Goal: Task Accomplishment & Management: Manage account settings

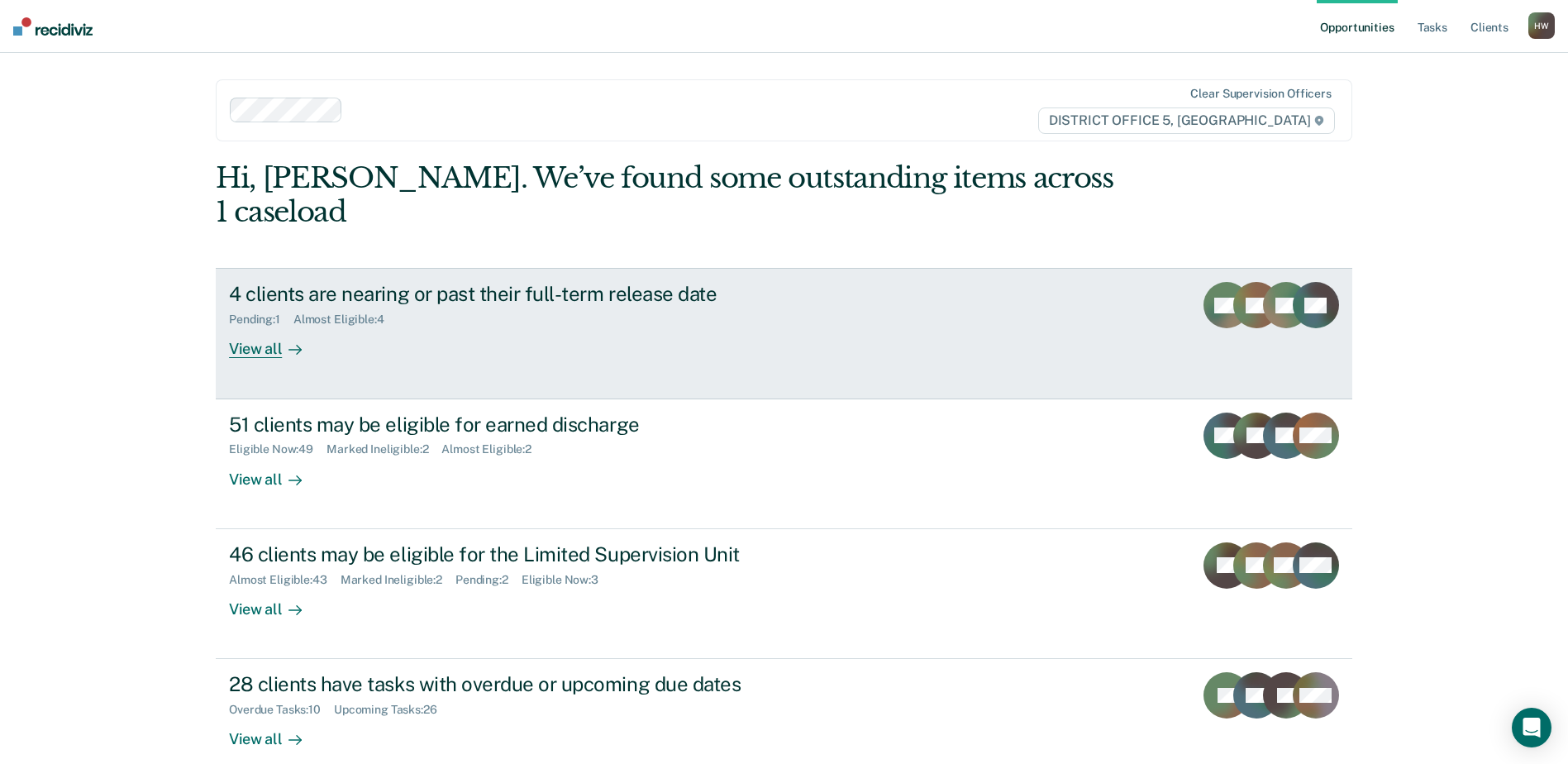
click at [264, 327] on div "View all" at bounding box center [275, 343] width 92 height 32
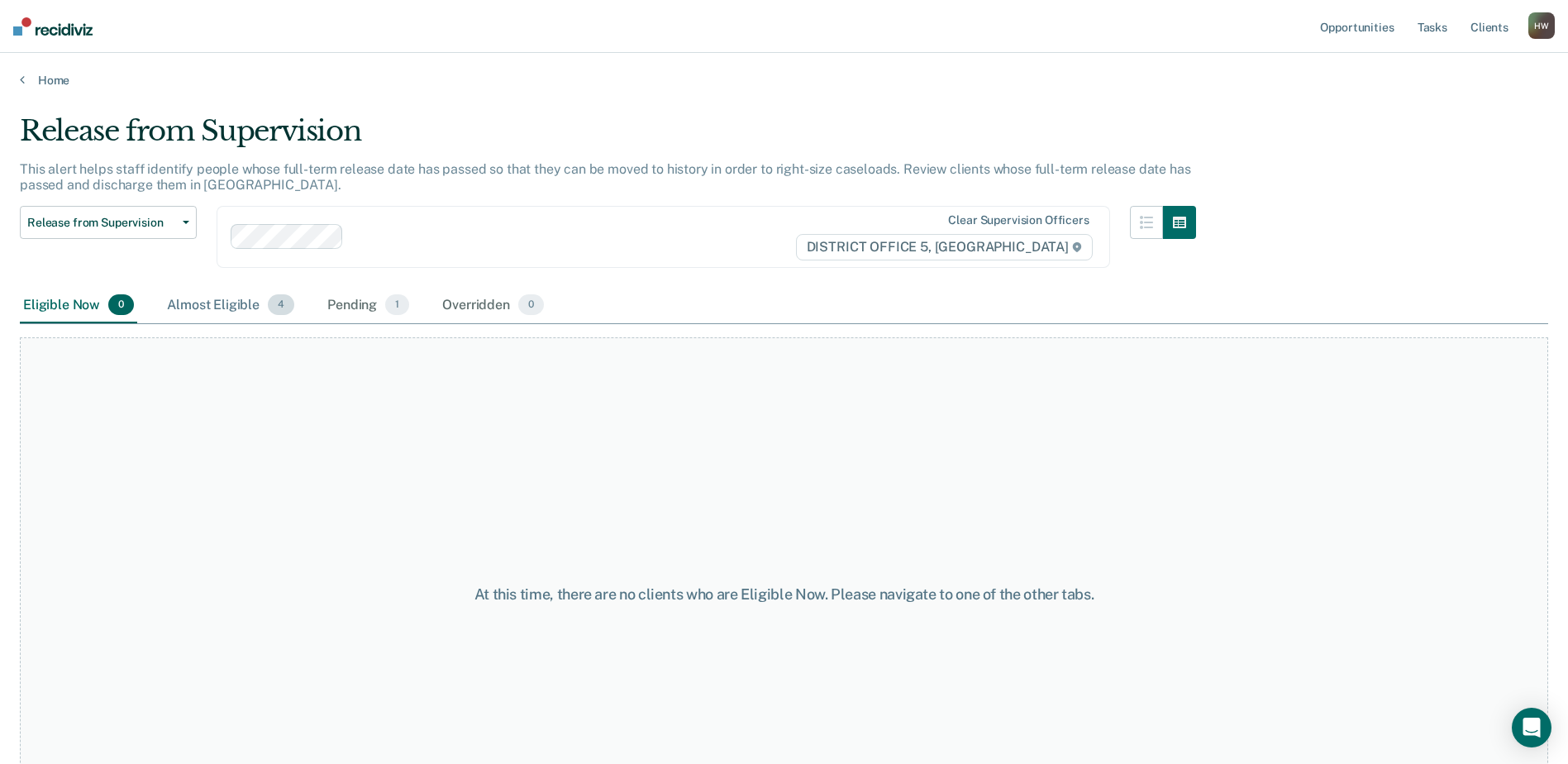
click at [237, 307] on div "Almost Eligible 4" at bounding box center [231, 305] width 134 height 37
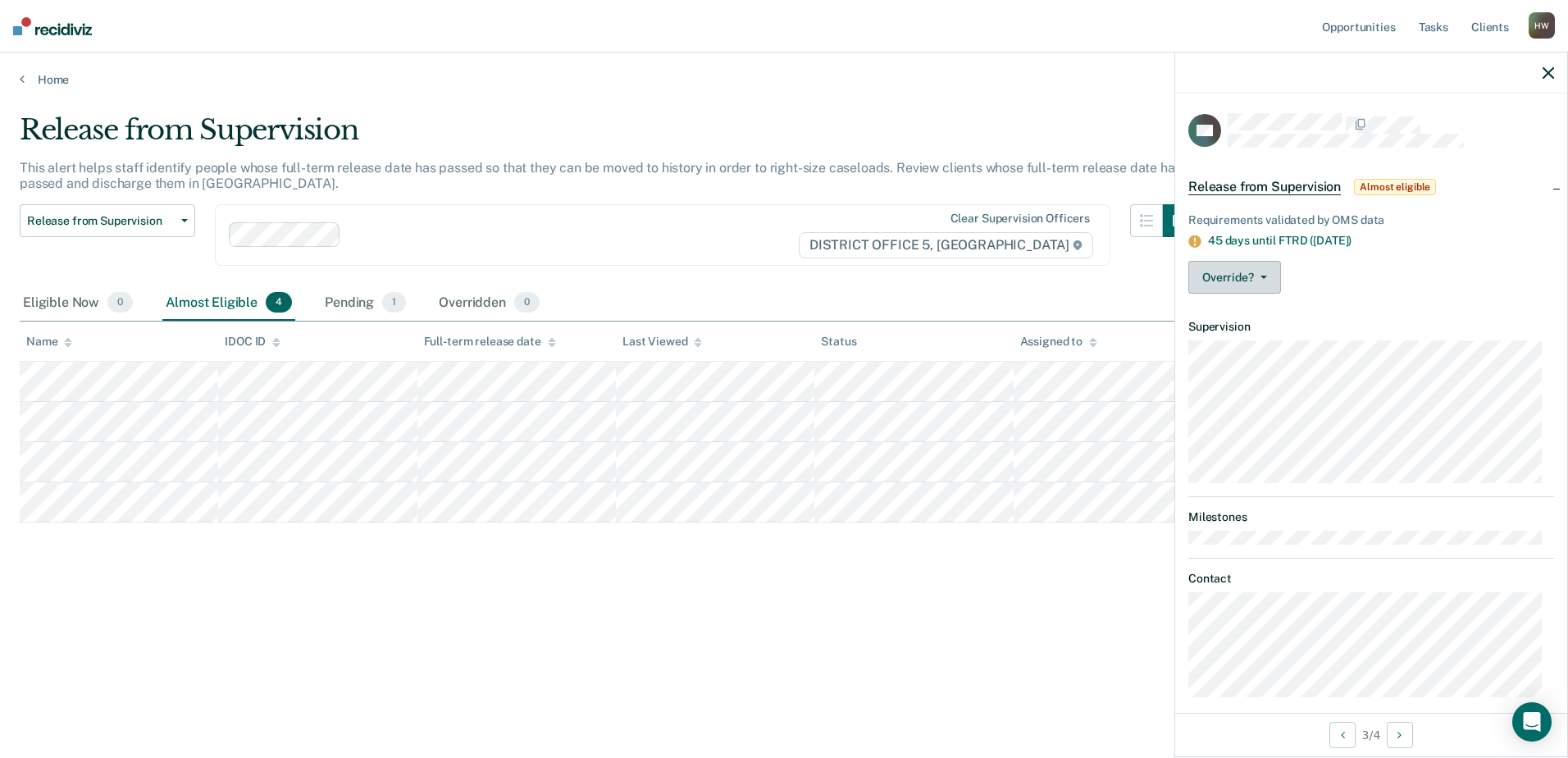
click at [1263, 276] on icon "button" at bounding box center [1263, 278] width 7 height 4
click at [1266, 344] on button "[PERSON_NAME]" at bounding box center [1267, 343] width 158 height 26
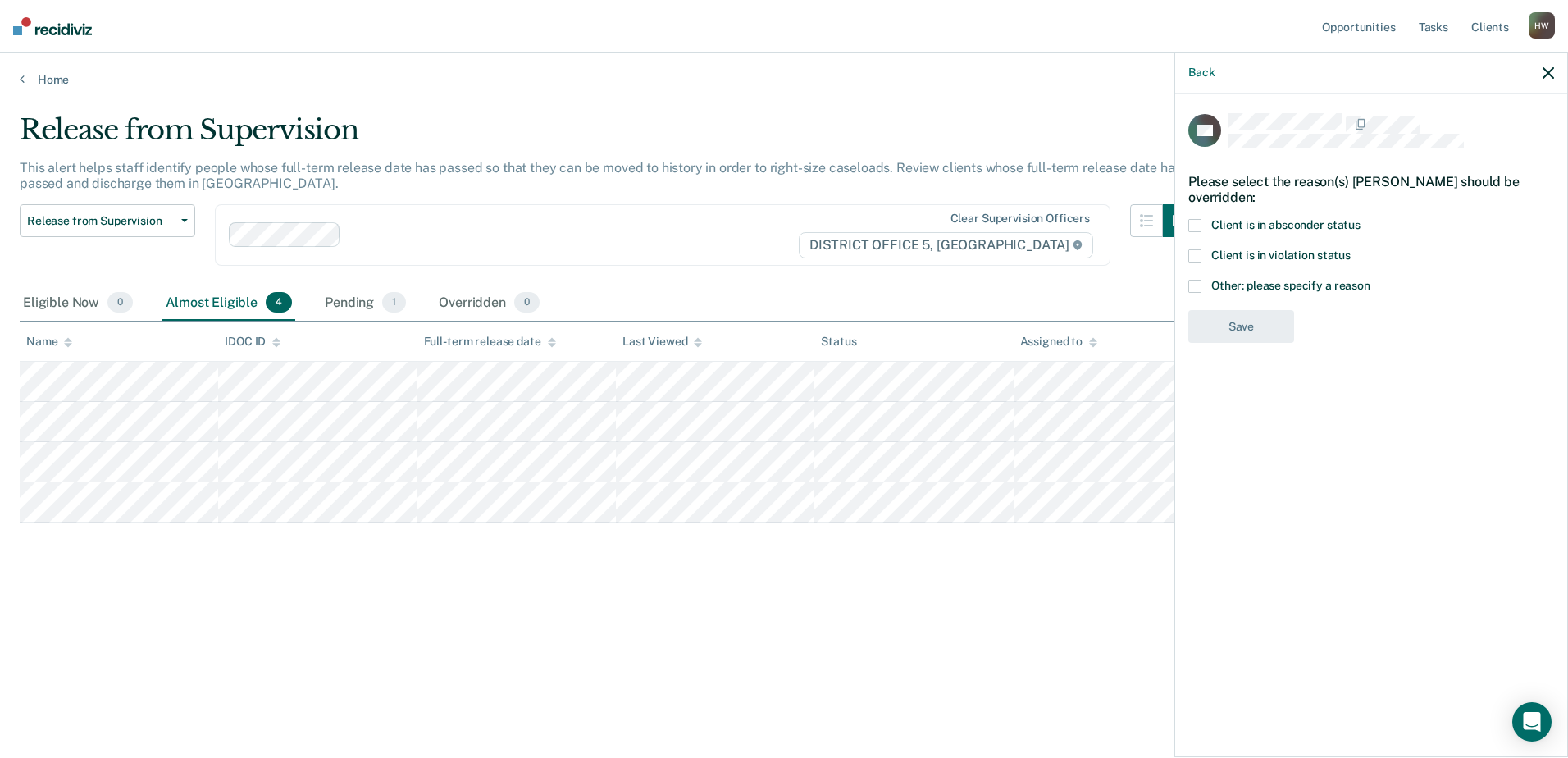
click at [1196, 222] on span at bounding box center [1195, 225] width 13 height 13
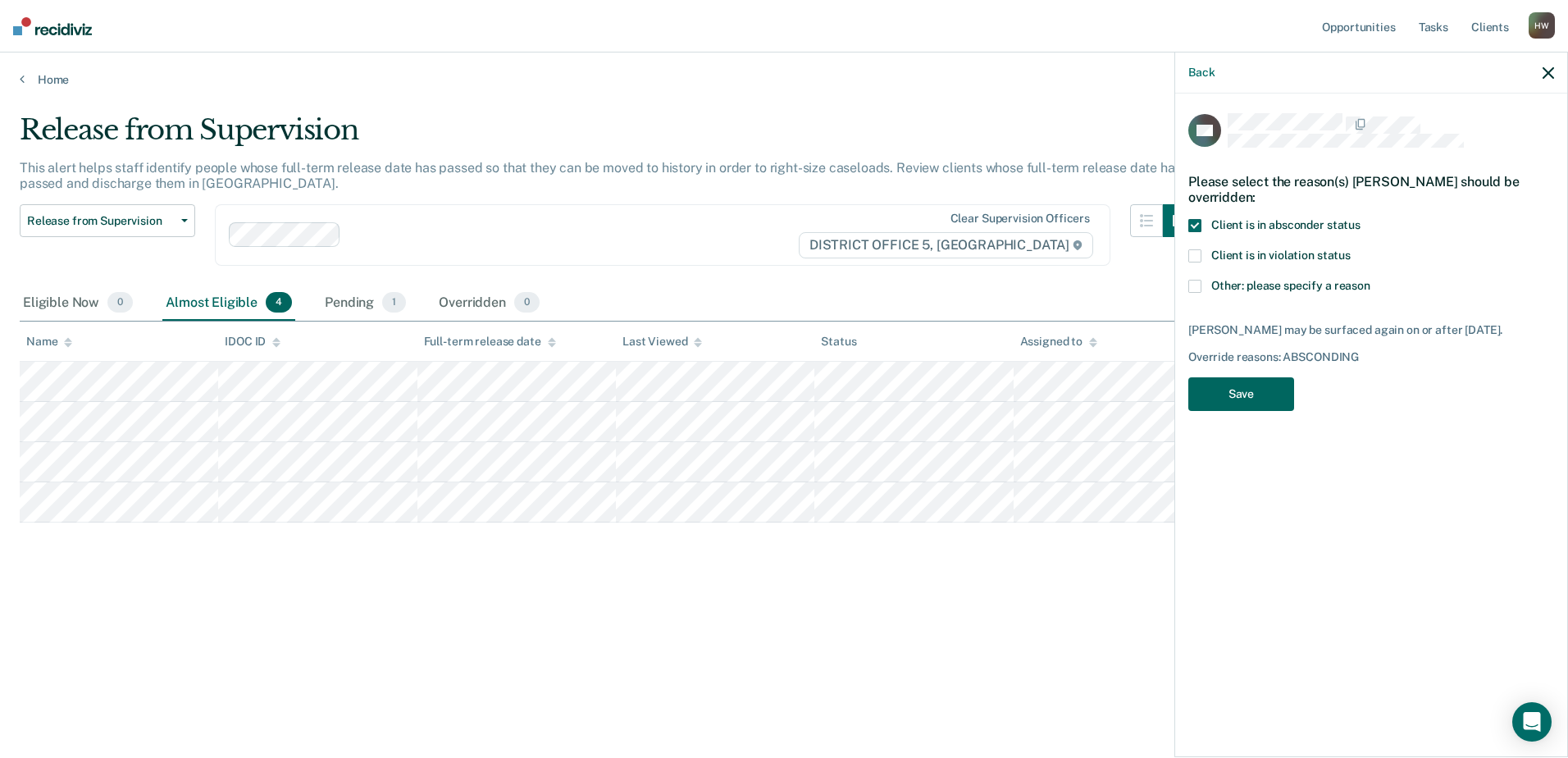
click at [1248, 404] on button "Save" at bounding box center [1241, 394] width 106 height 34
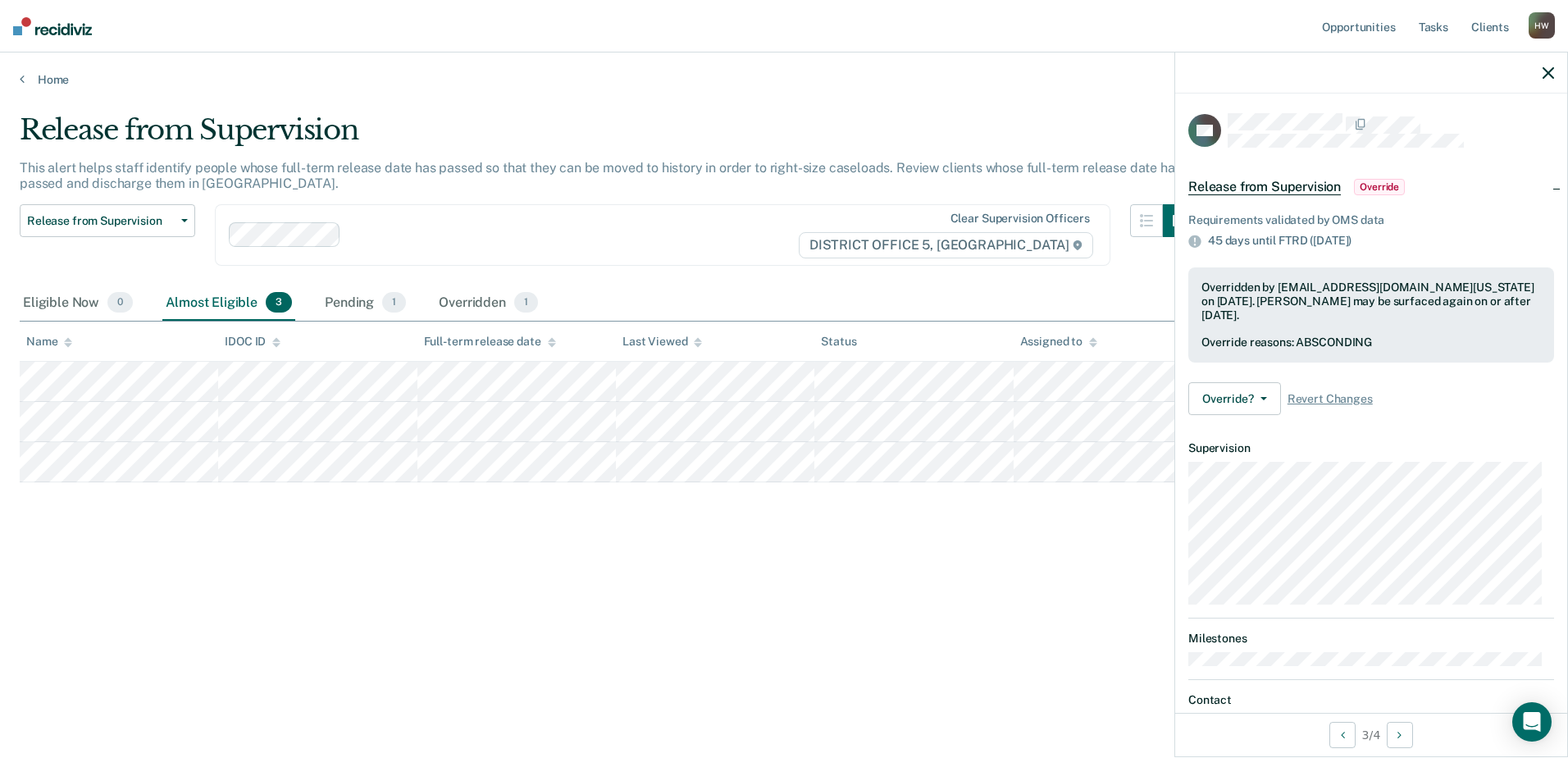
click at [1547, 72] on icon "button" at bounding box center [1548, 73] width 11 height 11
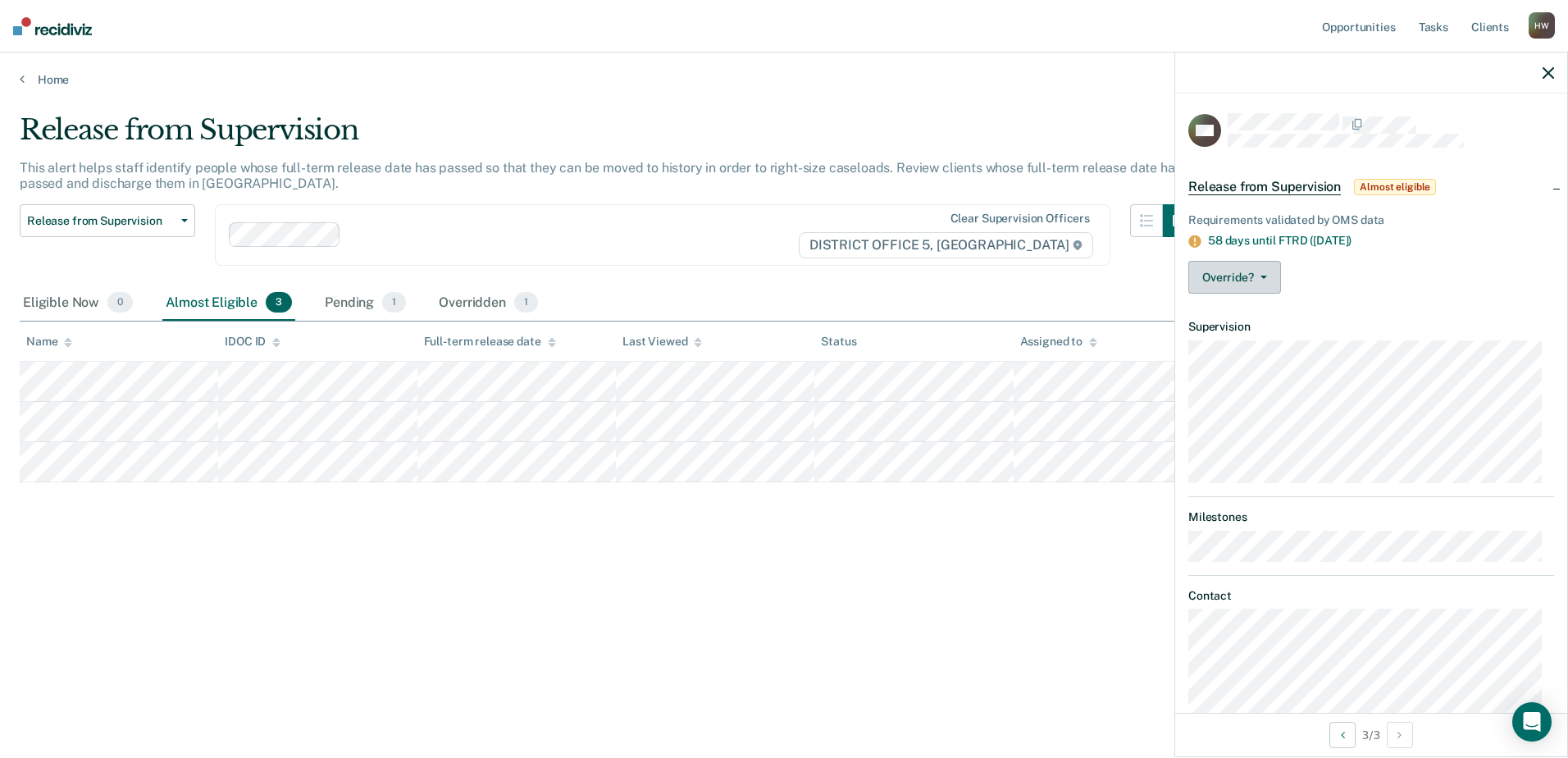
click at [1259, 278] on button "Override?" at bounding box center [1234, 277] width 93 height 33
click at [1242, 341] on button "[PERSON_NAME]" at bounding box center [1267, 343] width 158 height 26
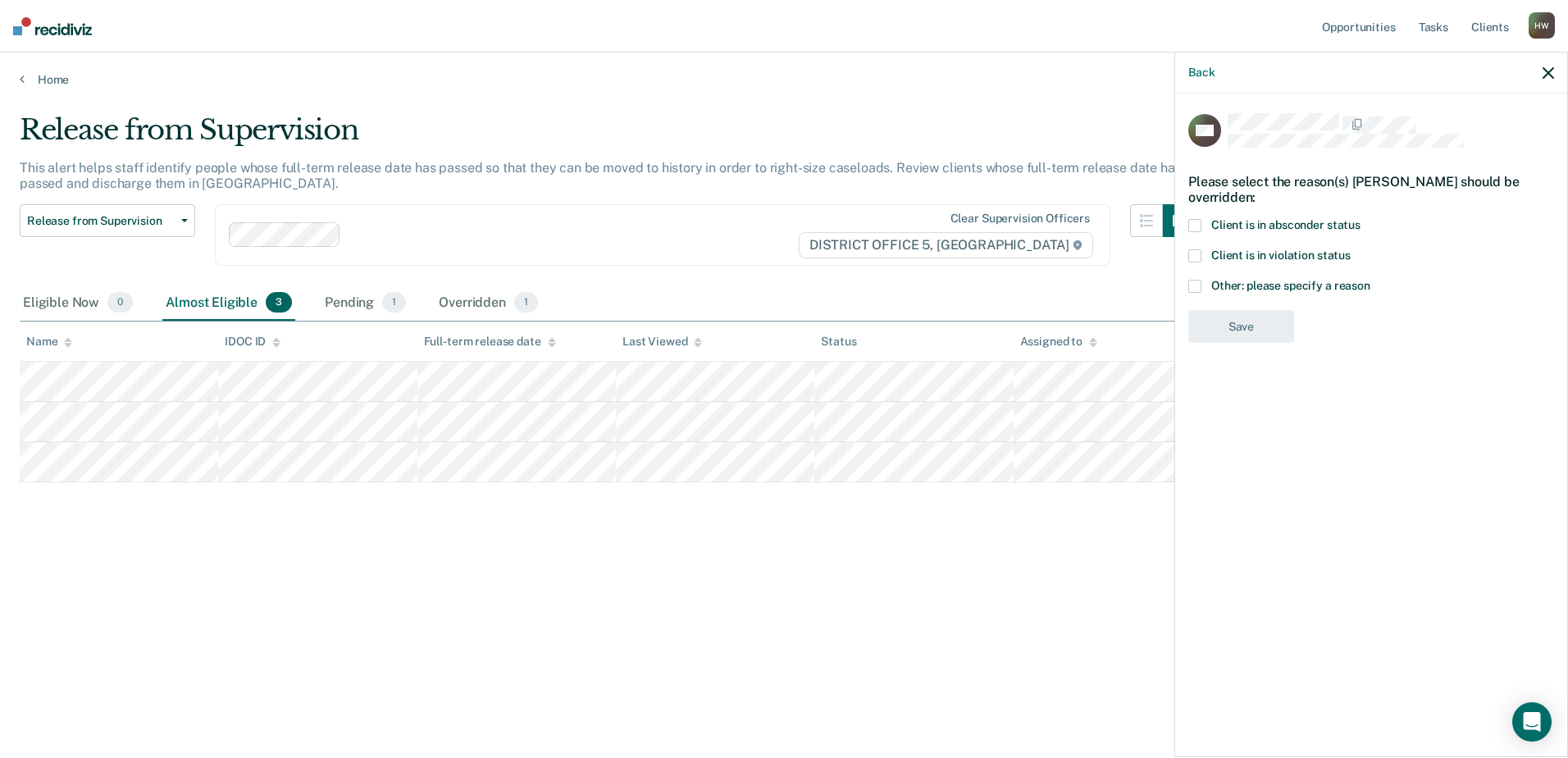
click at [1195, 254] on span at bounding box center [1195, 256] width 13 height 13
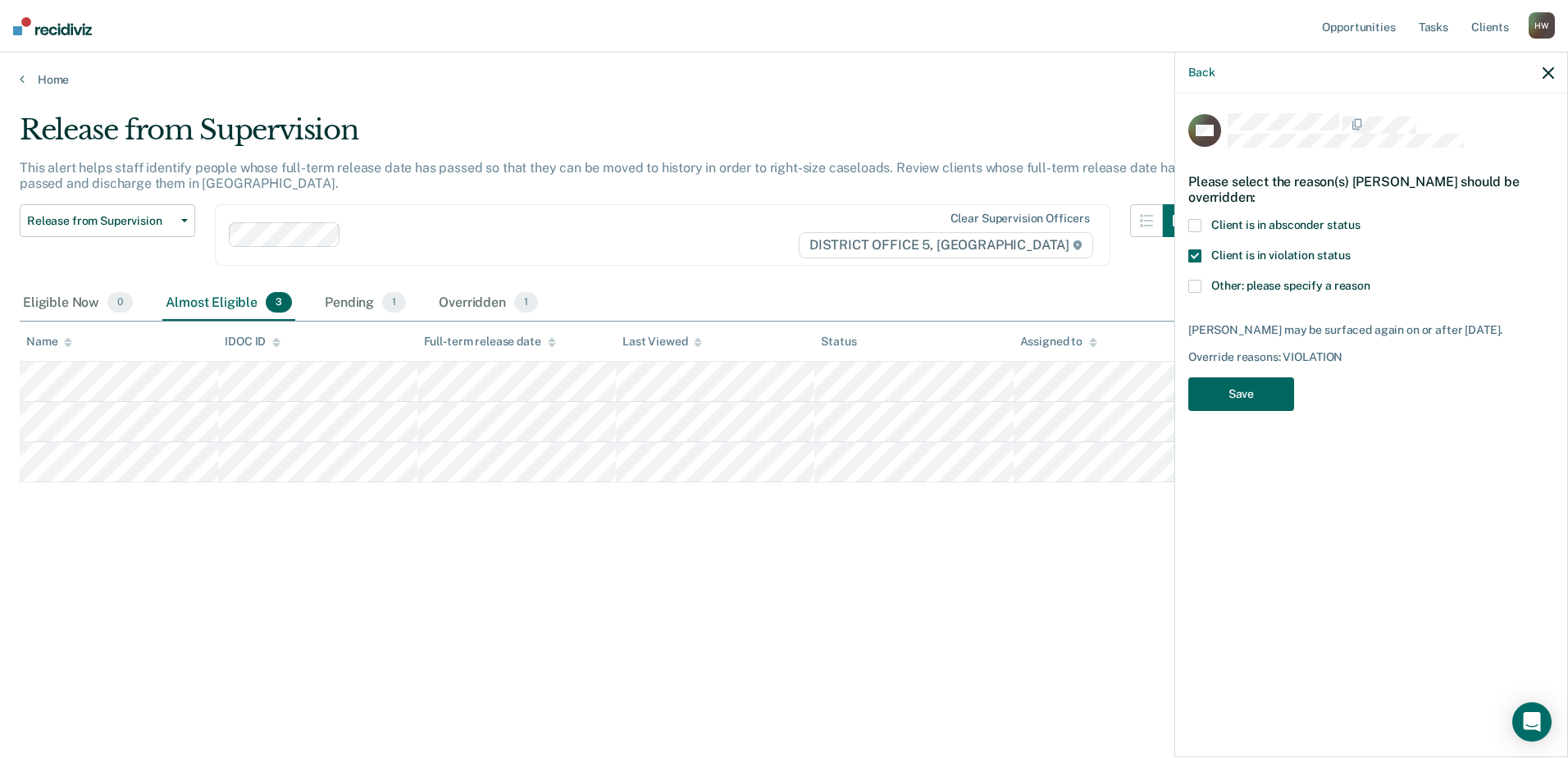
click at [1249, 404] on button "Save" at bounding box center [1241, 394] width 106 height 34
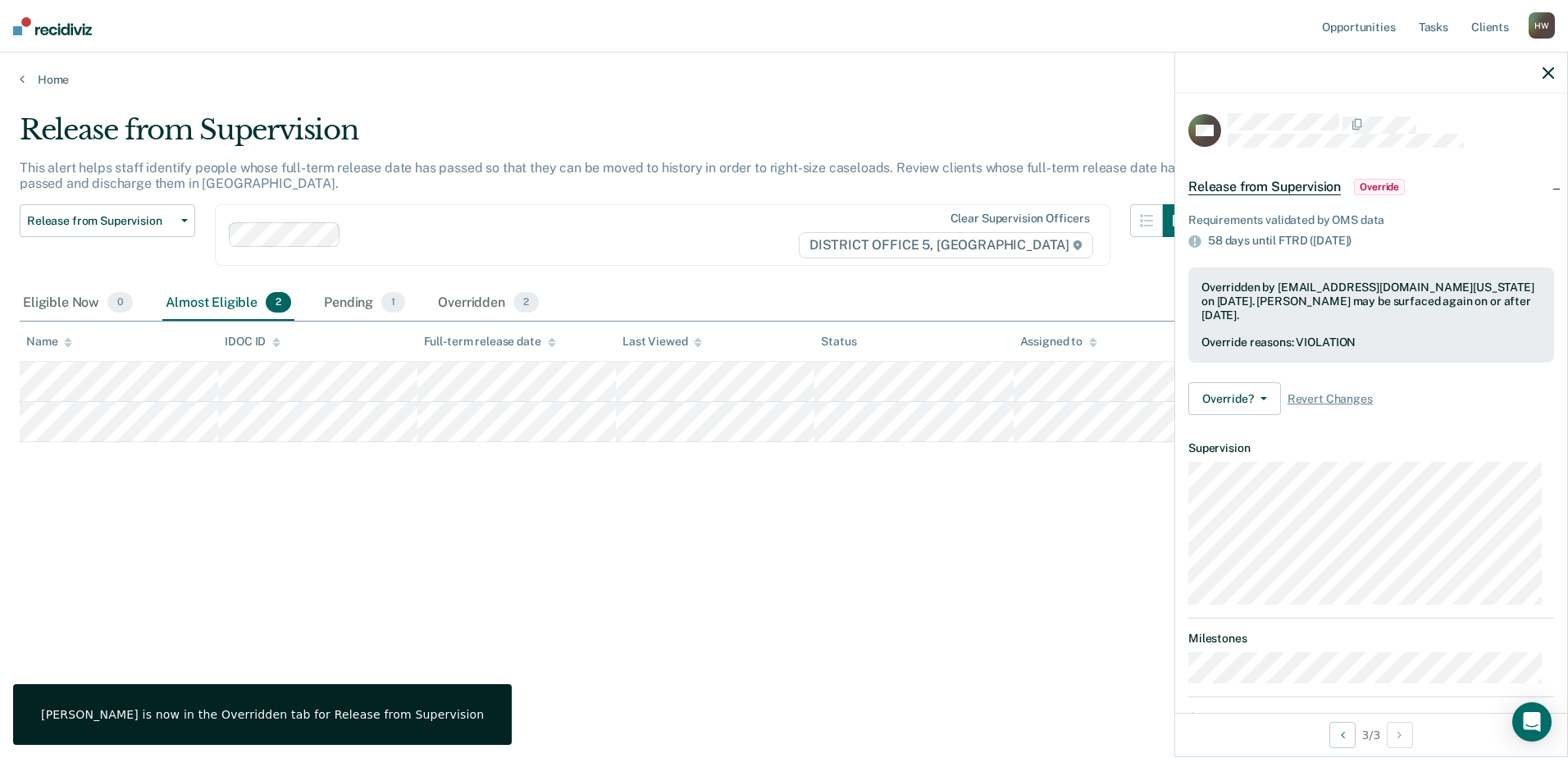
click at [1546, 64] on div at bounding box center [1370, 73] width 392 height 41
click at [1545, 78] on icon "button" at bounding box center [1548, 73] width 11 height 11
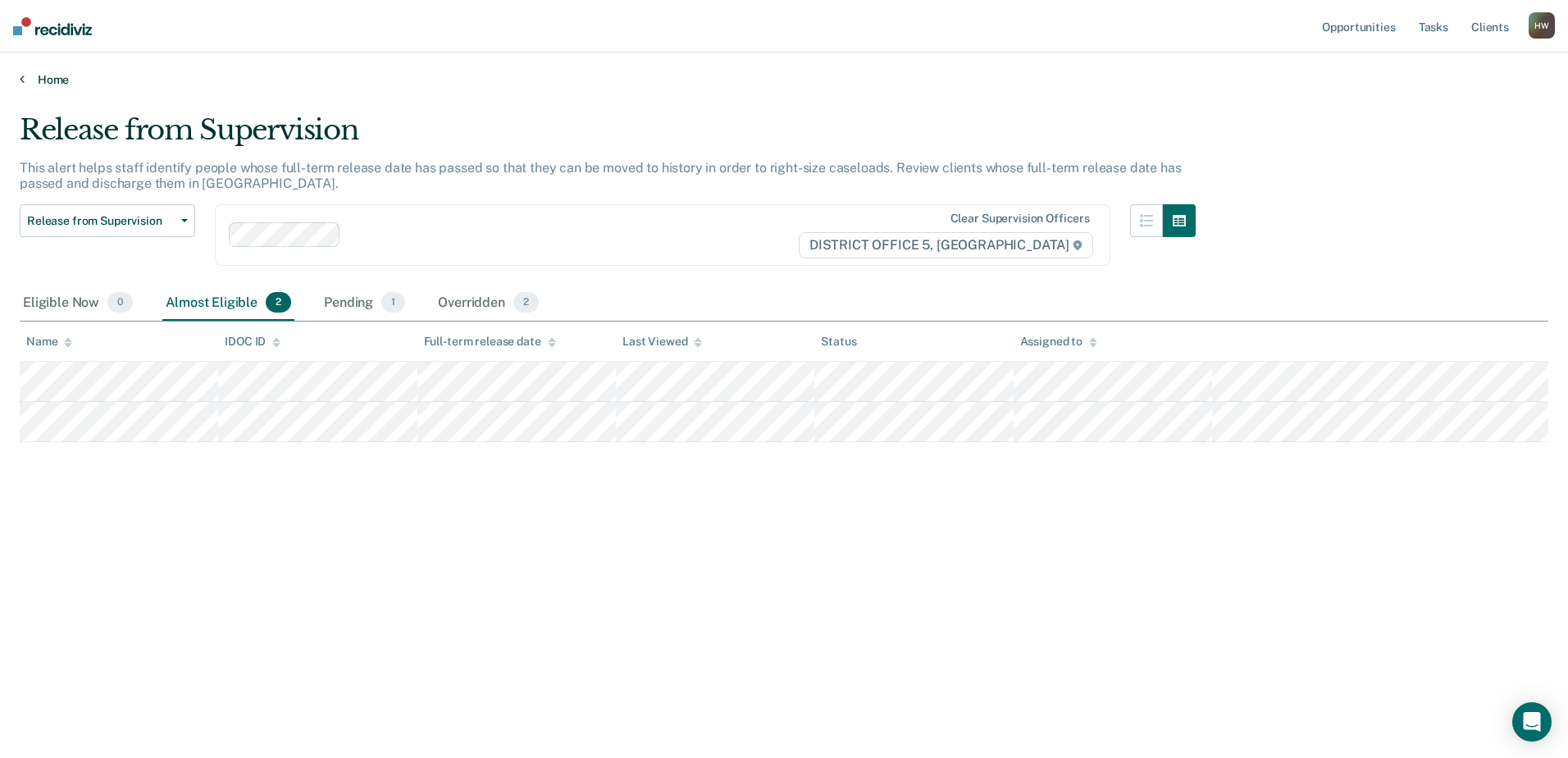
click at [22, 77] on icon at bounding box center [21, 79] width 5 height 13
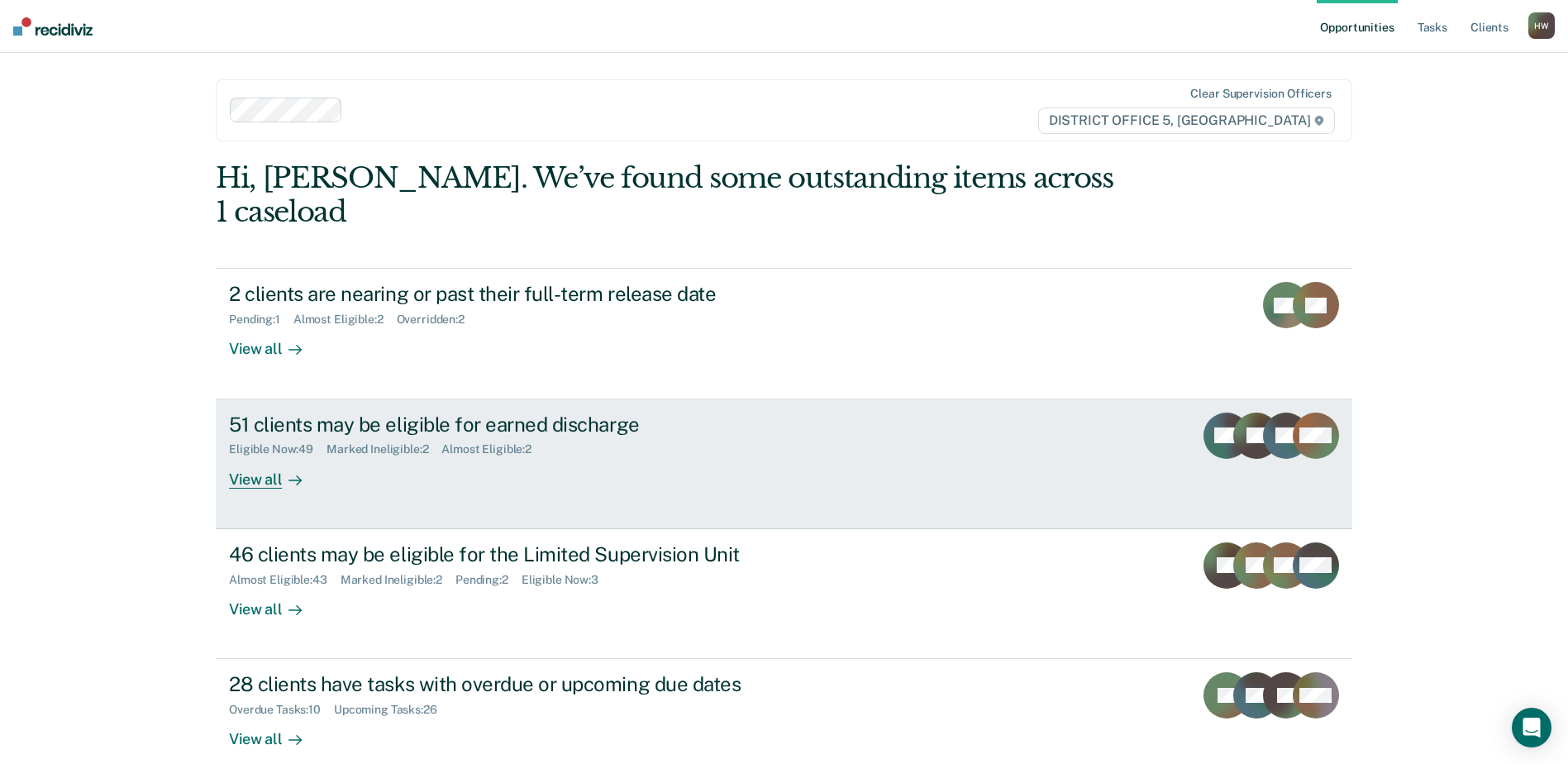
click at [261, 456] on div "View all" at bounding box center [275, 472] width 92 height 32
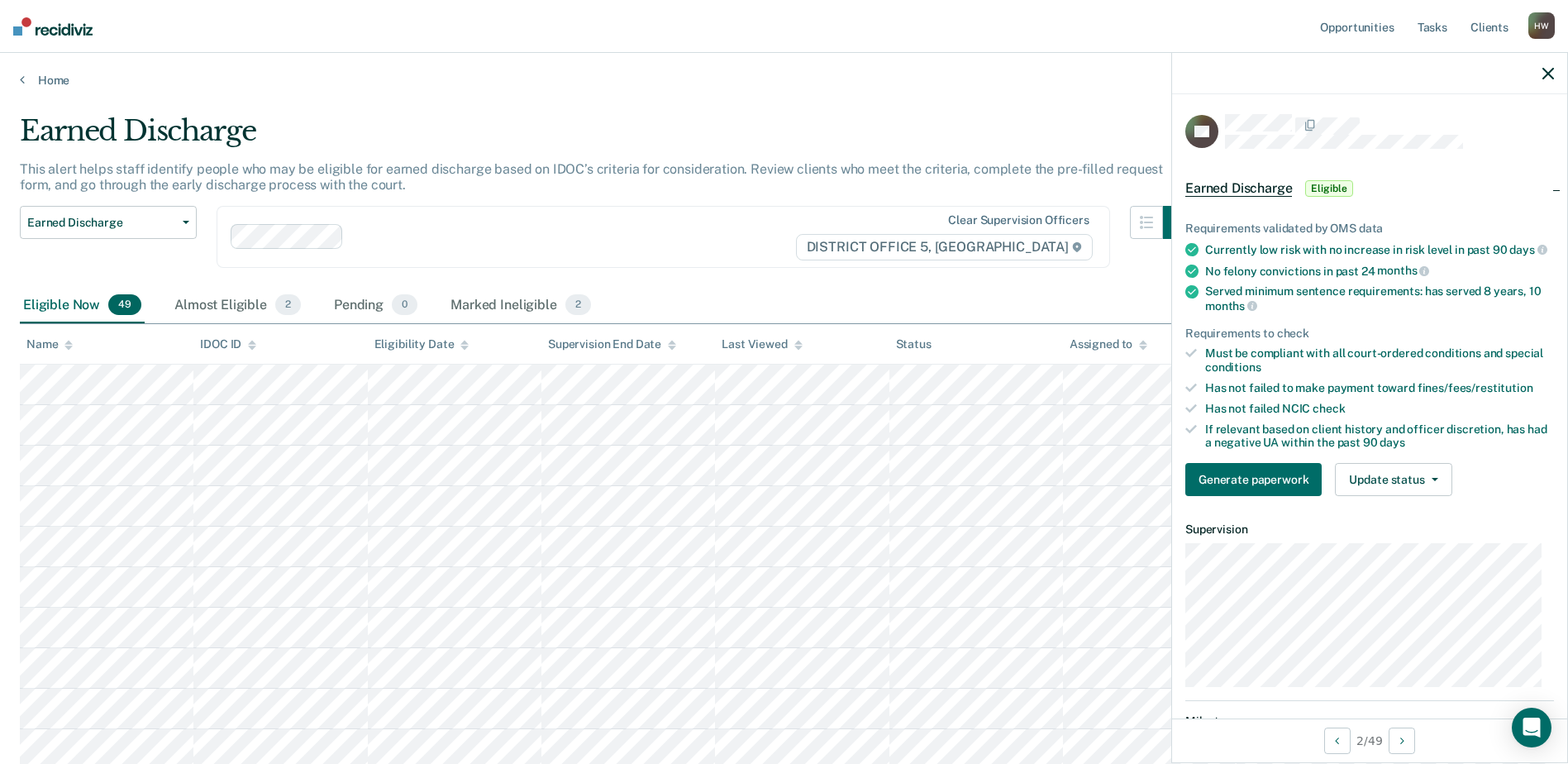
click at [1337, 186] on span "Eligible" at bounding box center [1329, 188] width 47 height 17
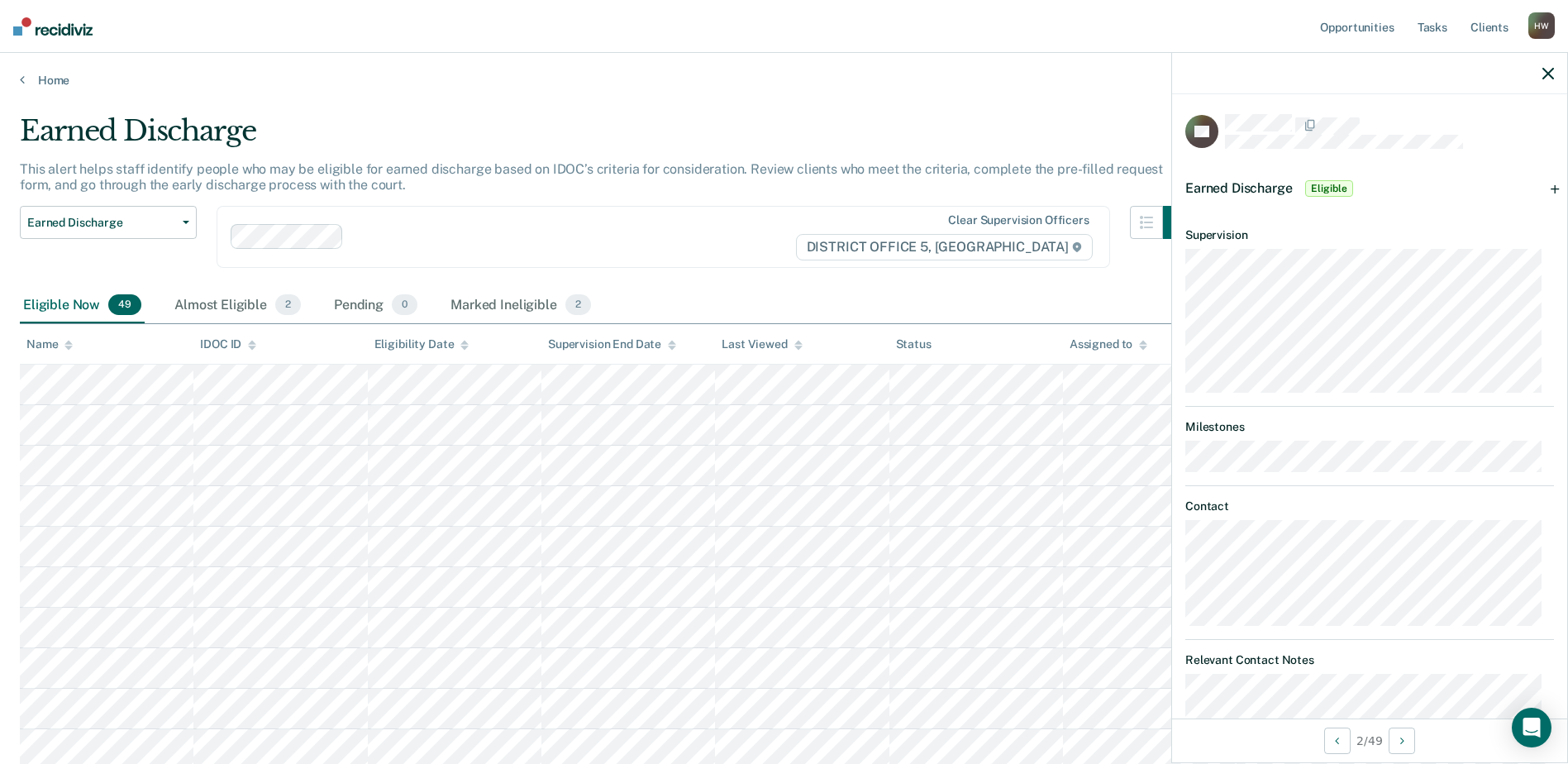
click at [1544, 187] on div "Earned Discharge Eligible" at bounding box center [1368, 188] width 395 height 53
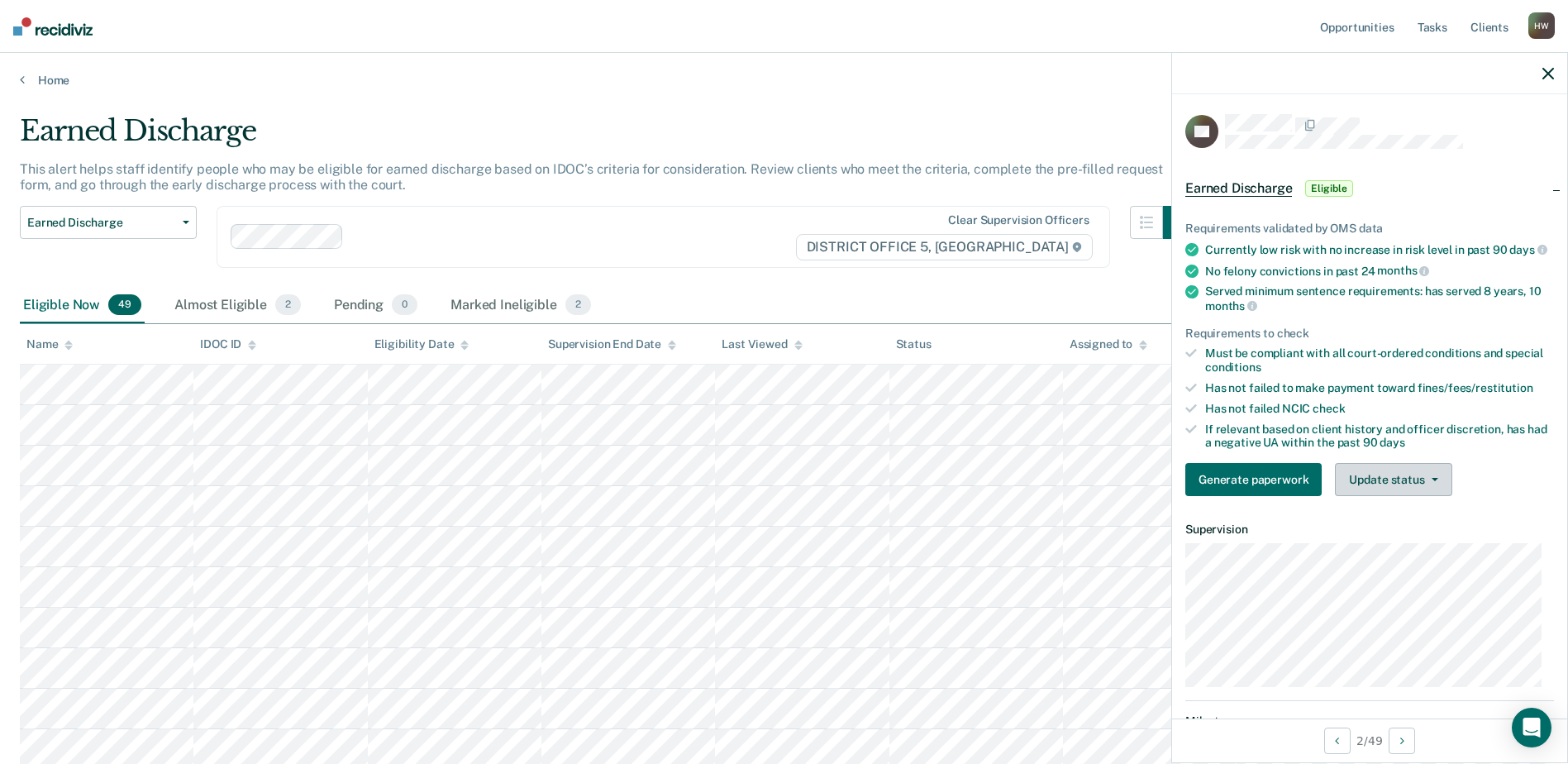
click at [1433, 481] on icon "button" at bounding box center [1434, 480] width 7 height 4
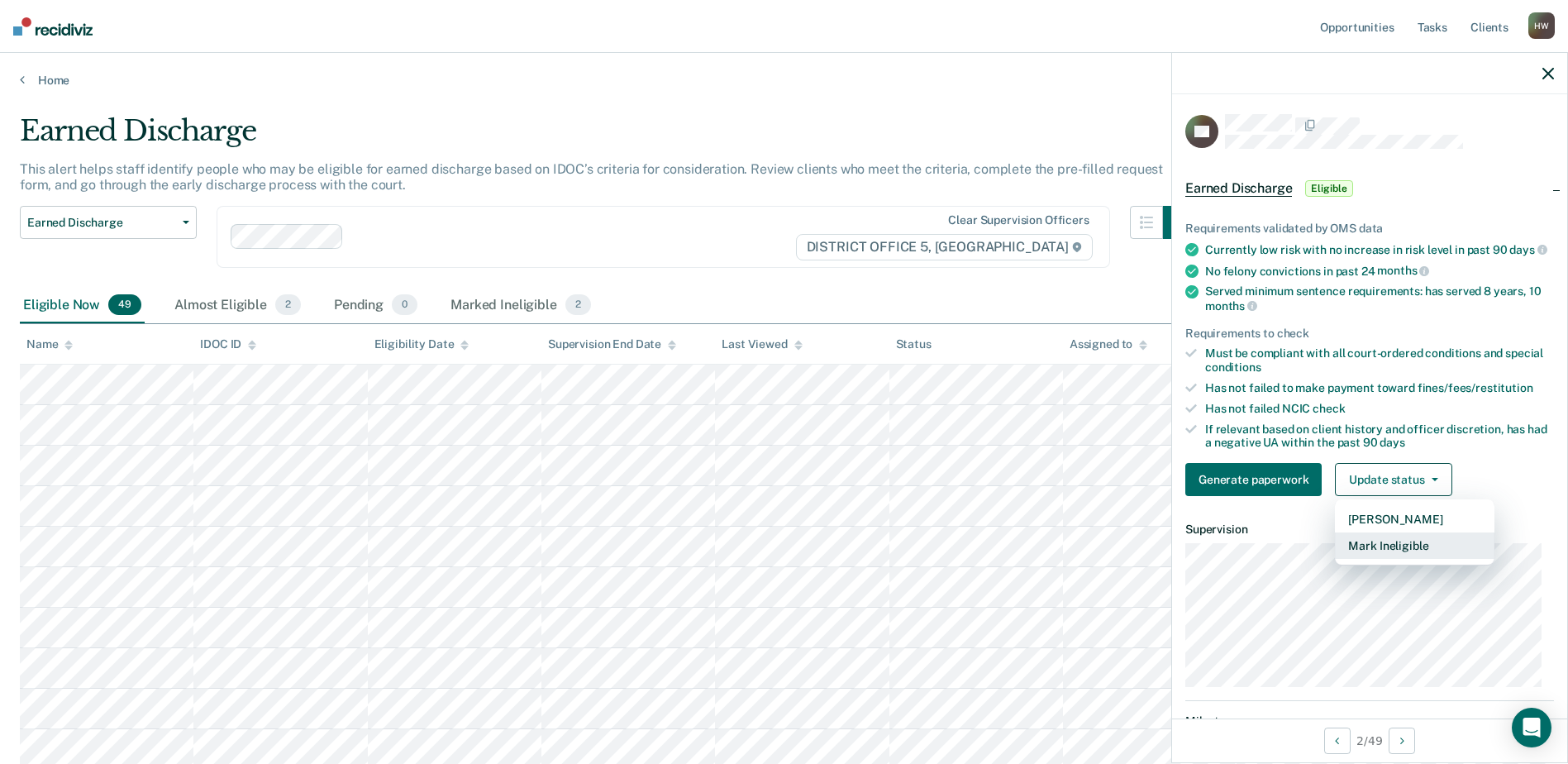
click at [1402, 559] on button "Mark Ineligible" at bounding box center [1414, 545] width 159 height 26
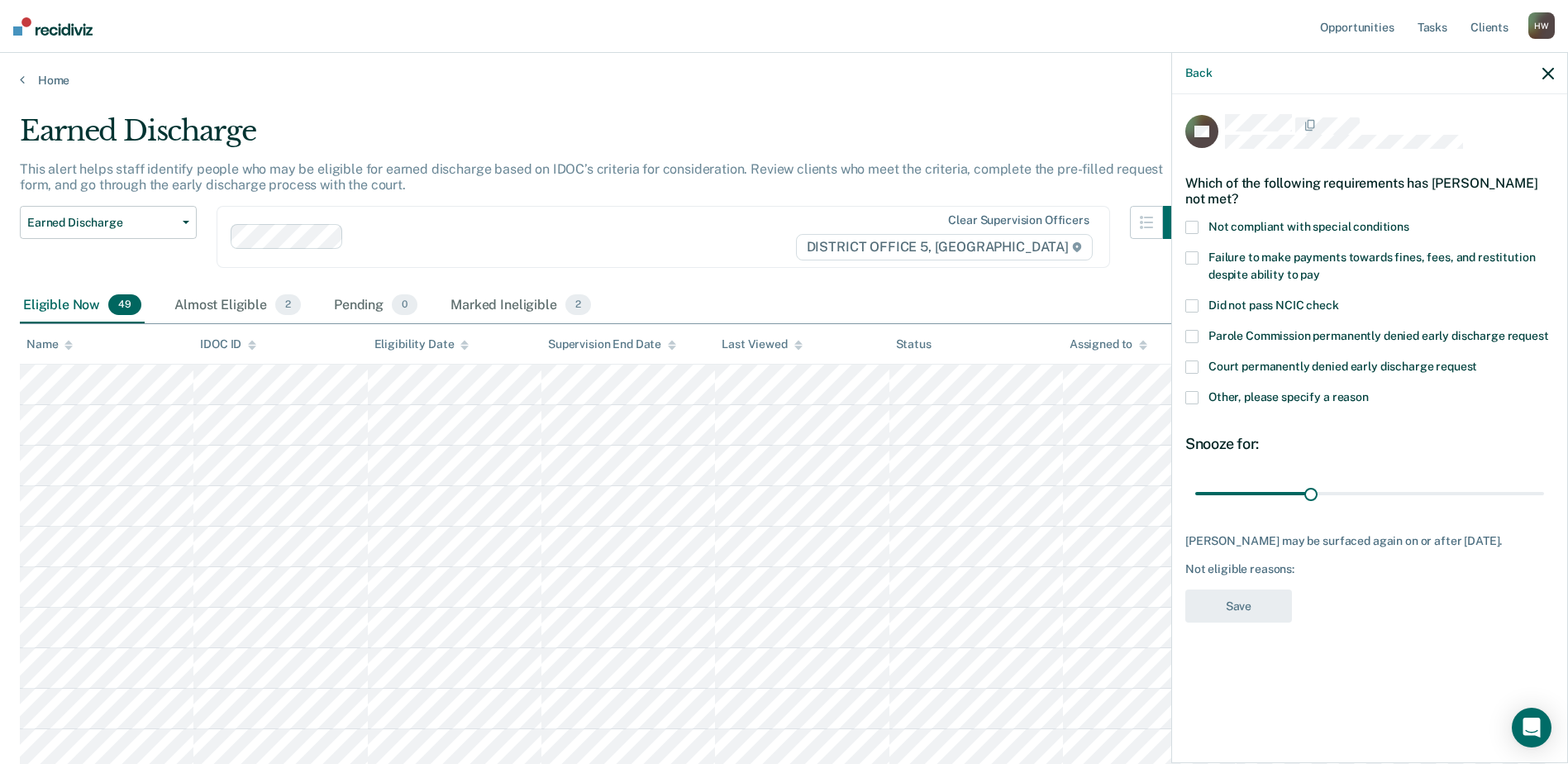
click at [1194, 252] on span at bounding box center [1191, 258] width 13 height 13
click at [1249, 590] on button "Save" at bounding box center [1237, 607] width 106 height 34
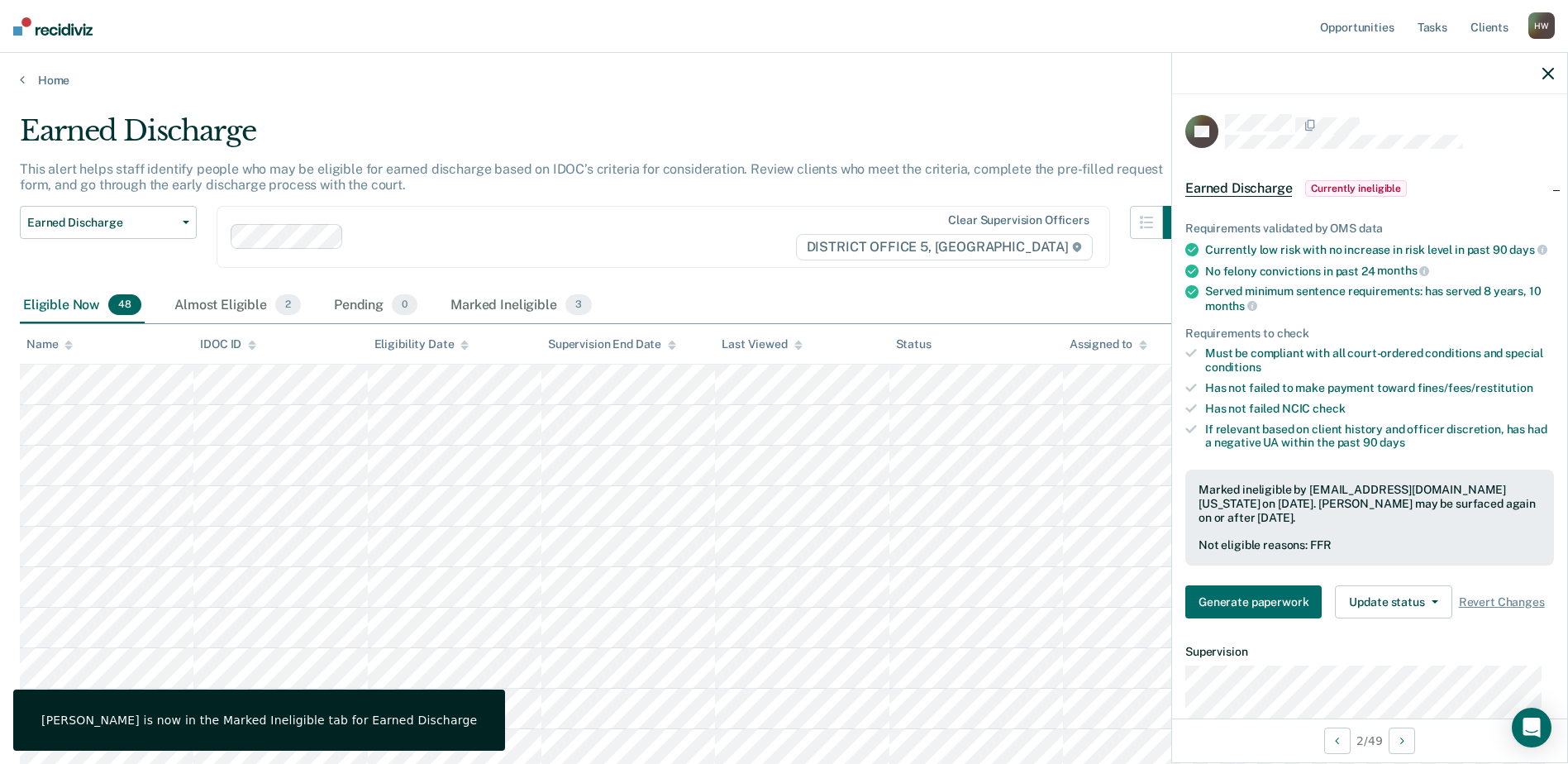
click at [1548, 76] on icon "button" at bounding box center [1547, 73] width 11 height 11
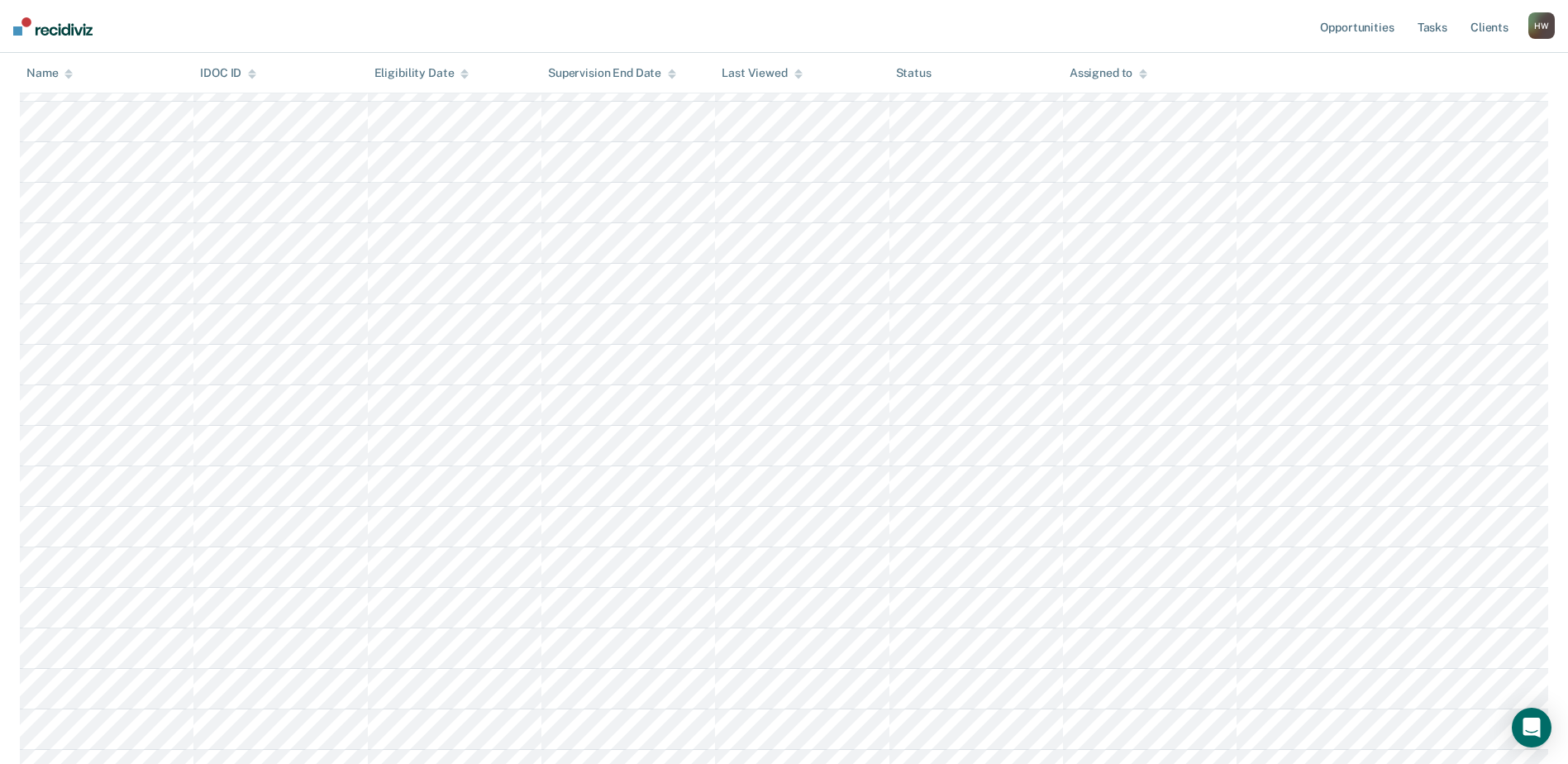
scroll to position [331, 0]
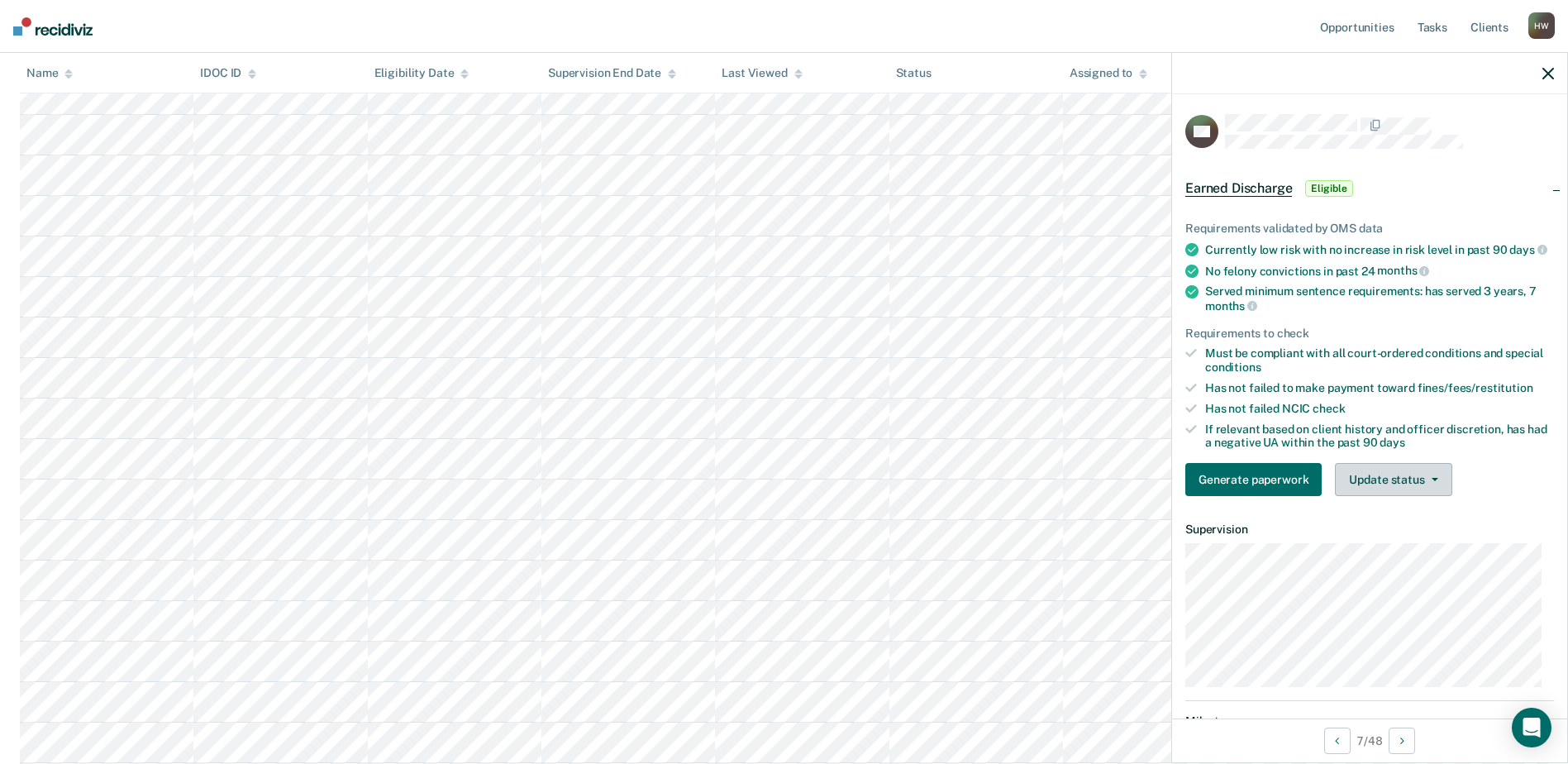
click at [1430, 489] on button "Update status" at bounding box center [1393, 479] width 117 height 33
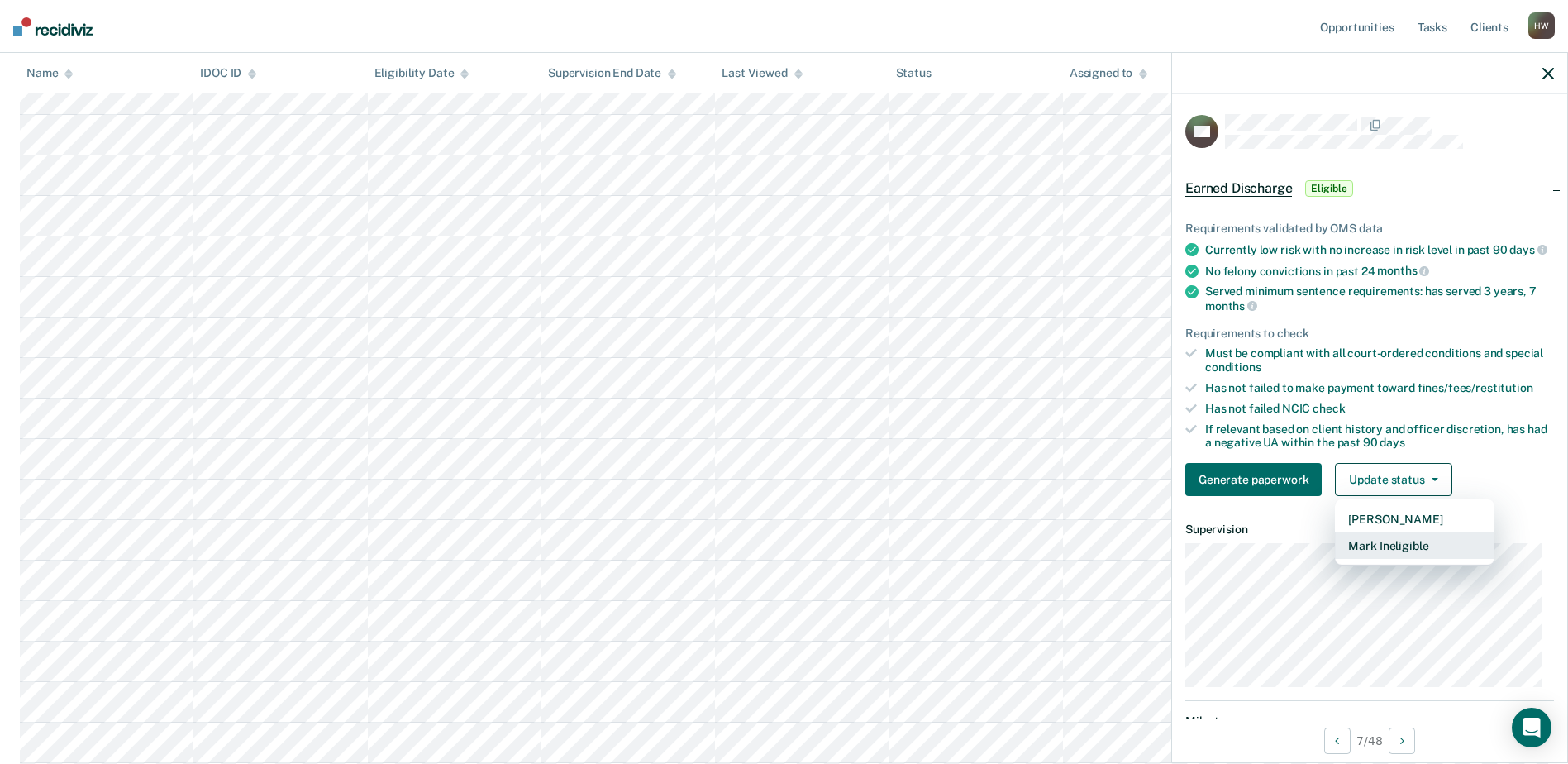
click at [1404, 558] on button "Mark Ineligible" at bounding box center [1414, 545] width 159 height 26
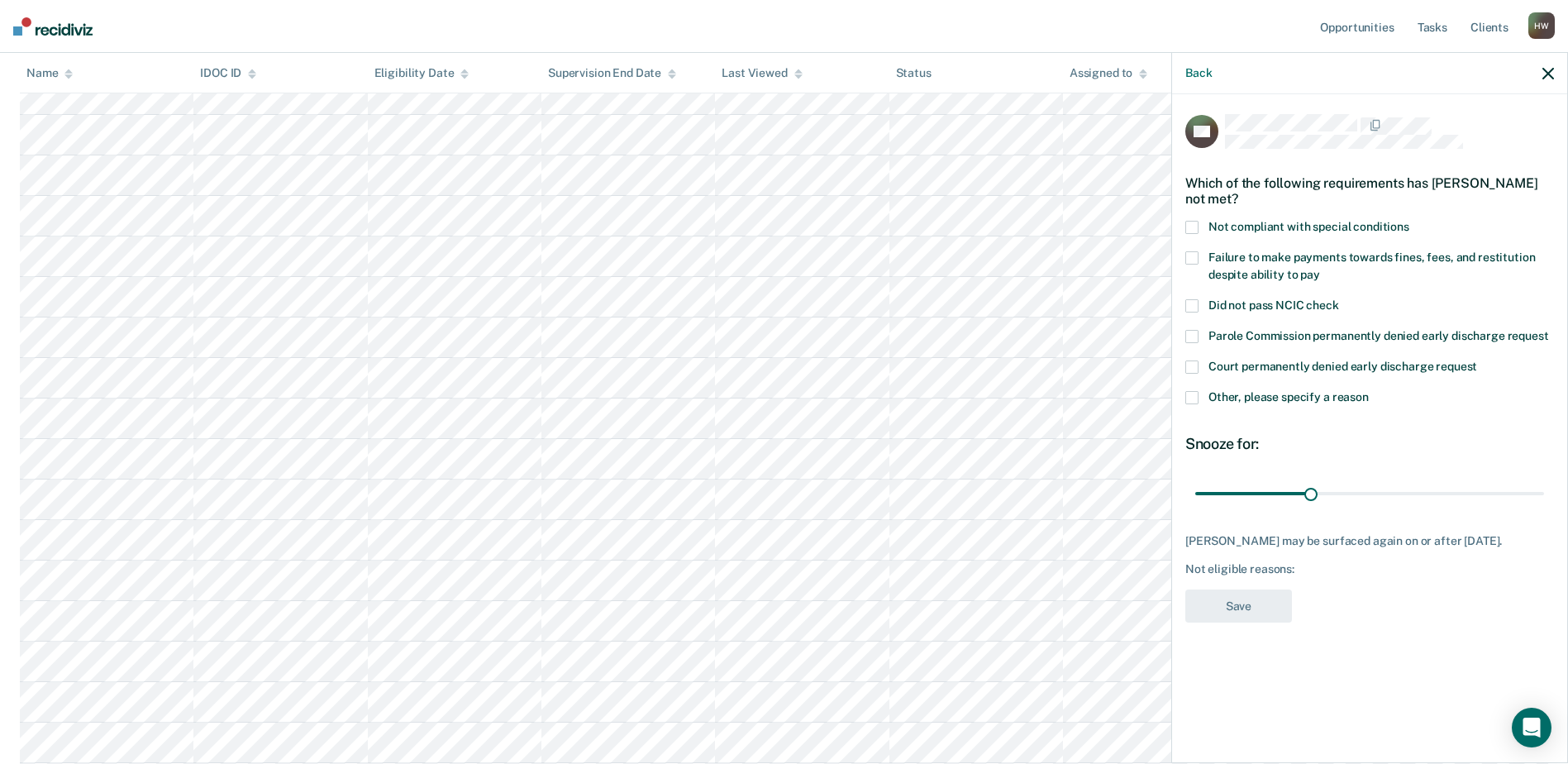
click at [1192, 254] on span at bounding box center [1191, 258] width 13 height 13
click at [1241, 615] on button "Save" at bounding box center [1237, 607] width 106 height 34
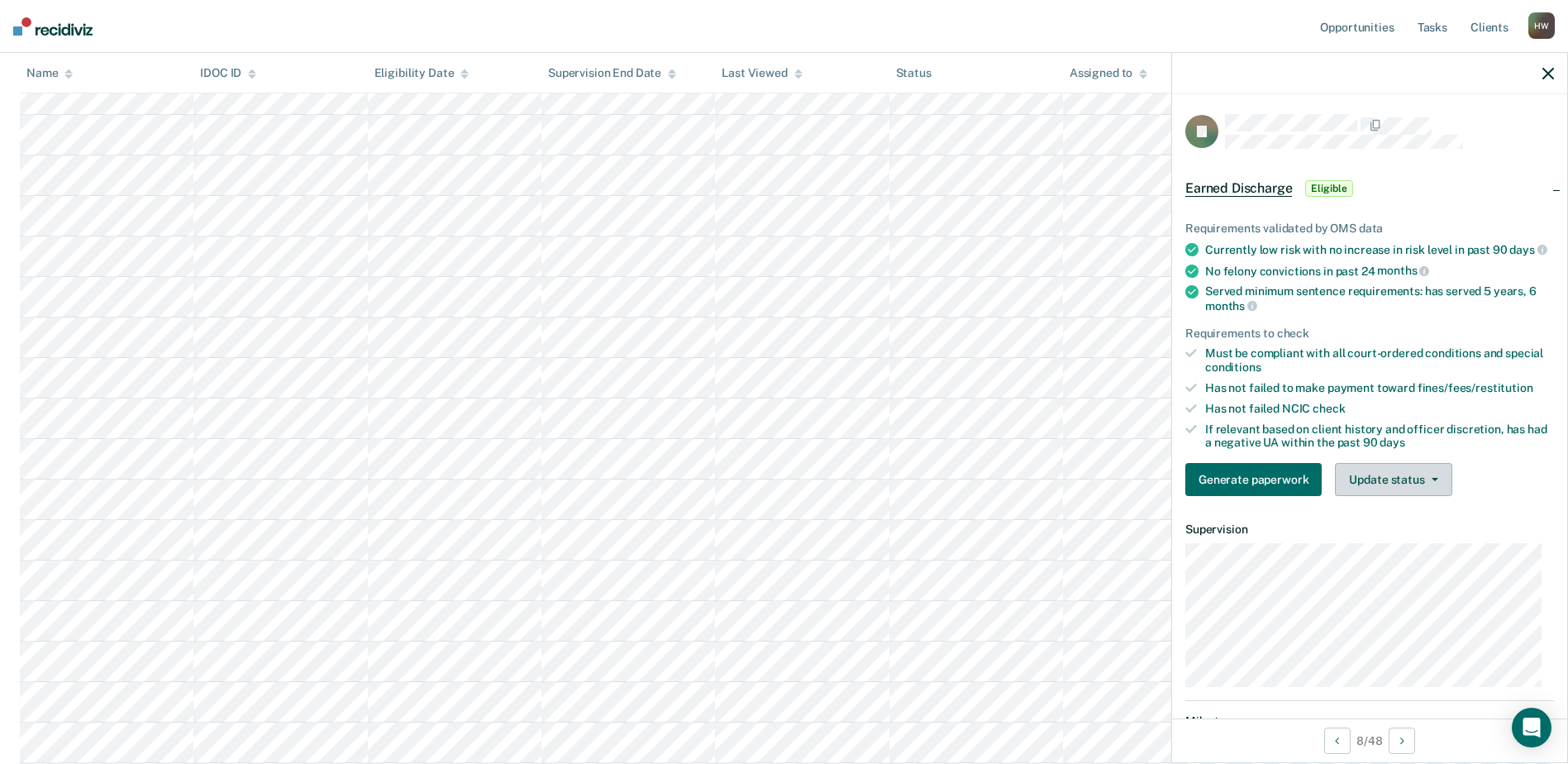
click at [1434, 489] on button "Update status" at bounding box center [1393, 479] width 117 height 33
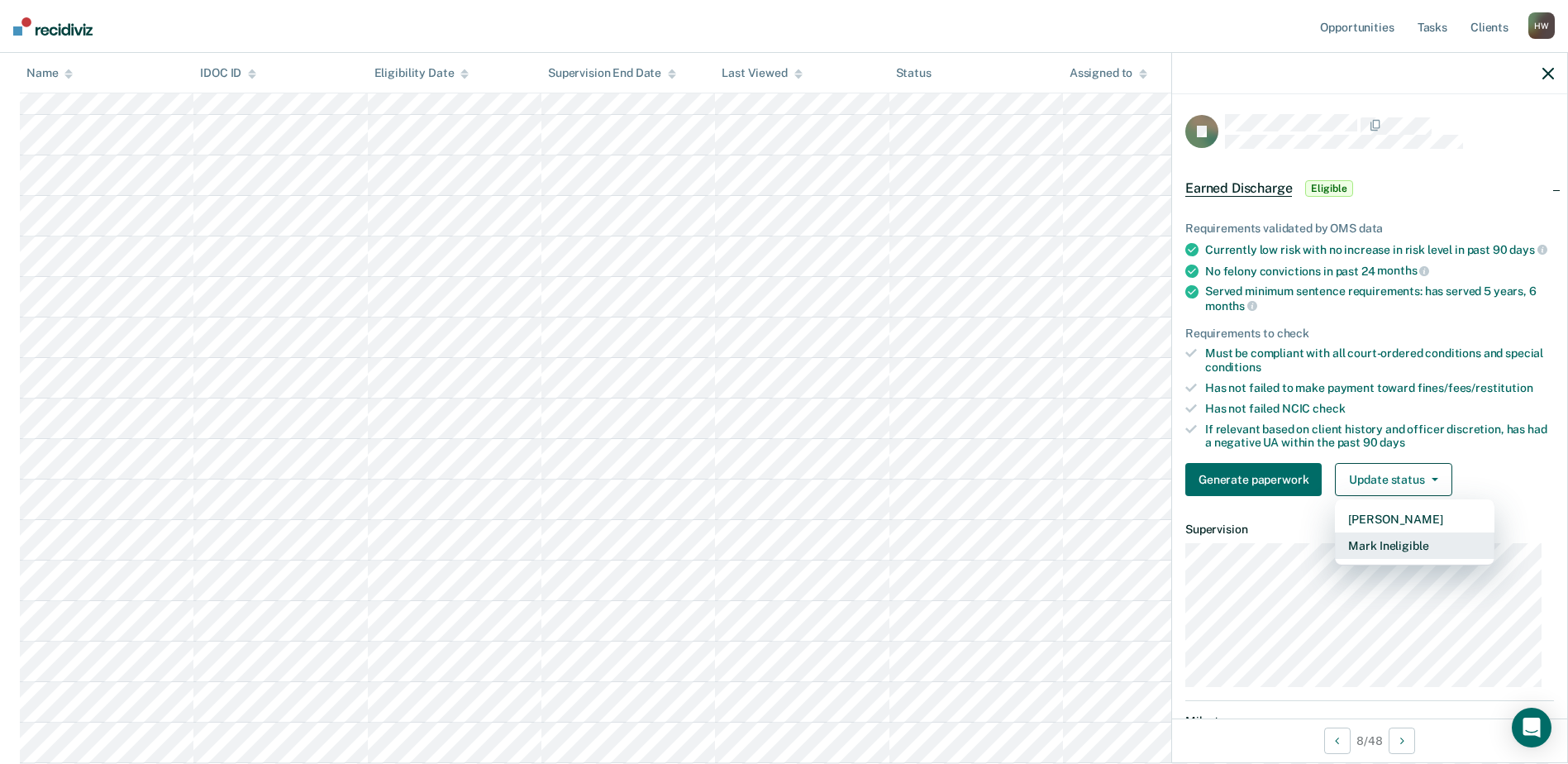
click at [1399, 559] on button "Mark Ineligible" at bounding box center [1414, 545] width 159 height 26
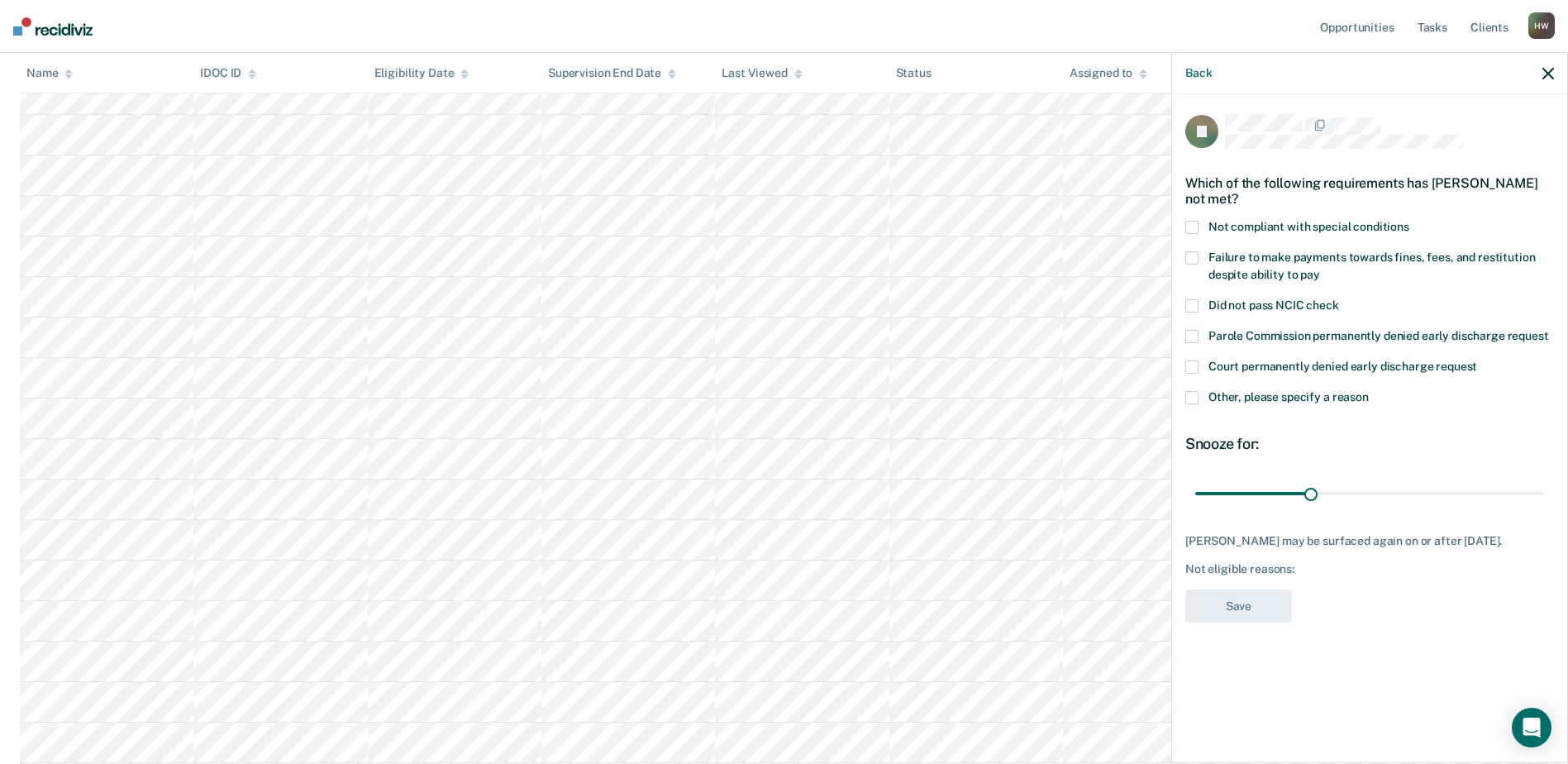
click at [1194, 253] on span at bounding box center [1191, 258] width 13 height 13
click at [1252, 601] on button "Save" at bounding box center [1237, 607] width 106 height 34
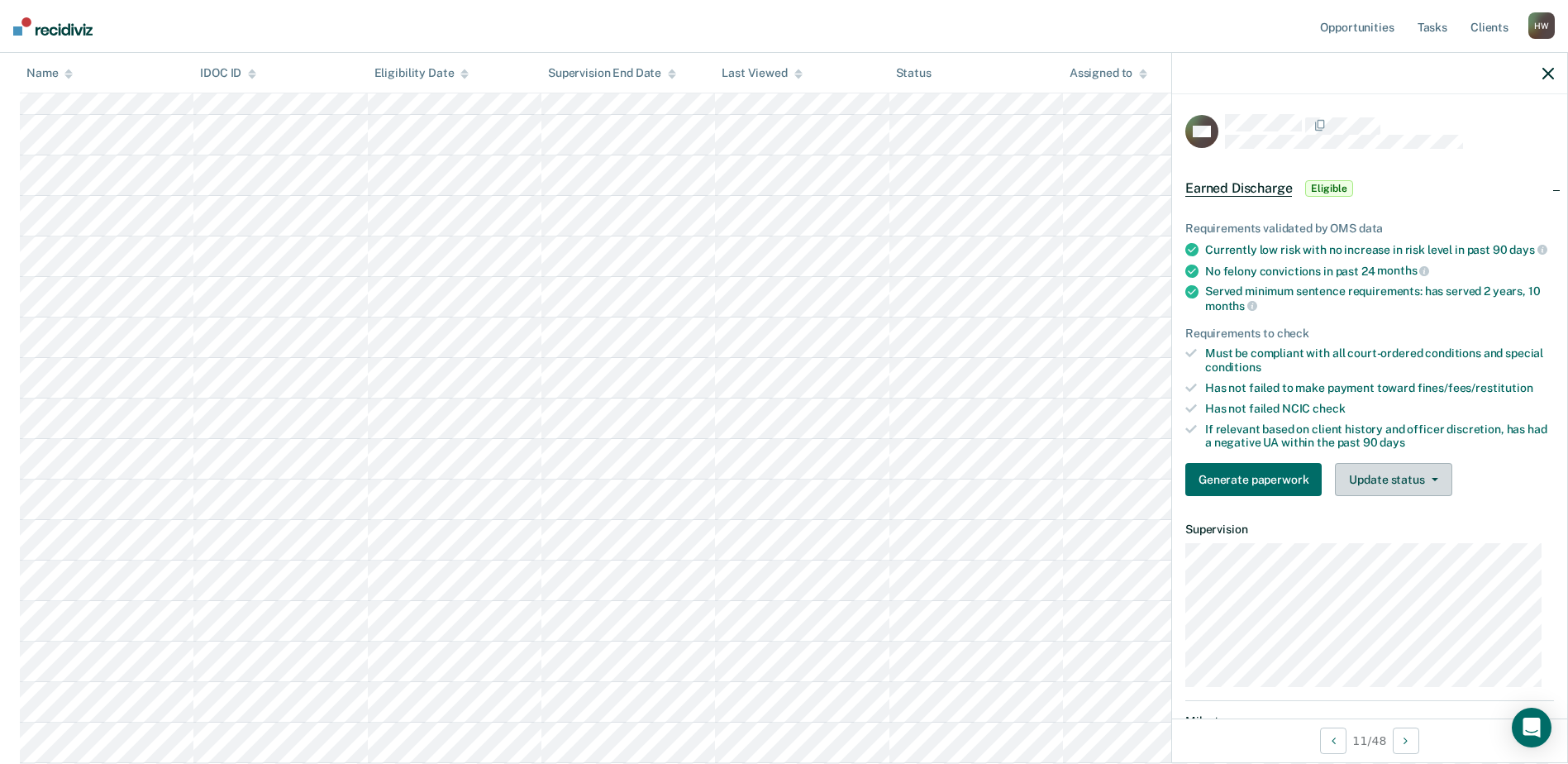
click at [1431, 481] on icon "button" at bounding box center [1434, 480] width 7 height 4
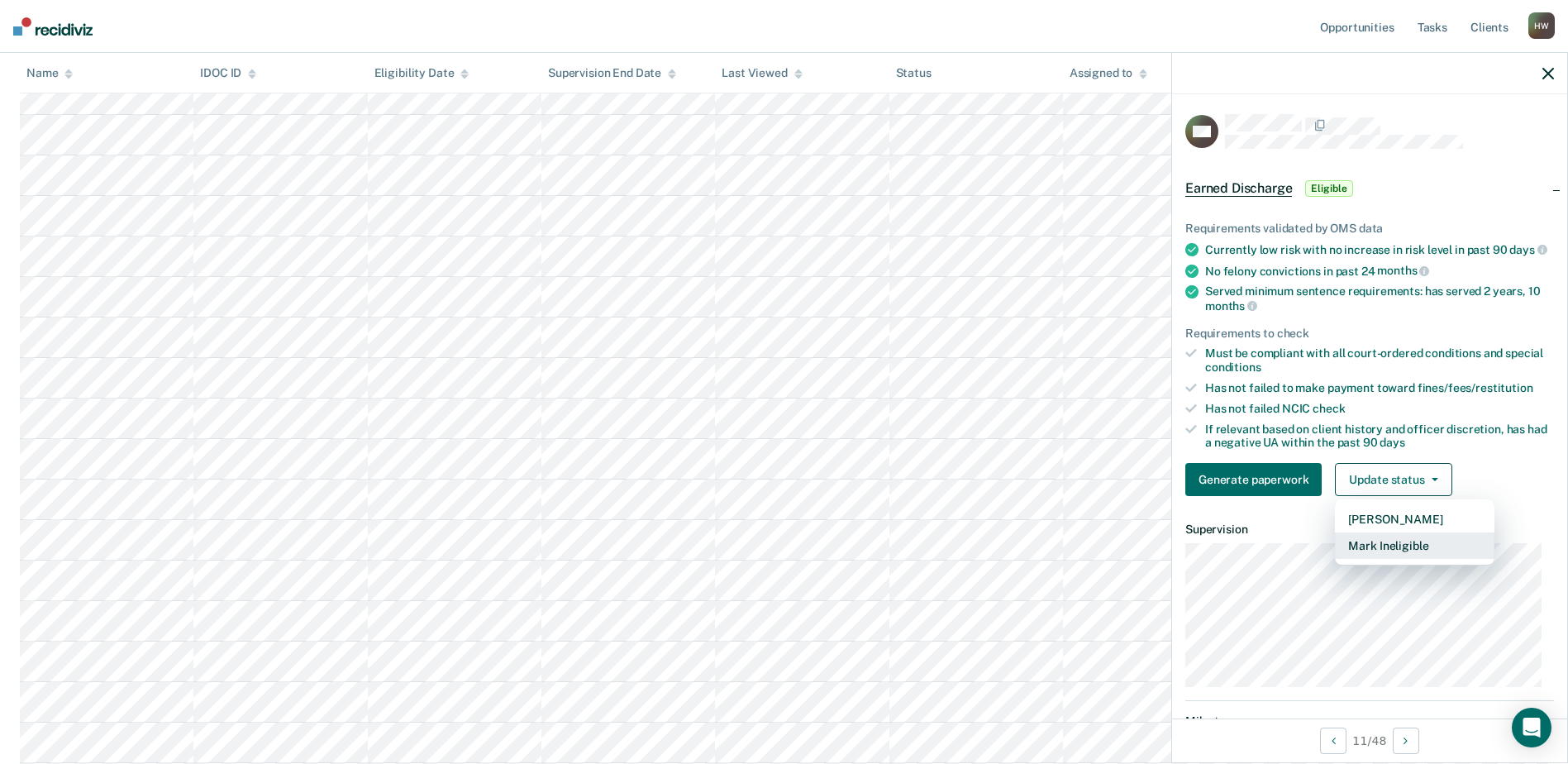
click at [1414, 558] on button "Mark Ineligible" at bounding box center [1414, 545] width 159 height 26
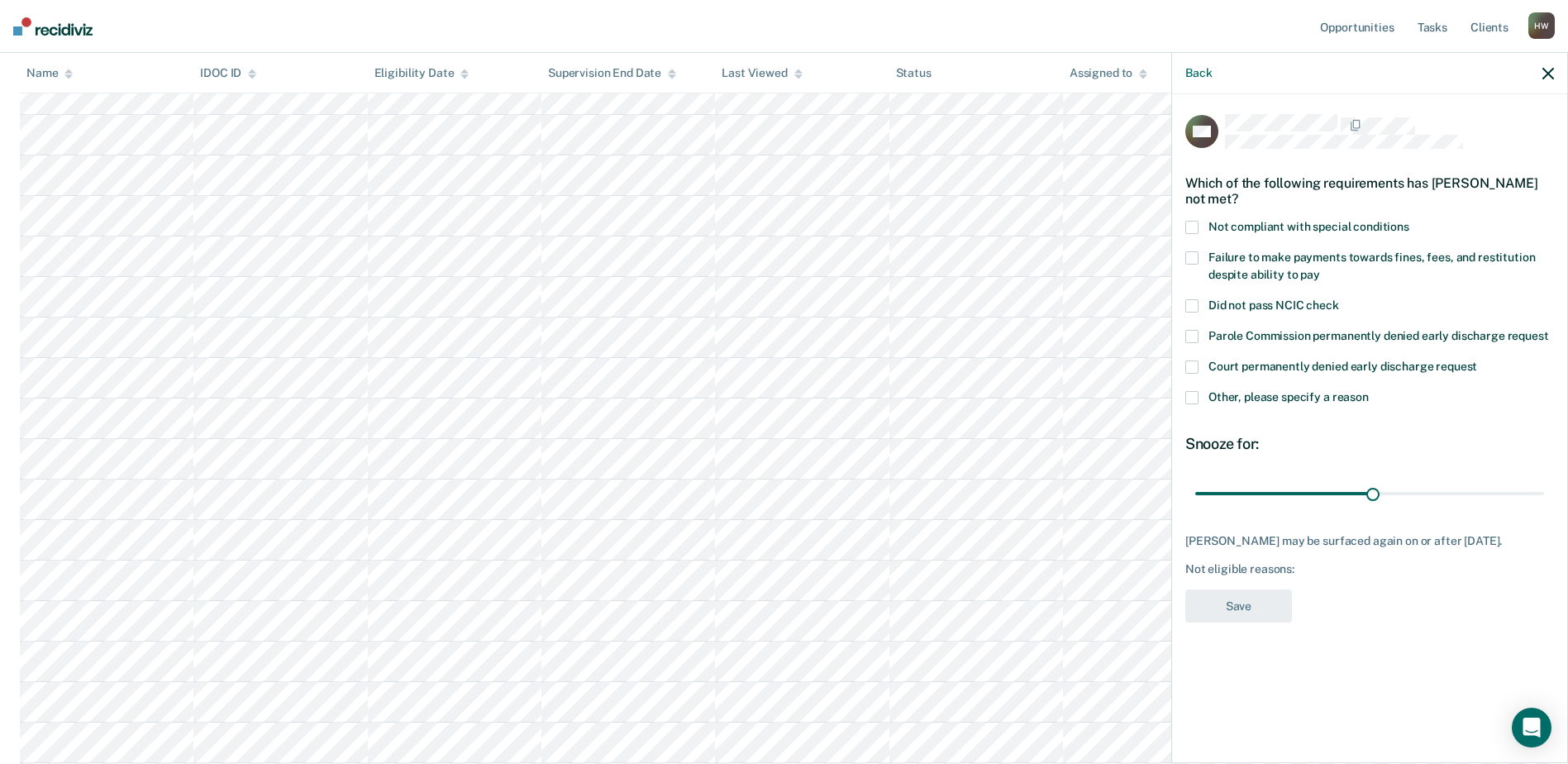
click at [1195, 226] on span at bounding box center [1191, 227] width 13 height 13
click at [1268, 617] on button "Save" at bounding box center [1237, 607] width 106 height 34
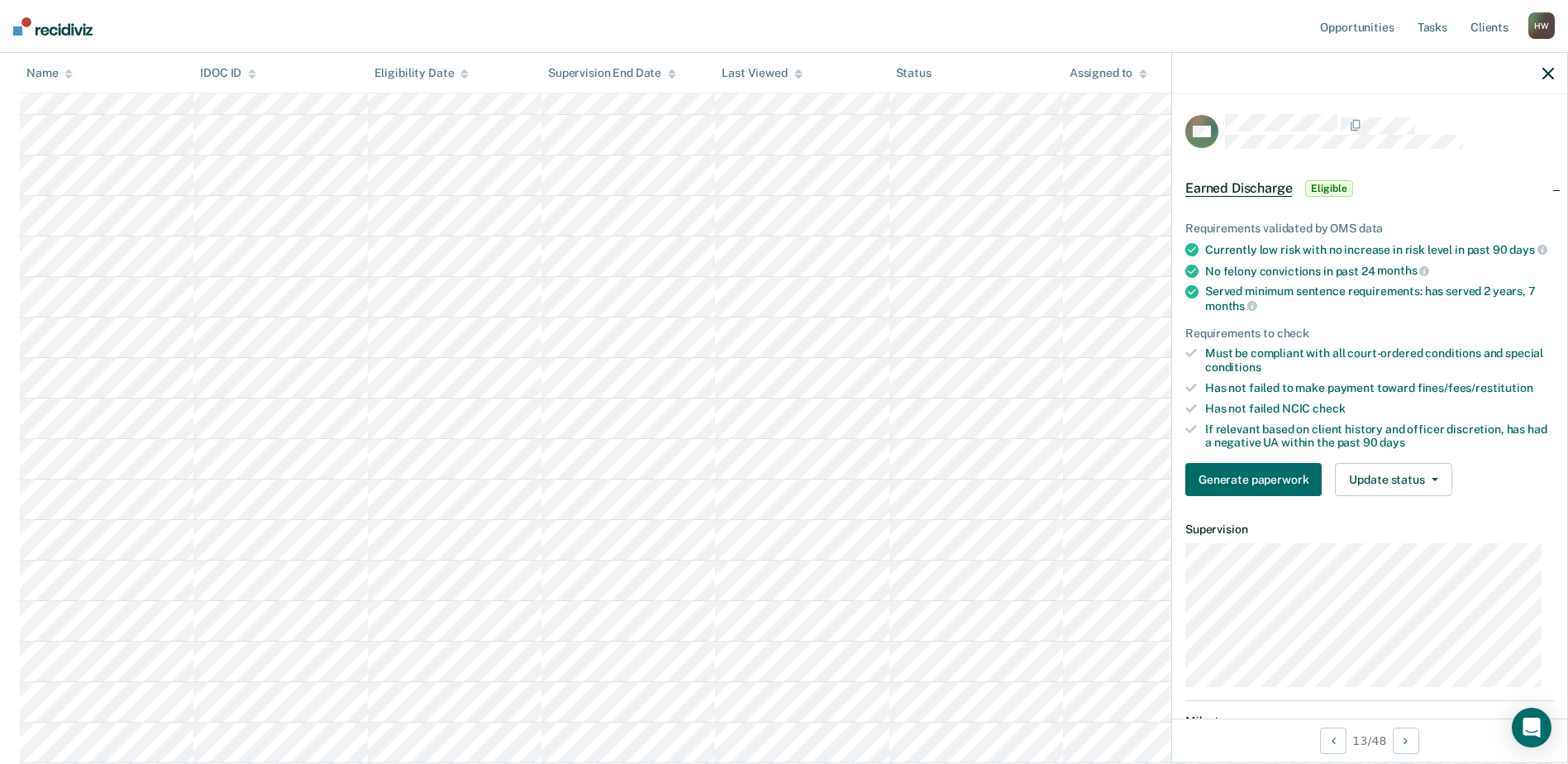
click at [1333, 186] on span "Eligible" at bounding box center [1329, 188] width 47 height 17
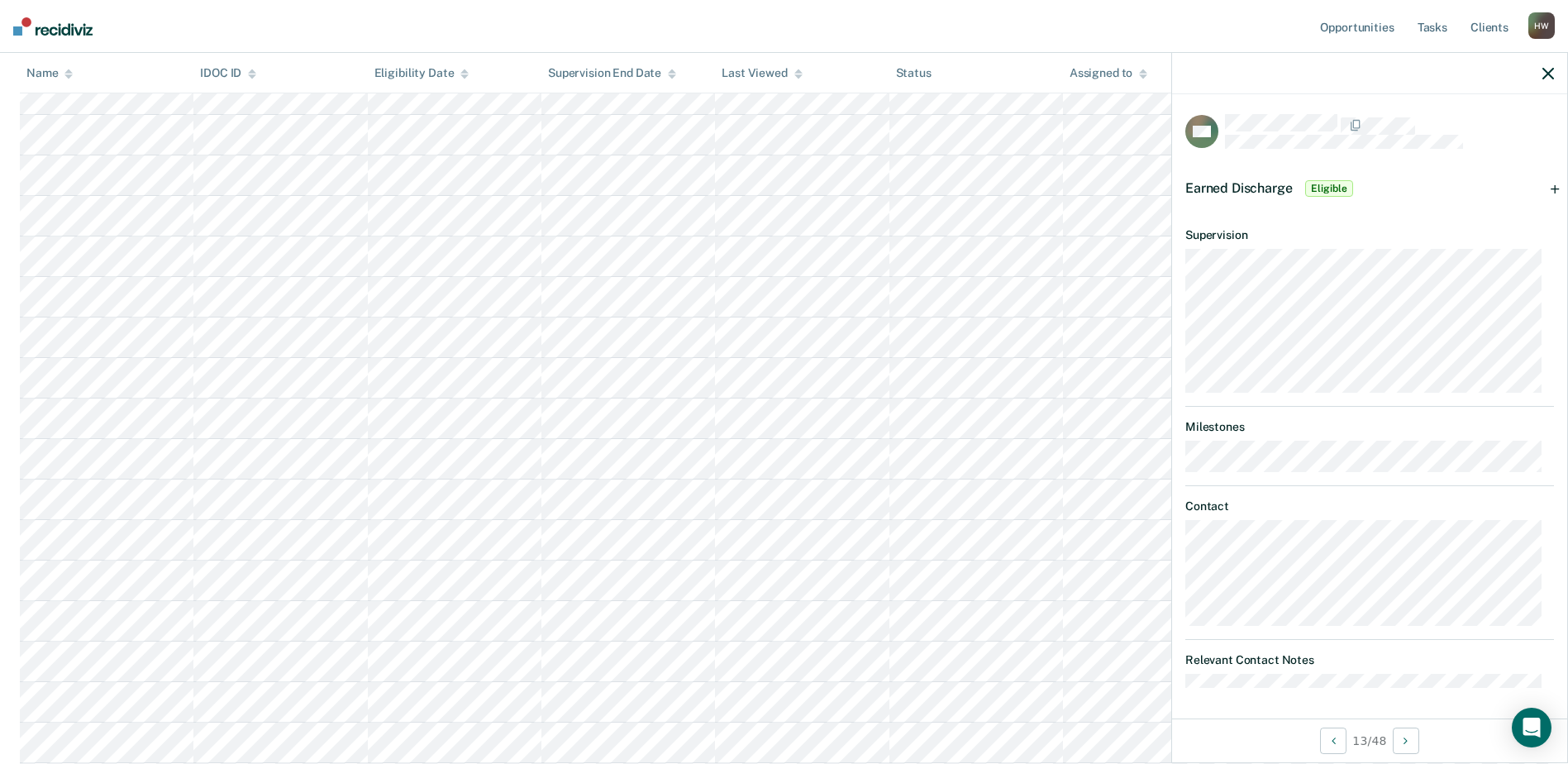
click at [1333, 186] on span "Eligible" at bounding box center [1329, 188] width 47 height 17
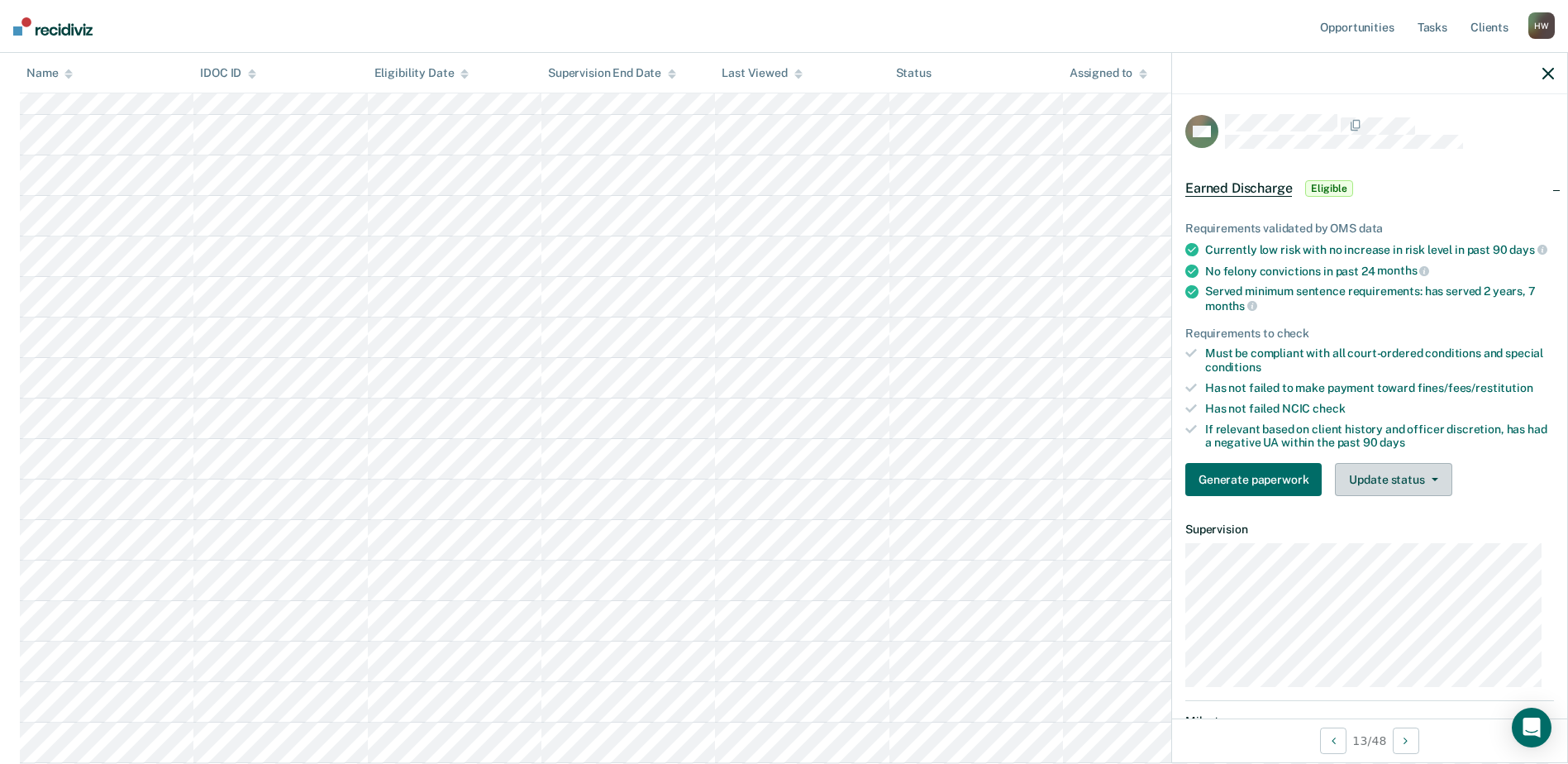
click at [1436, 496] on button "Update status" at bounding box center [1393, 479] width 117 height 33
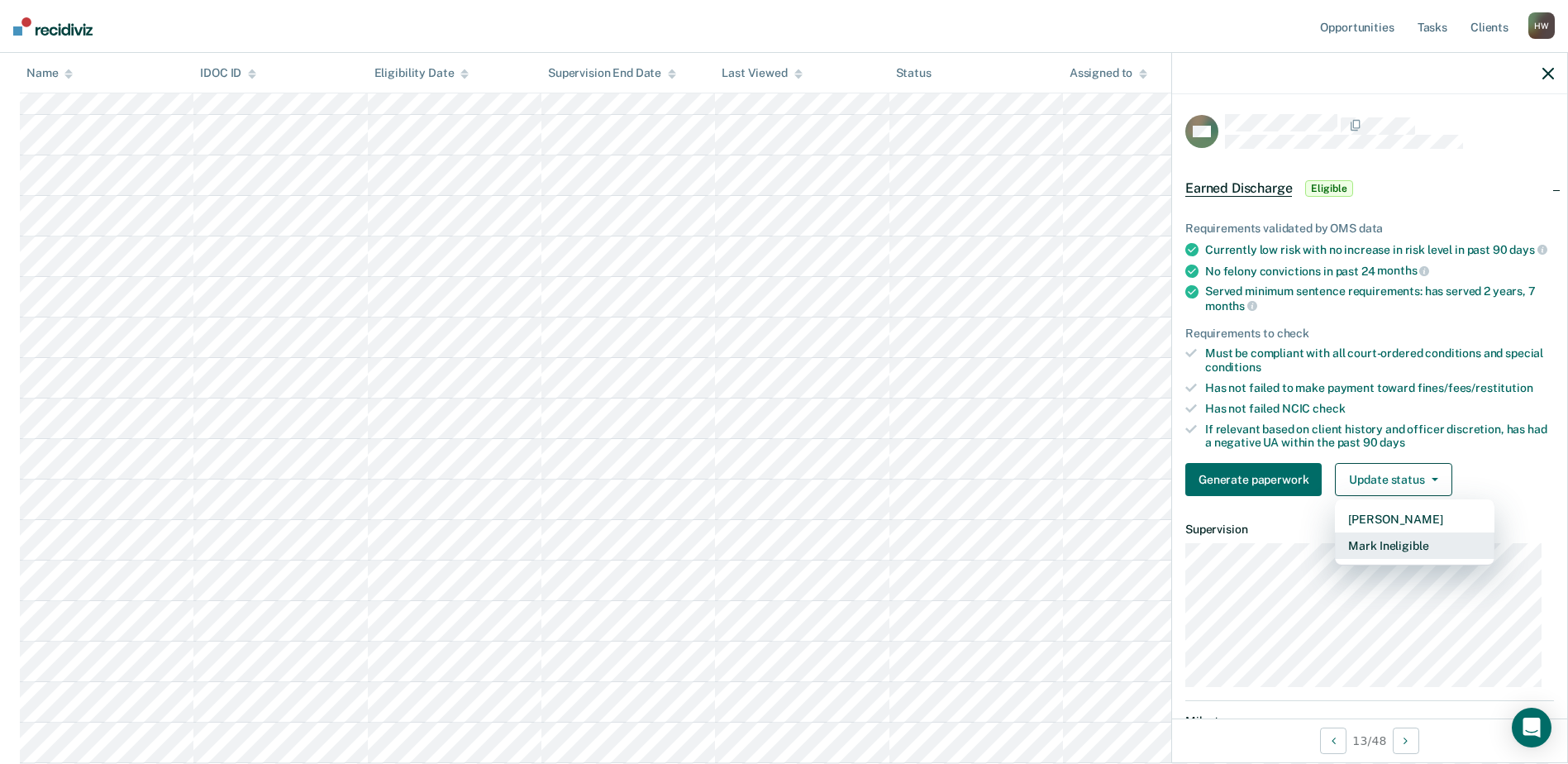
click at [1397, 557] on button "Mark Ineligible" at bounding box center [1414, 545] width 159 height 26
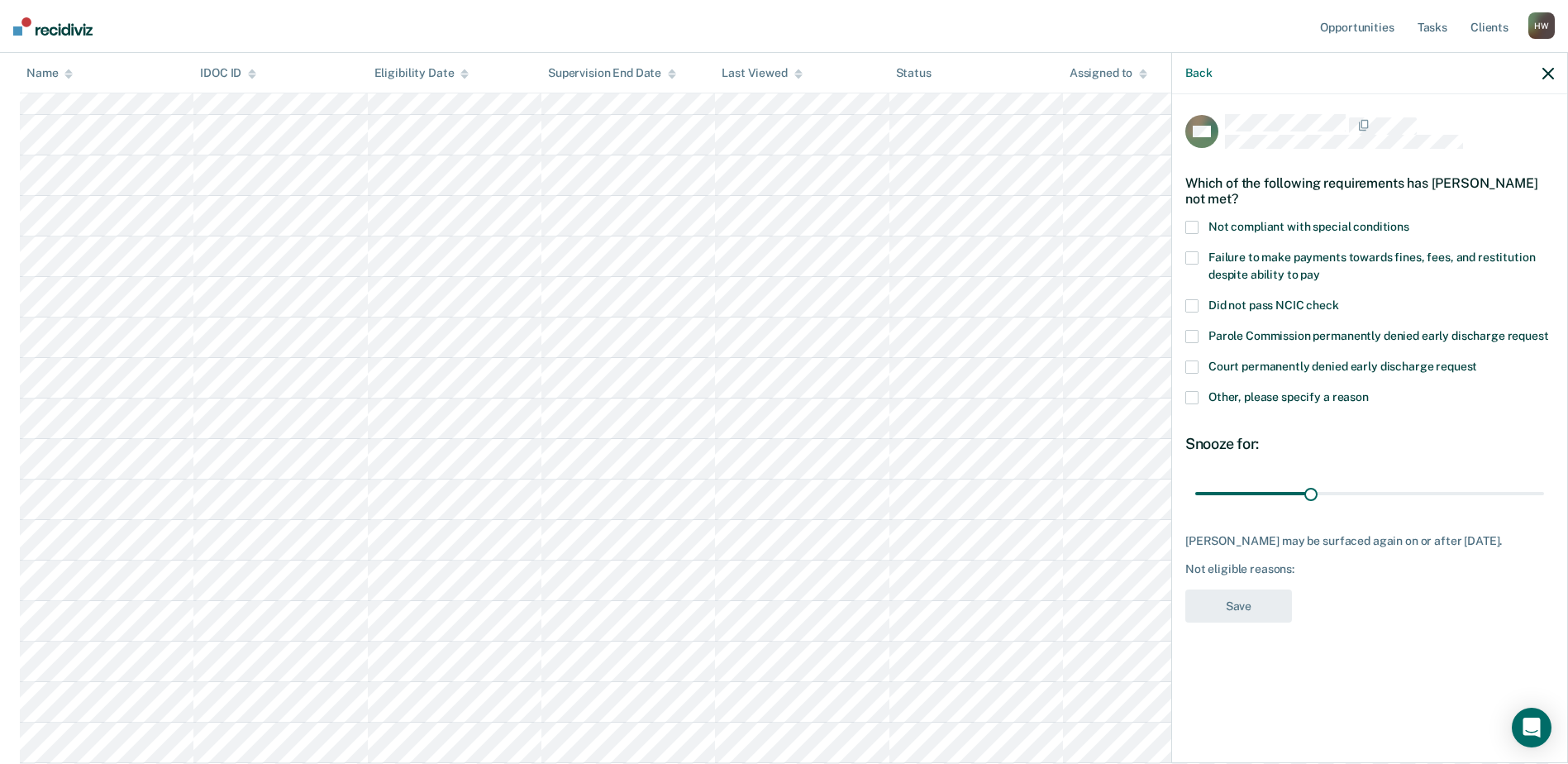
click at [1193, 254] on span at bounding box center [1191, 258] width 13 height 13
click at [1251, 618] on button "Save" at bounding box center [1237, 607] width 106 height 34
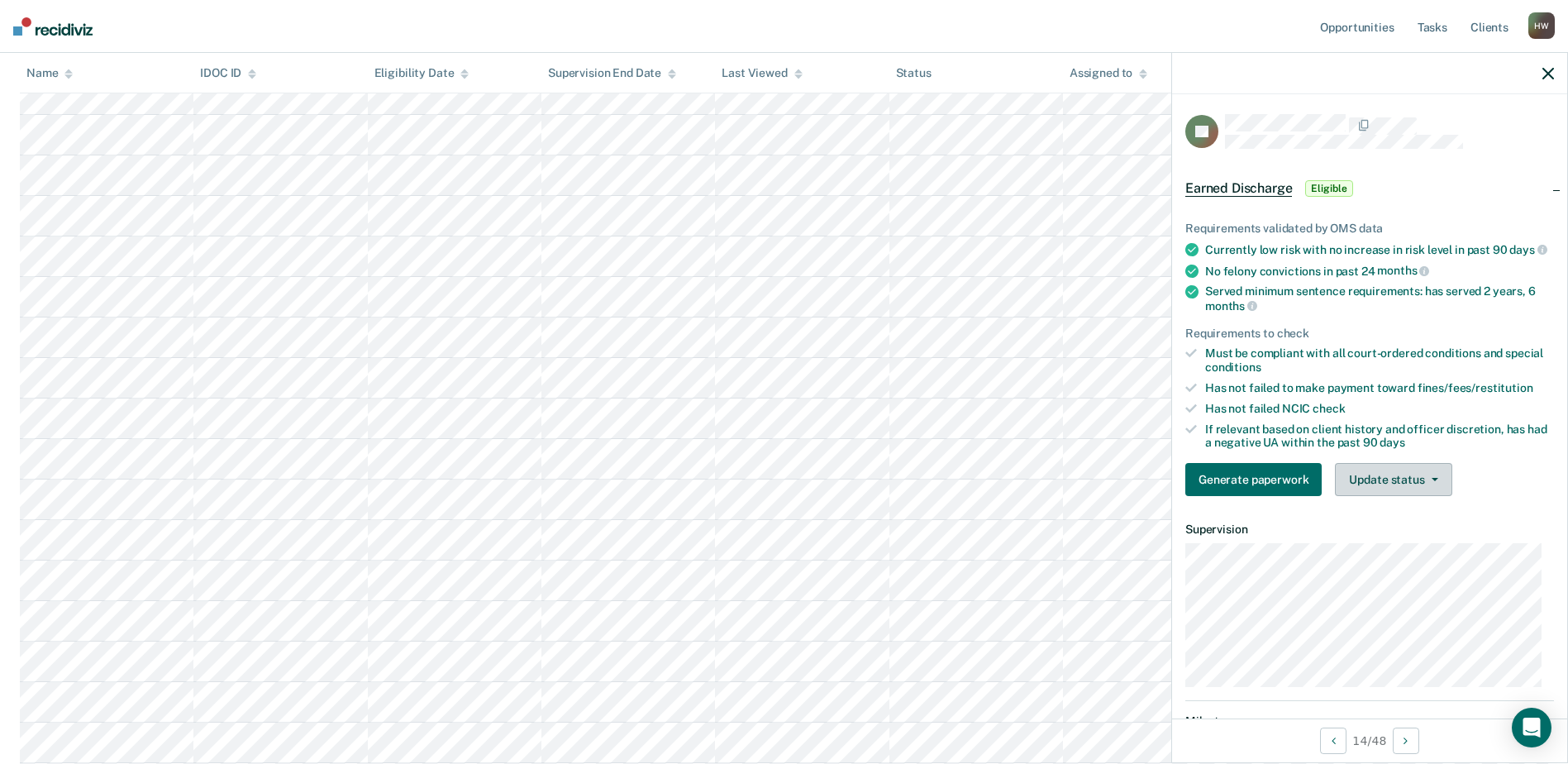
click at [1427, 481] on span "button" at bounding box center [1431, 480] width 13 height 4
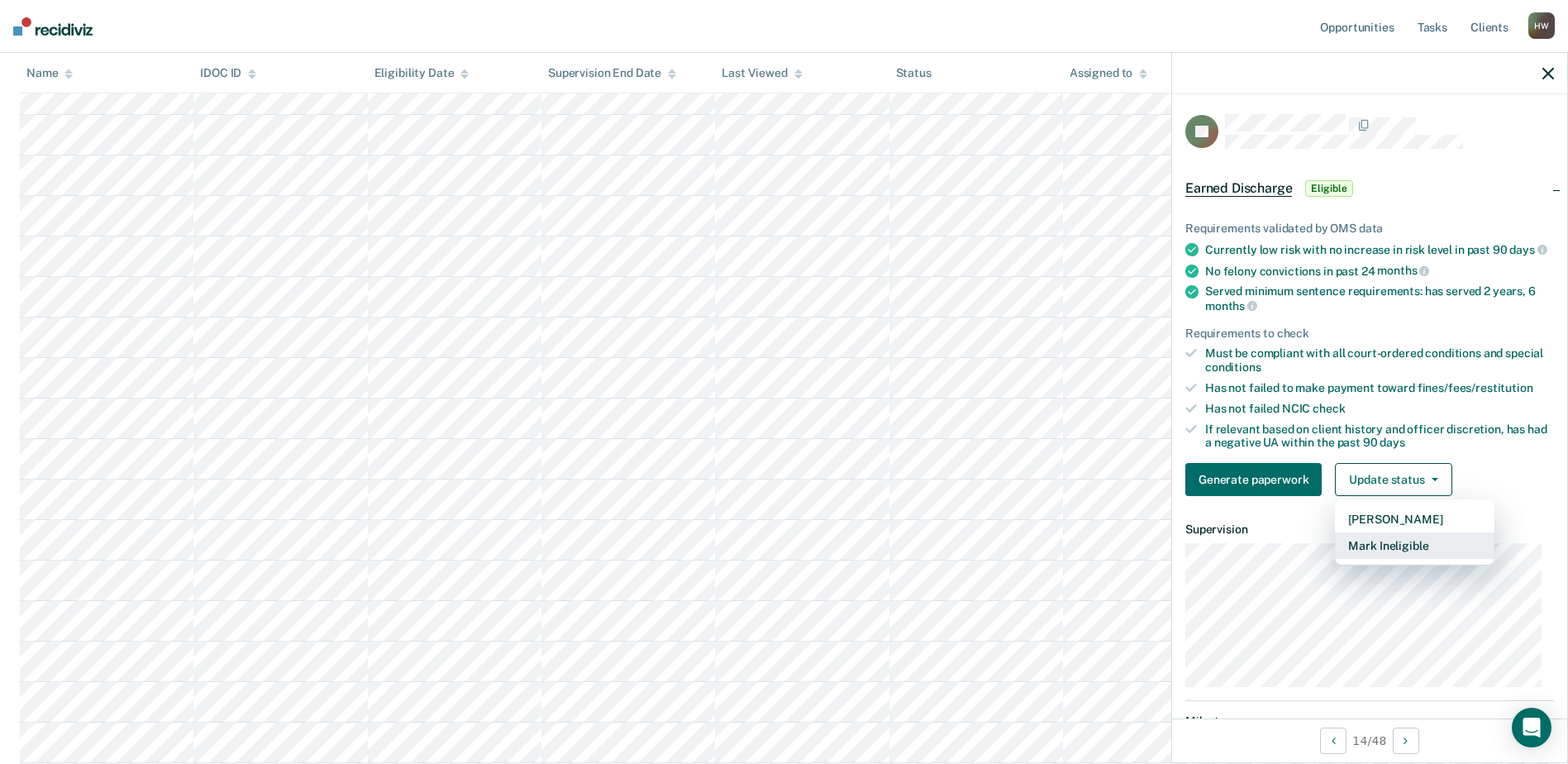
click at [1400, 559] on button "Mark Ineligible" at bounding box center [1414, 545] width 159 height 26
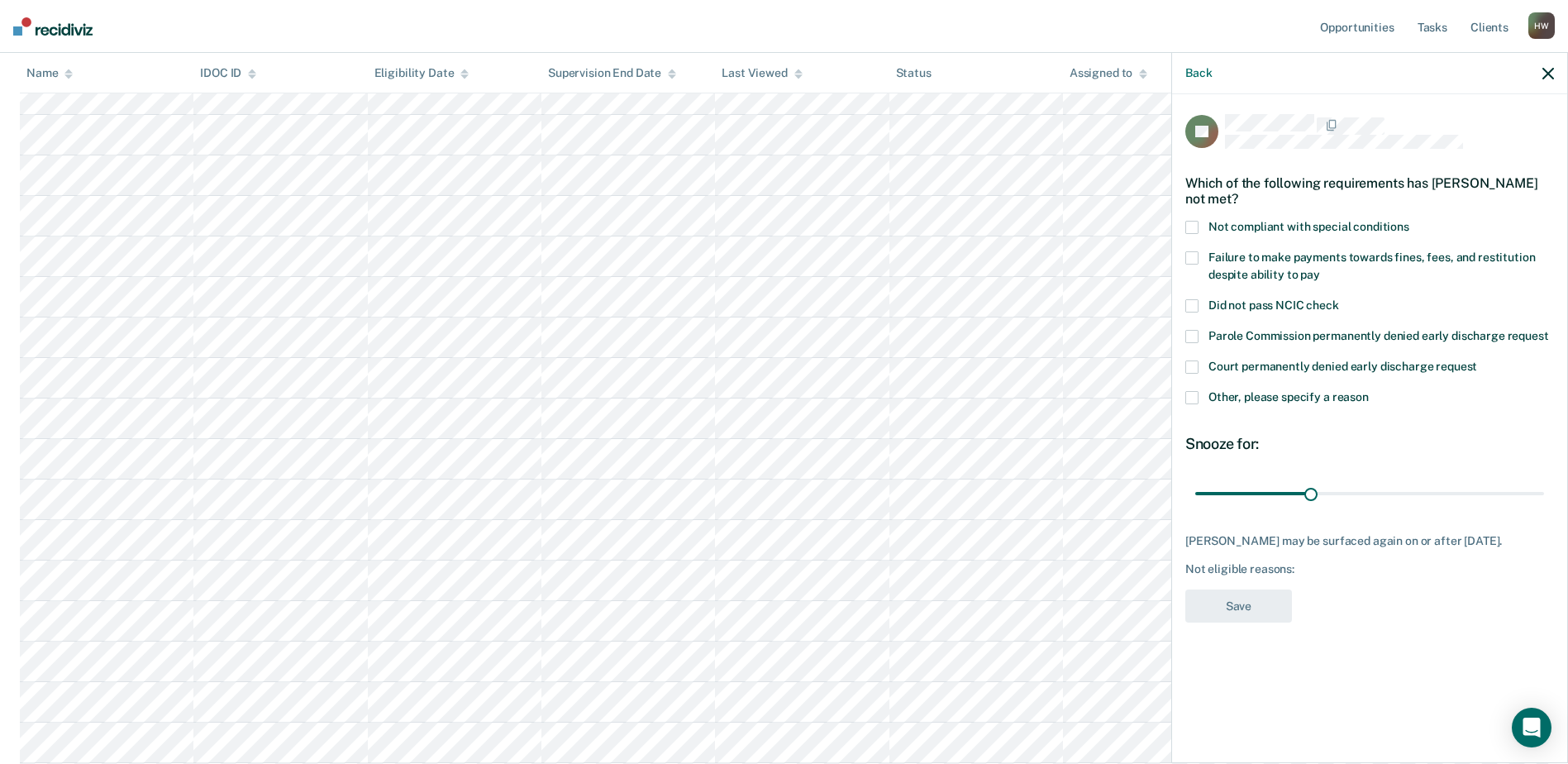
click at [1190, 253] on span at bounding box center [1191, 258] width 13 height 13
click at [1249, 601] on button "Save" at bounding box center [1237, 607] width 106 height 34
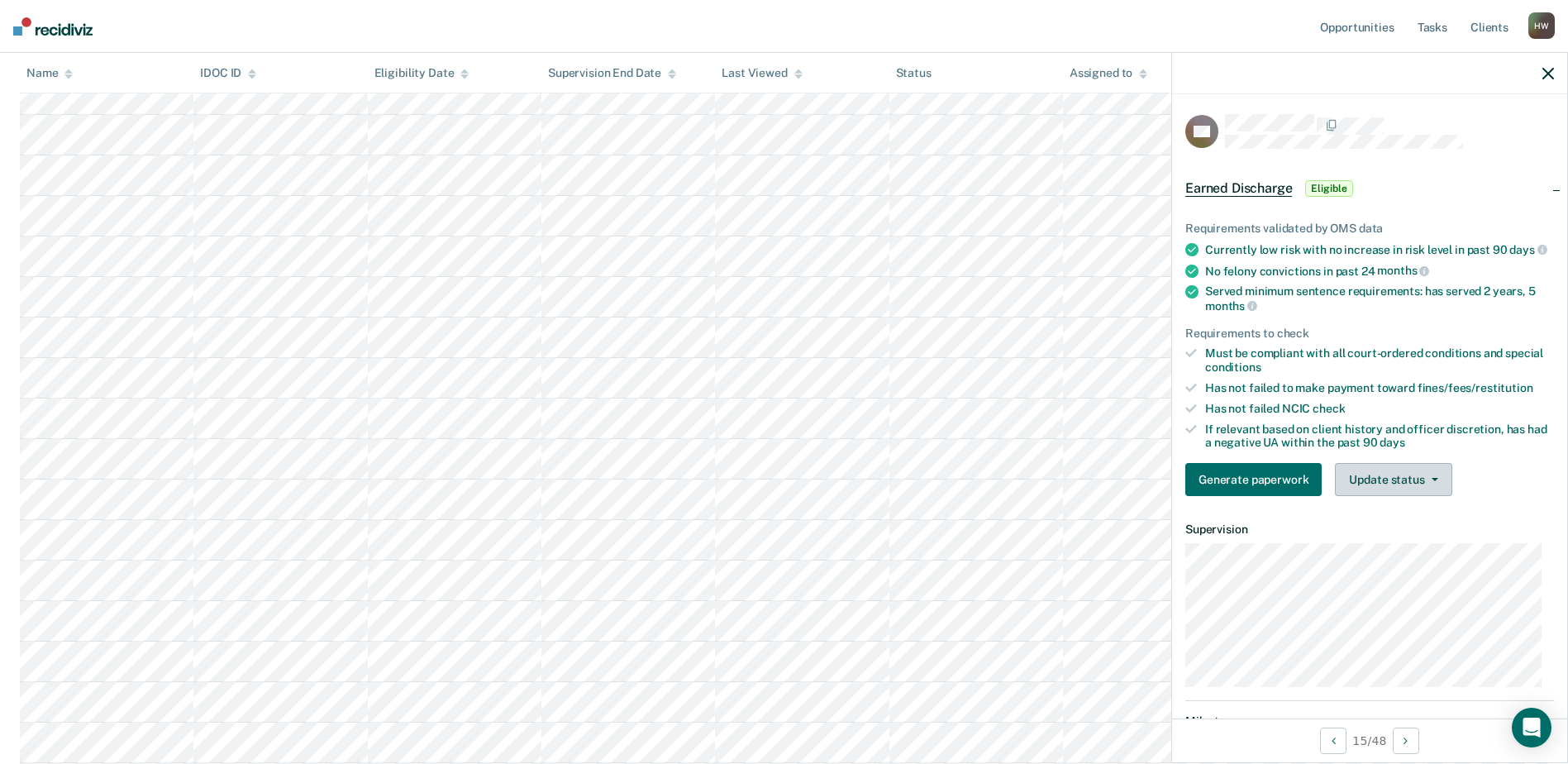
click at [1427, 489] on button "Update status" at bounding box center [1393, 479] width 117 height 33
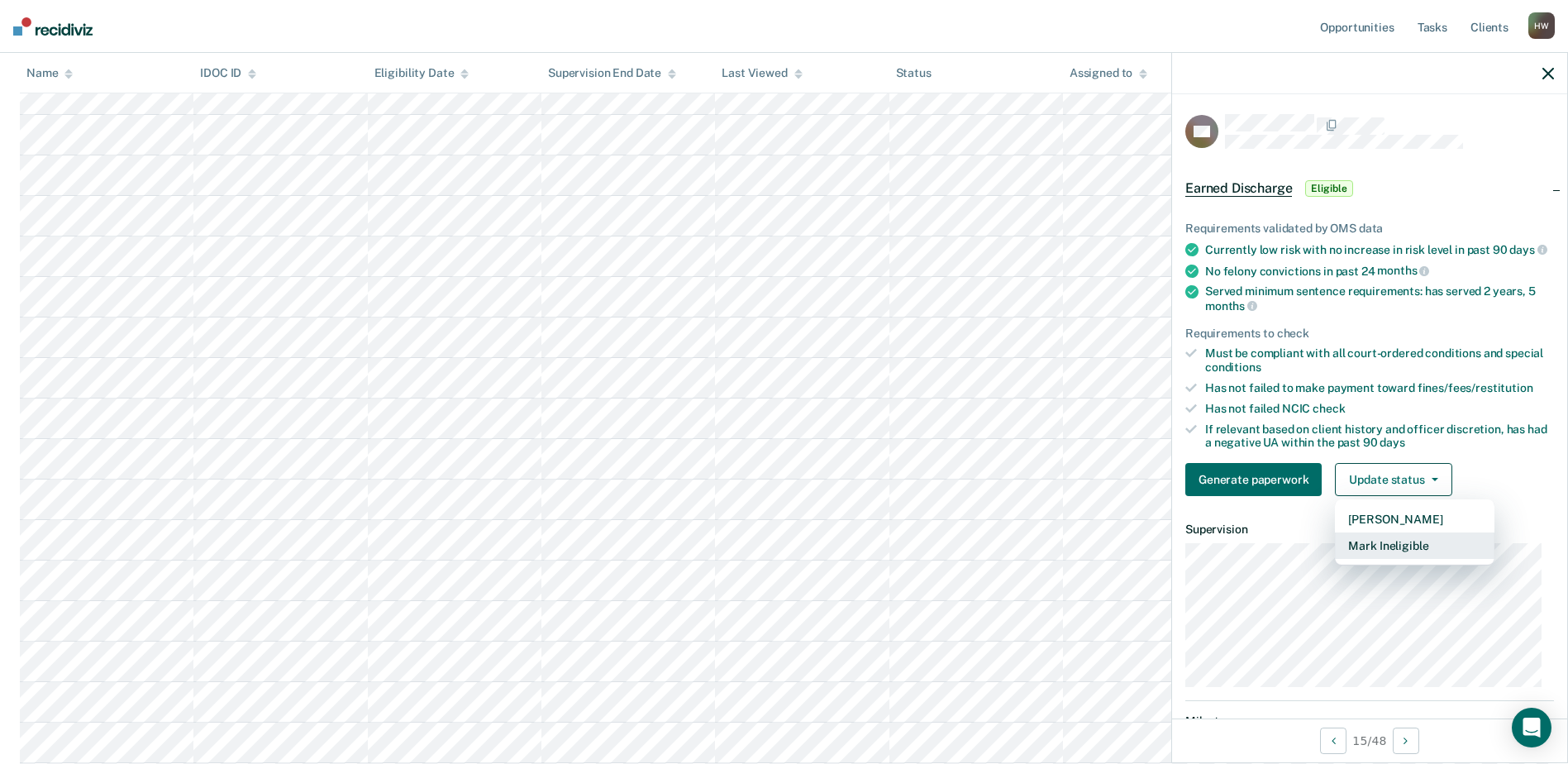
click at [1397, 558] on button "Mark Ineligible" at bounding box center [1414, 545] width 159 height 26
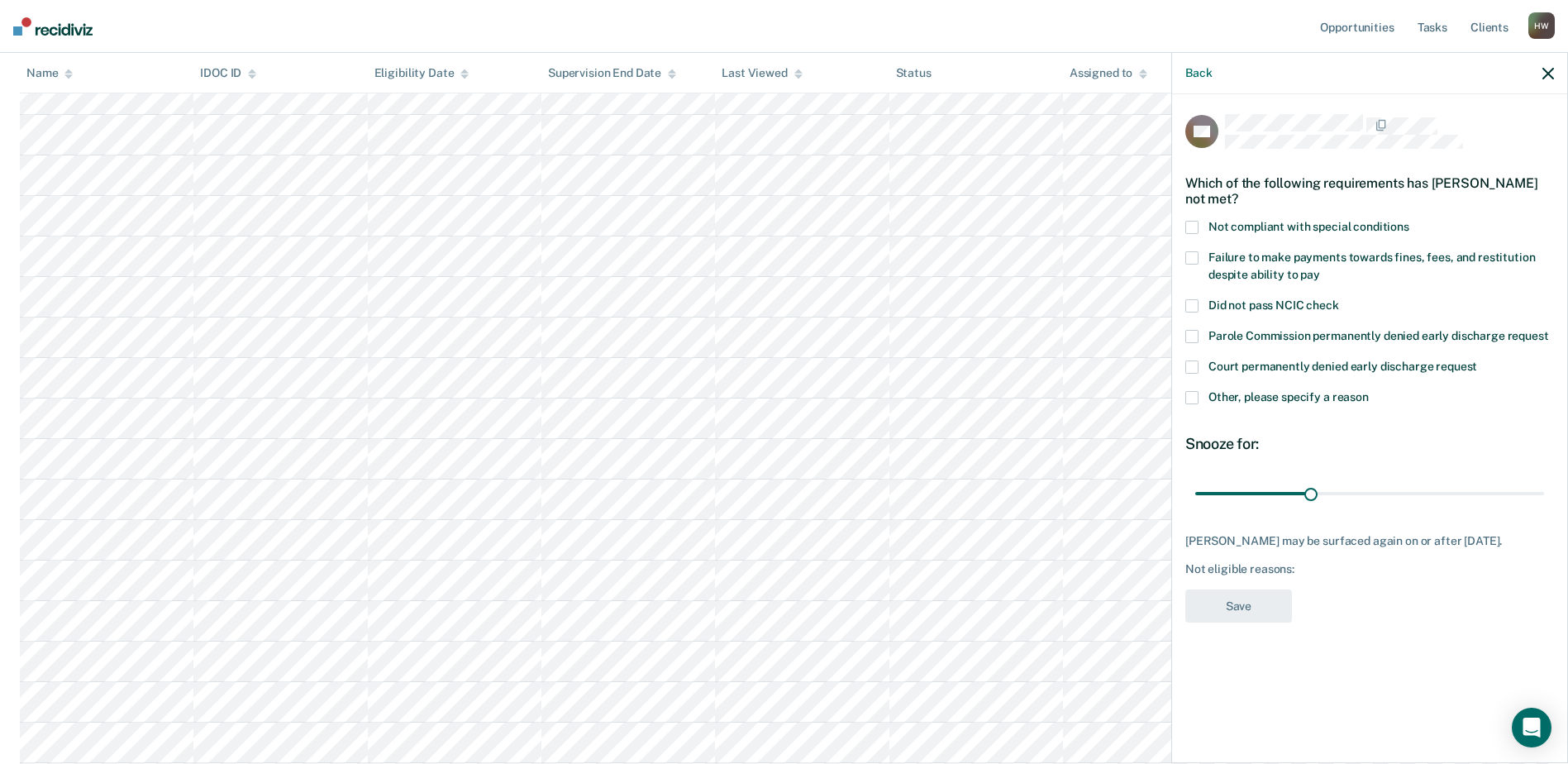
click at [1194, 256] on span at bounding box center [1191, 258] width 13 height 13
click at [1258, 618] on button "Save" at bounding box center [1237, 607] width 106 height 34
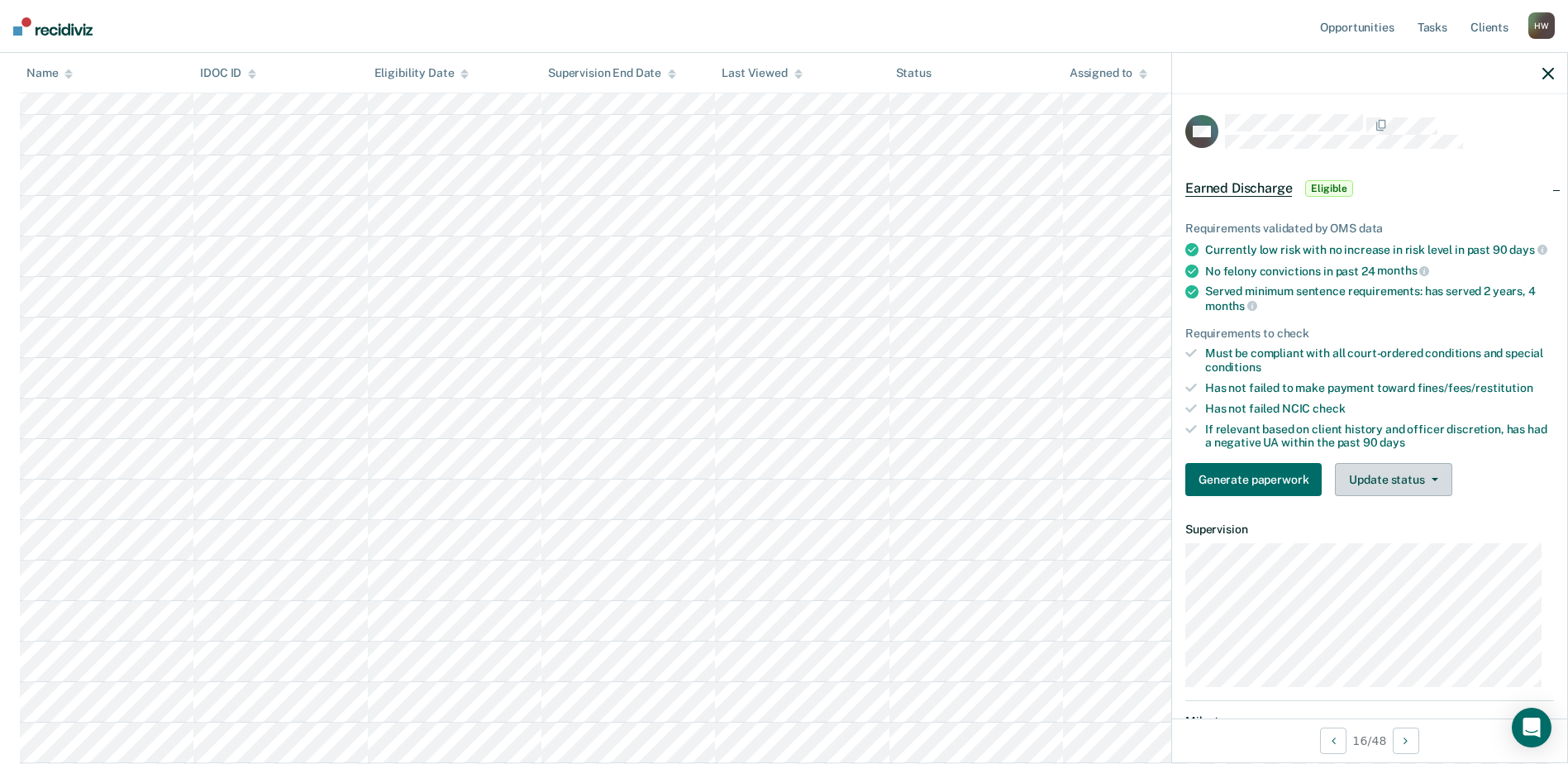
click at [1434, 489] on button "Update status" at bounding box center [1393, 479] width 117 height 33
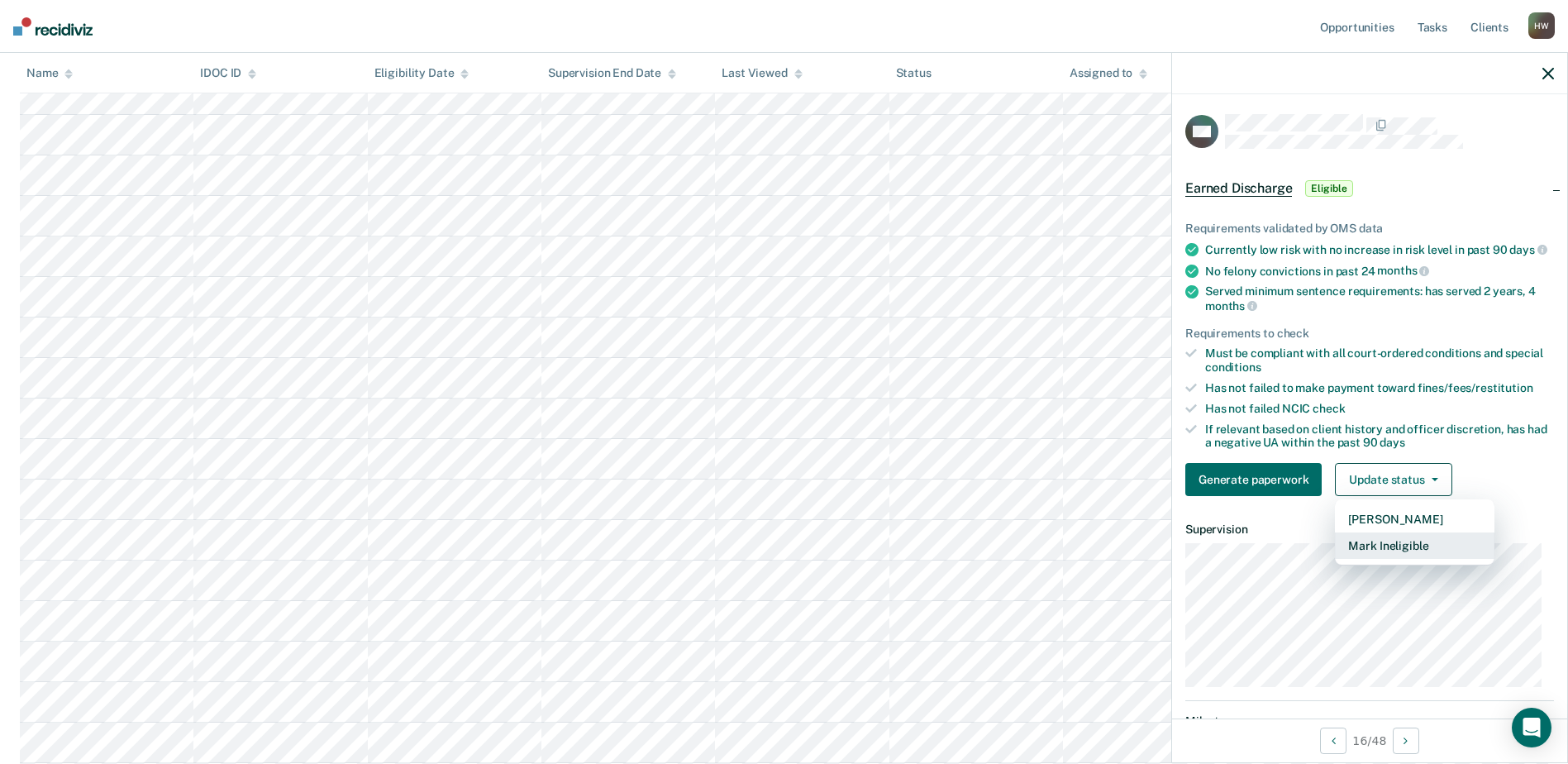
click at [1407, 557] on button "Mark Ineligible" at bounding box center [1414, 545] width 159 height 26
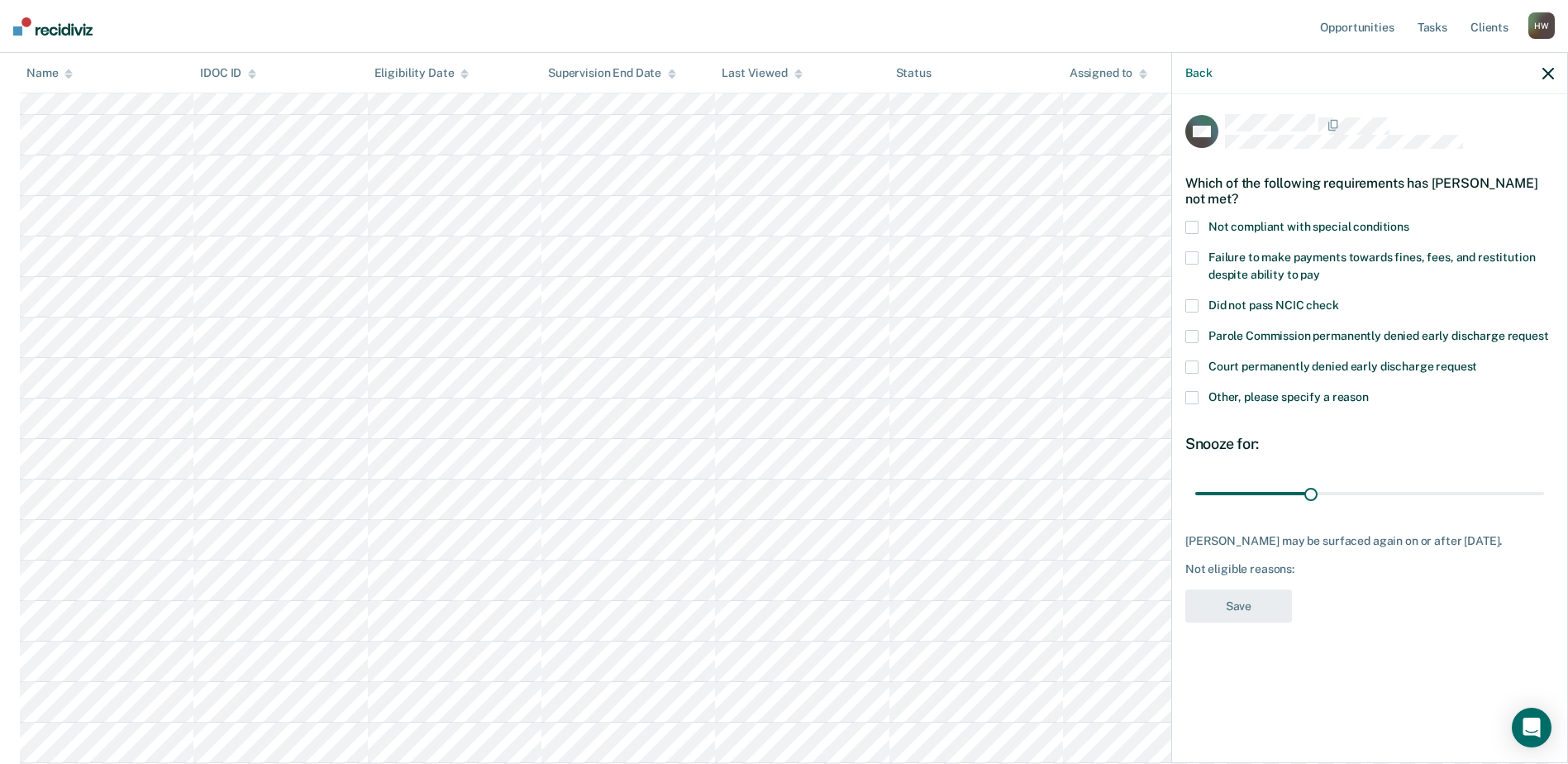
click at [1192, 254] on span at bounding box center [1191, 258] width 13 height 13
click at [1260, 601] on button "Save" at bounding box center [1237, 607] width 106 height 34
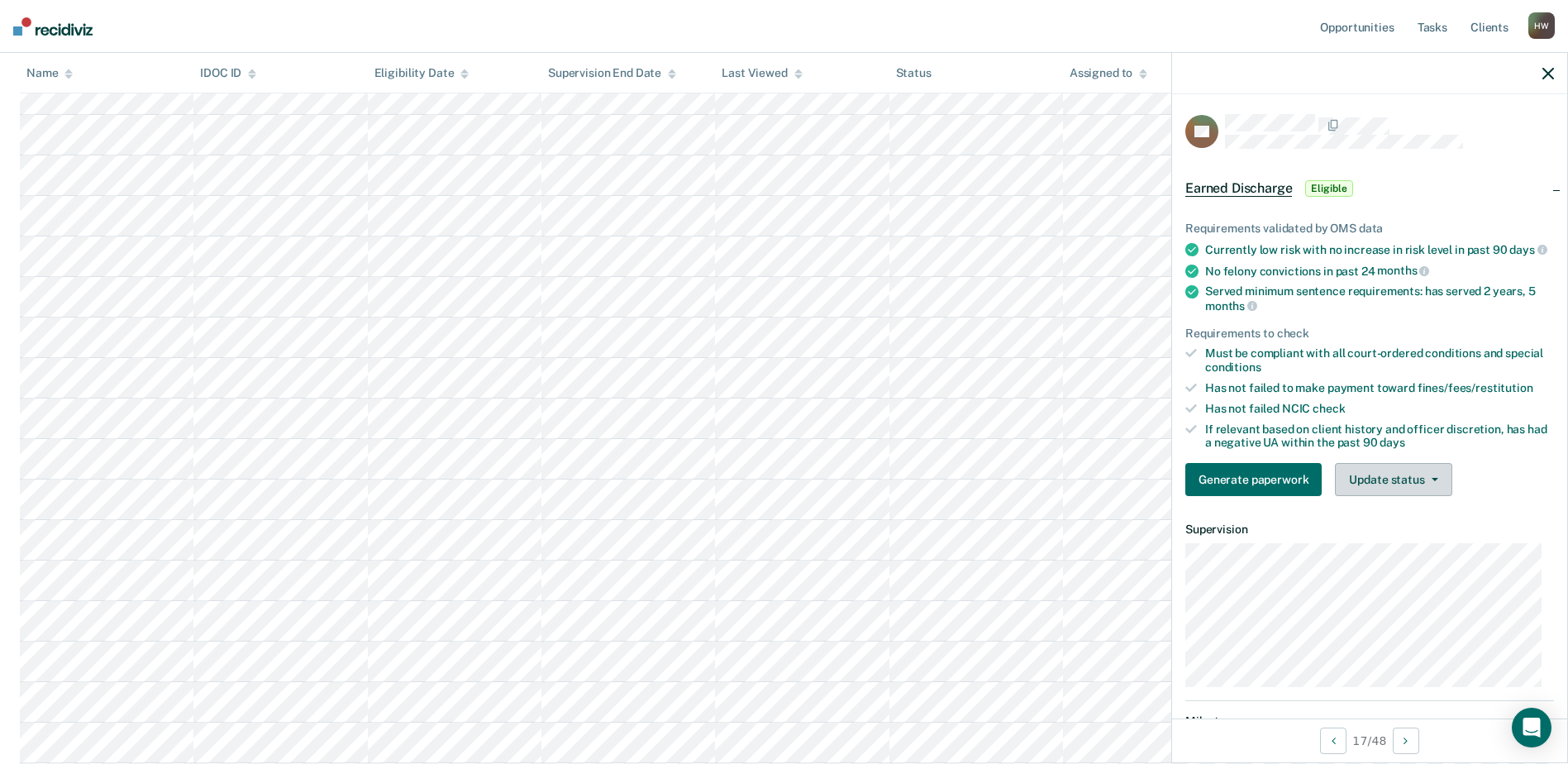
click at [1433, 481] on icon "button" at bounding box center [1434, 480] width 7 height 4
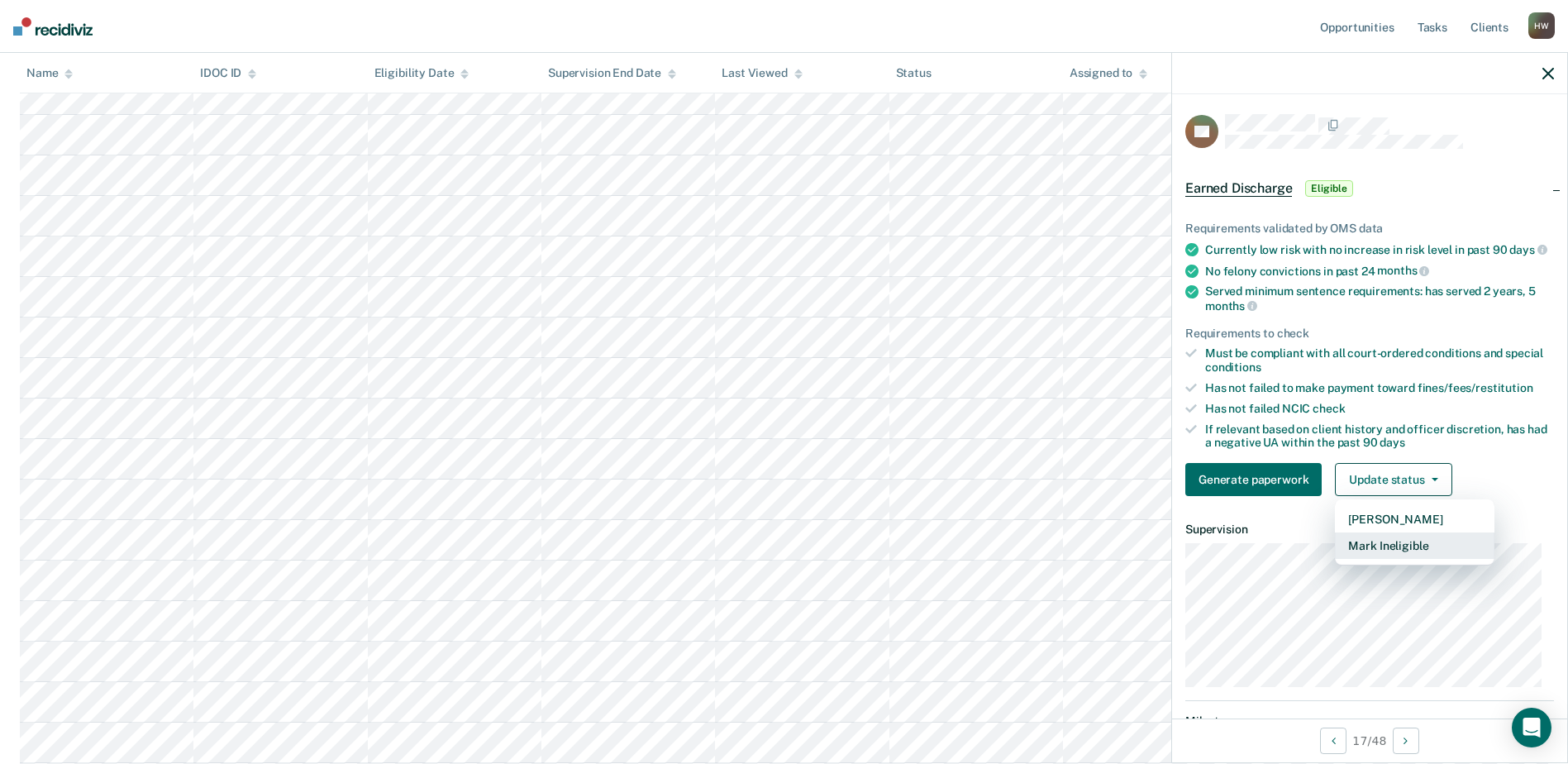
click at [1411, 559] on button "Mark Ineligible" at bounding box center [1414, 545] width 159 height 26
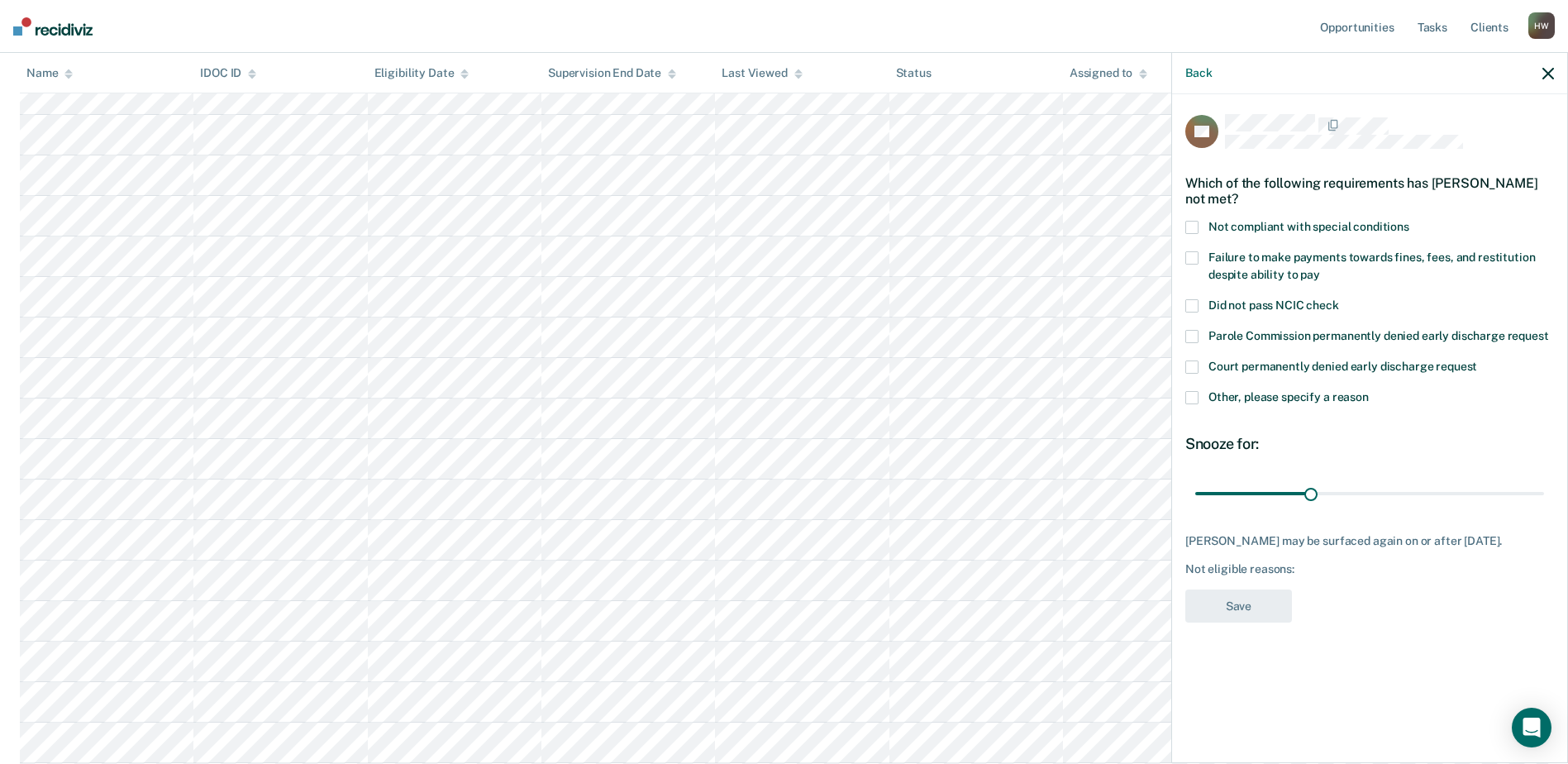
click at [1190, 258] on span at bounding box center [1191, 258] width 13 height 13
click at [1191, 364] on span at bounding box center [1191, 367] width 13 height 13
click at [1263, 606] on button "Save" at bounding box center [1237, 607] width 106 height 34
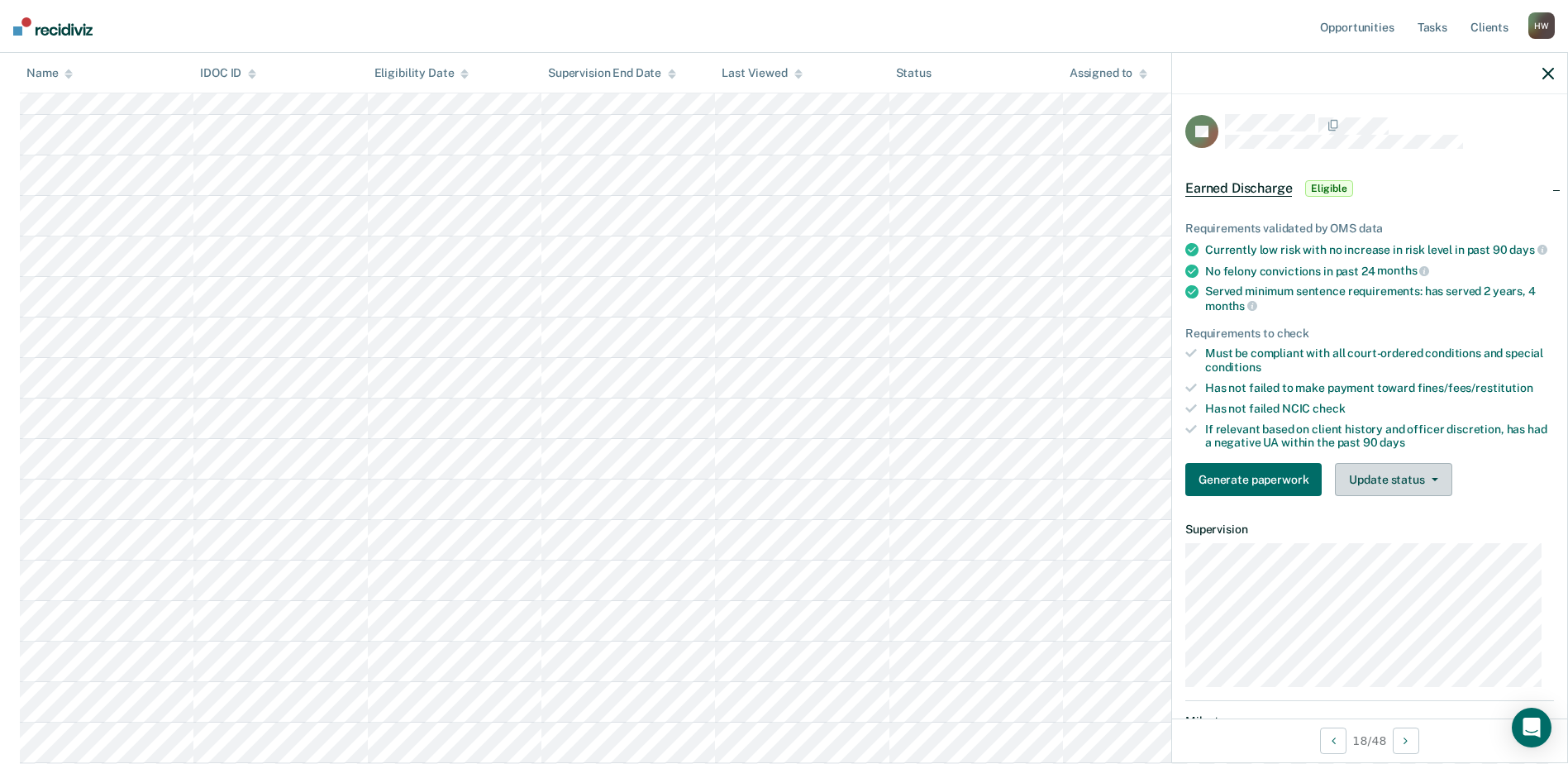
click at [1429, 488] on button "Update status" at bounding box center [1393, 479] width 117 height 33
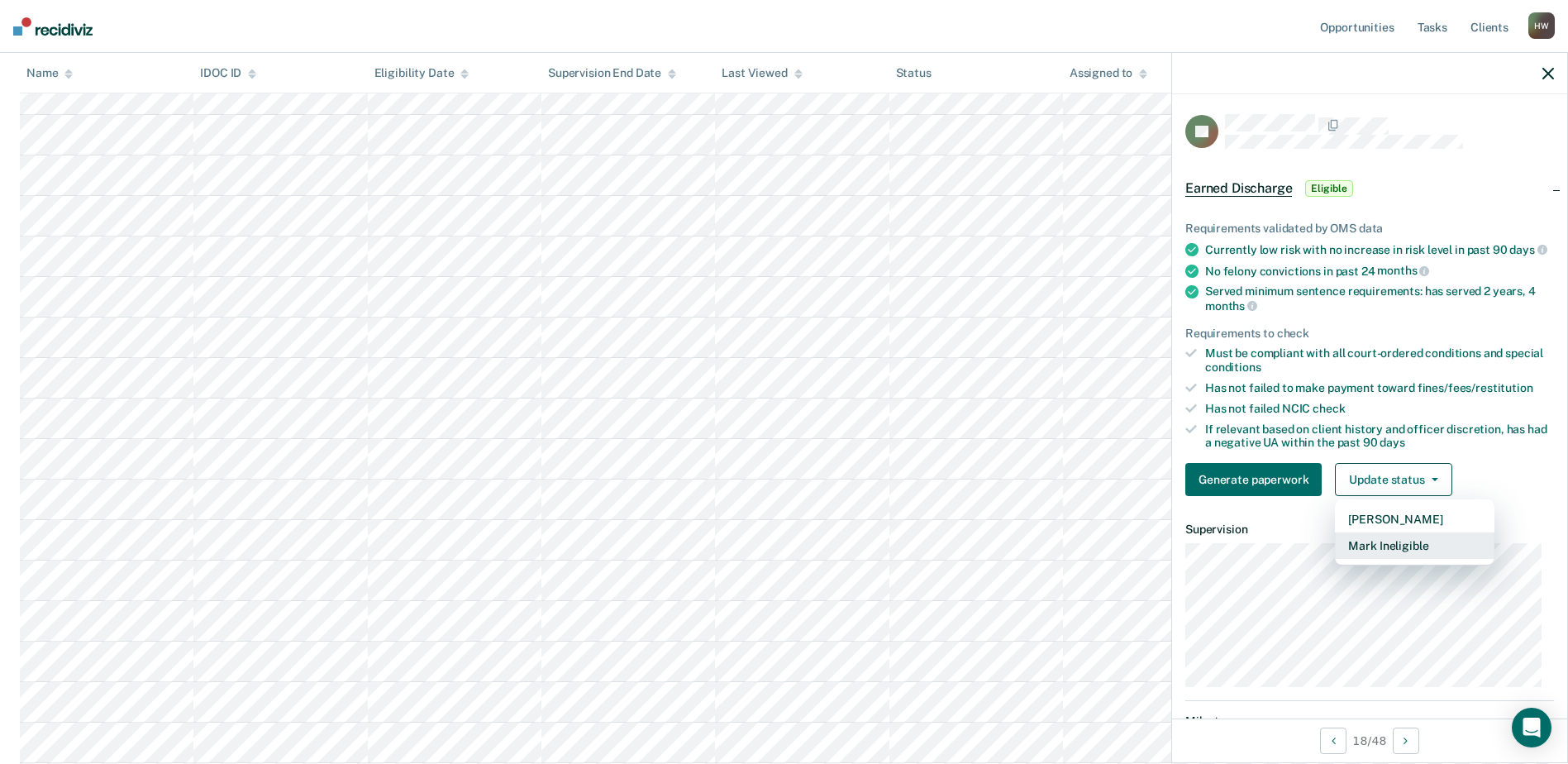
click at [1408, 557] on button "Mark Ineligible" at bounding box center [1414, 545] width 159 height 26
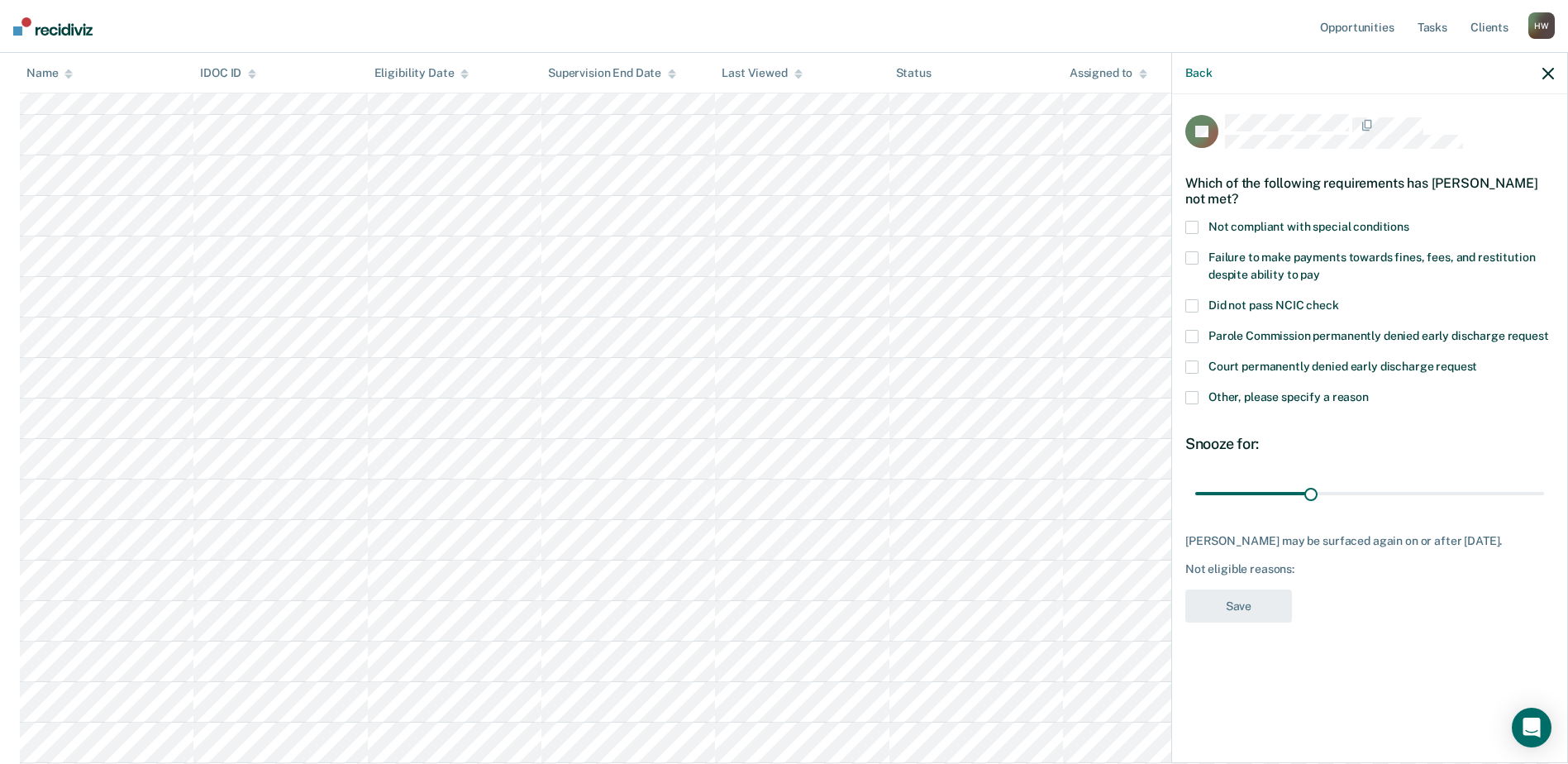
click at [1193, 256] on span at bounding box center [1191, 258] width 13 height 13
click at [1236, 619] on button "Save" at bounding box center [1237, 607] width 106 height 34
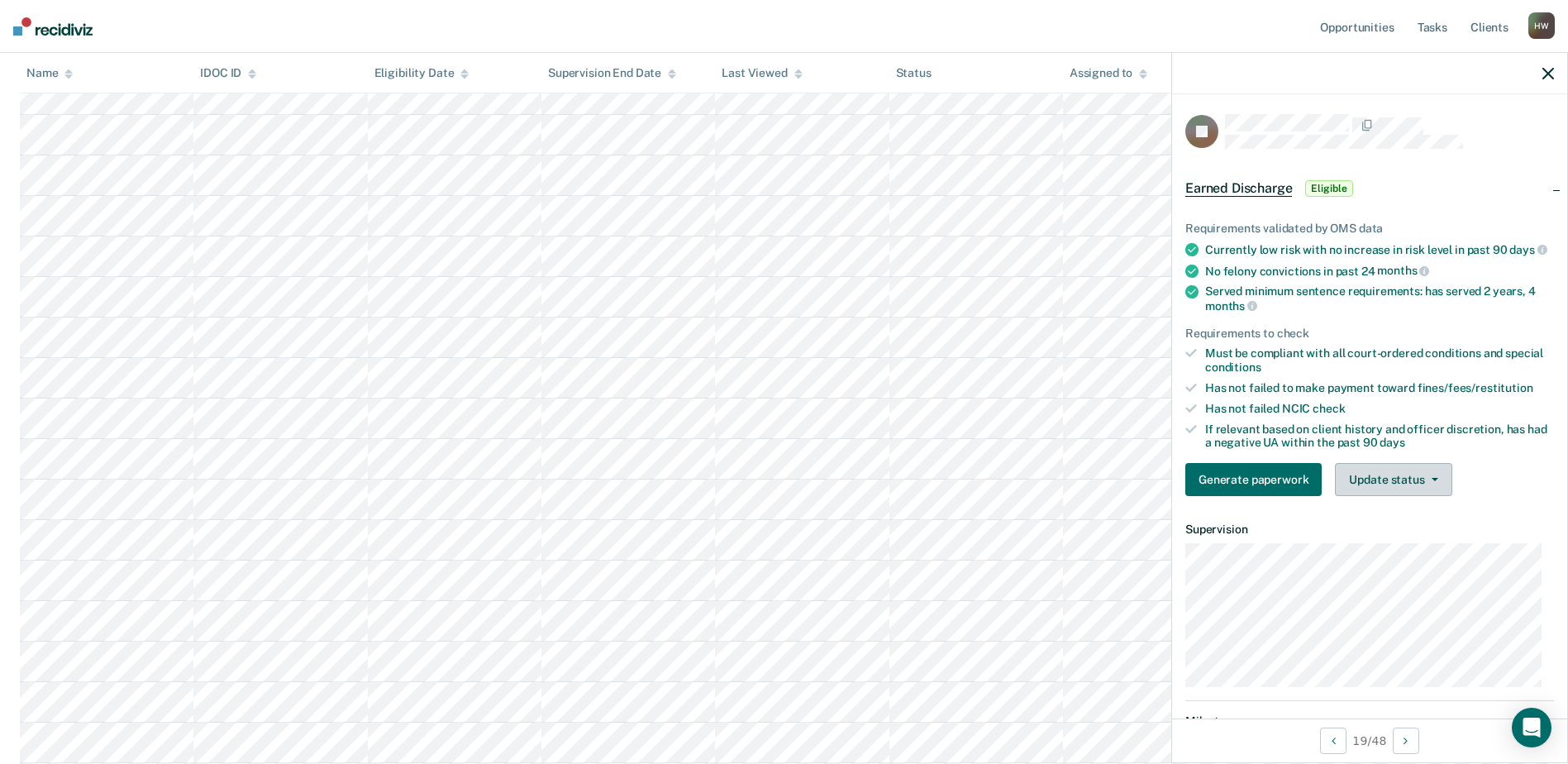
click at [1429, 496] on button "Update status" at bounding box center [1393, 479] width 117 height 33
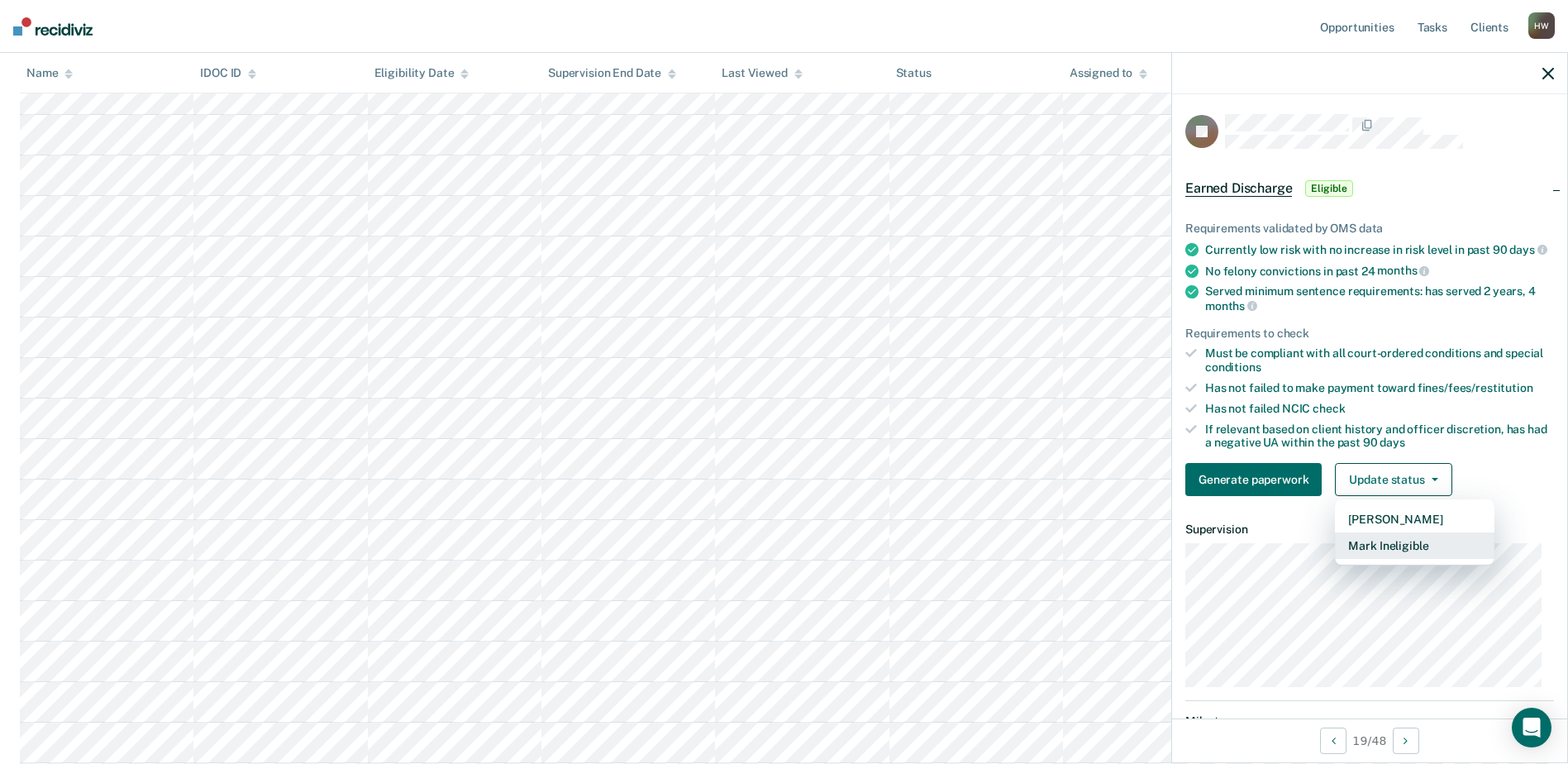
click at [1398, 554] on button "Mark Ineligible" at bounding box center [1414, 545] width 159 height 26
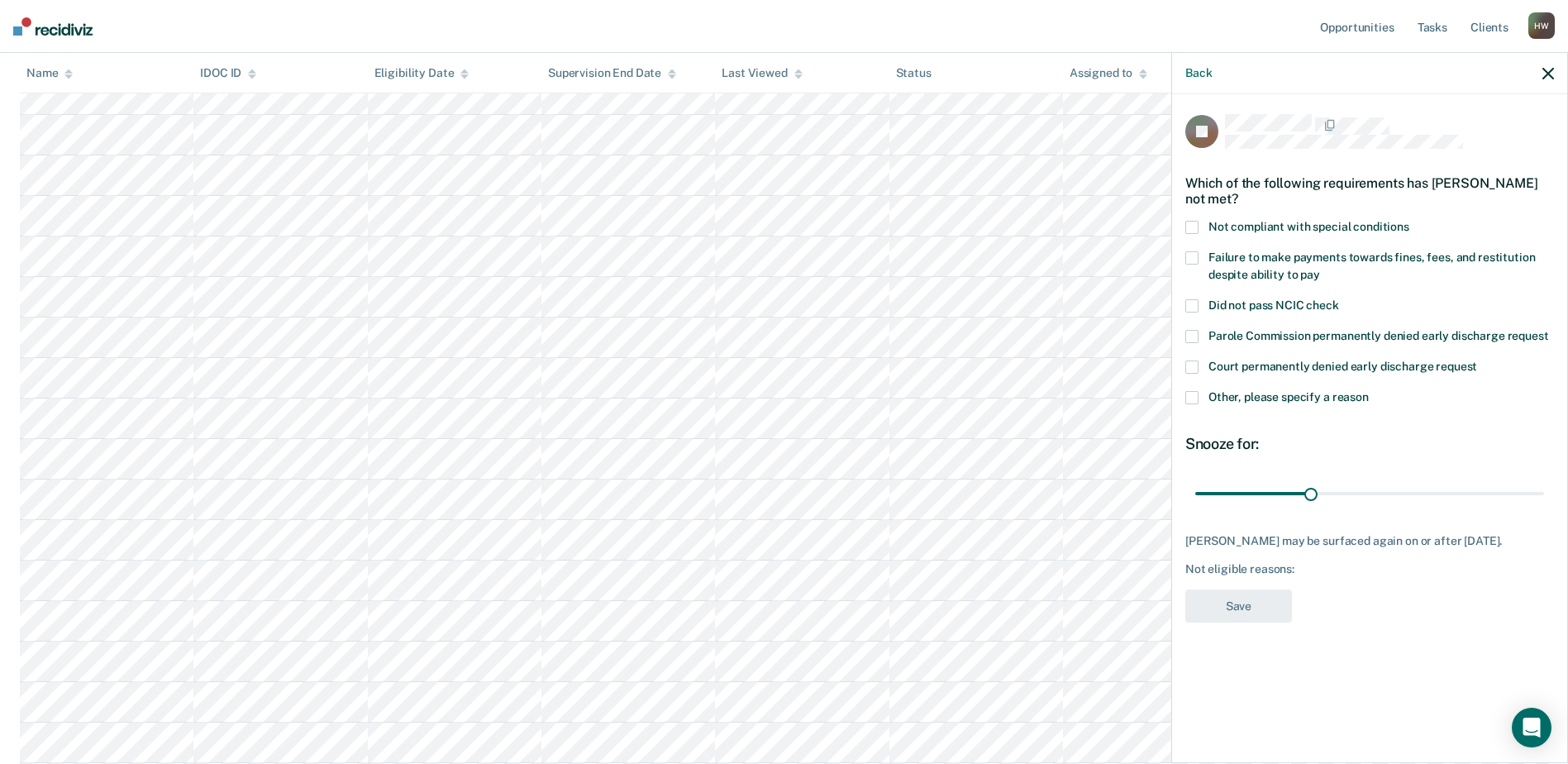
click at [1192, 256] on span at bounding box center [1191, 258] width 13 height 13
click at [1245, 604] on button "Save" at bounding box center [1237, 607] width 106 height 34
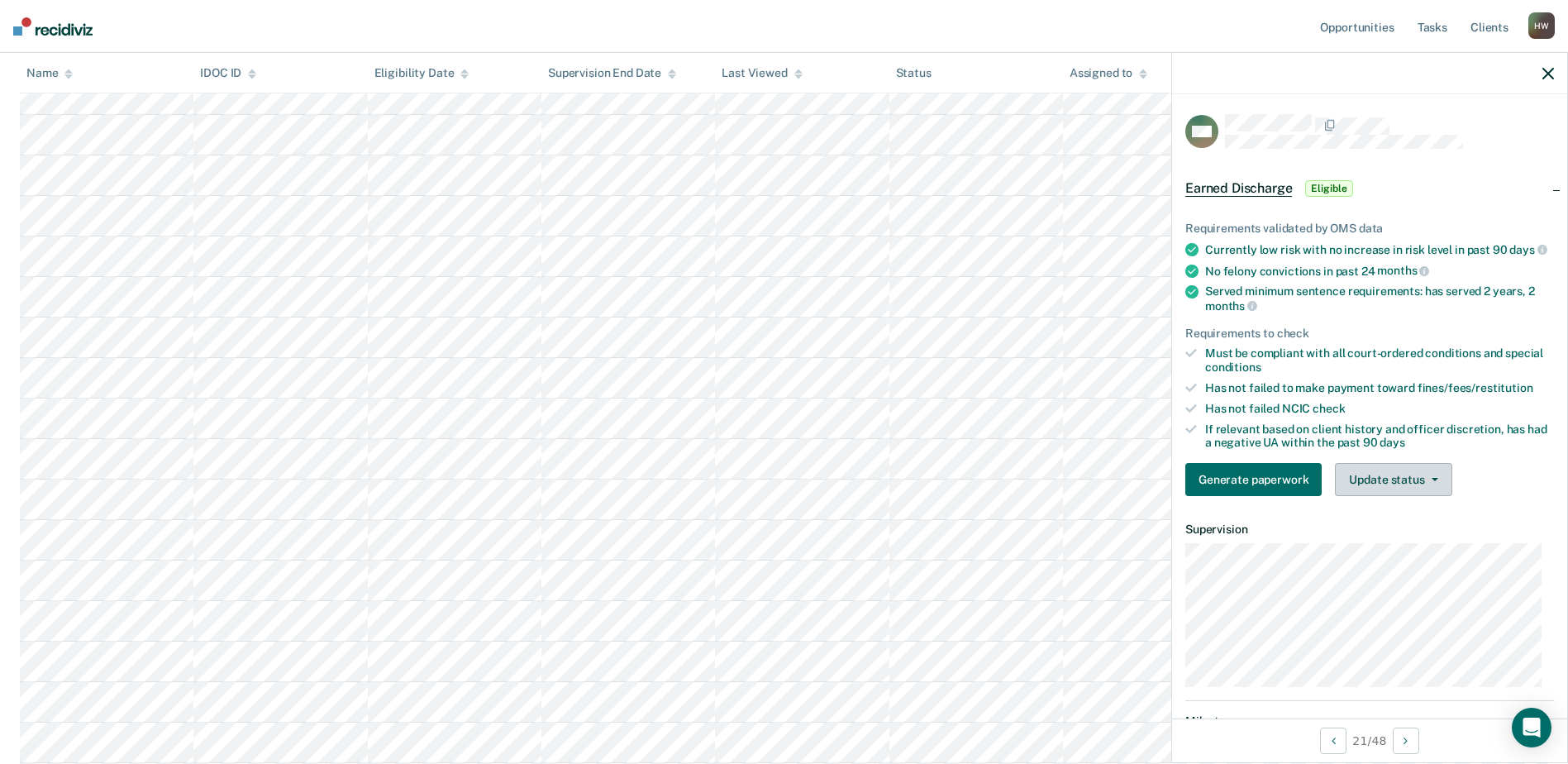
click at [1436, 490] on button "Update status" at bounding box center [1393, 479] width 117 height 33
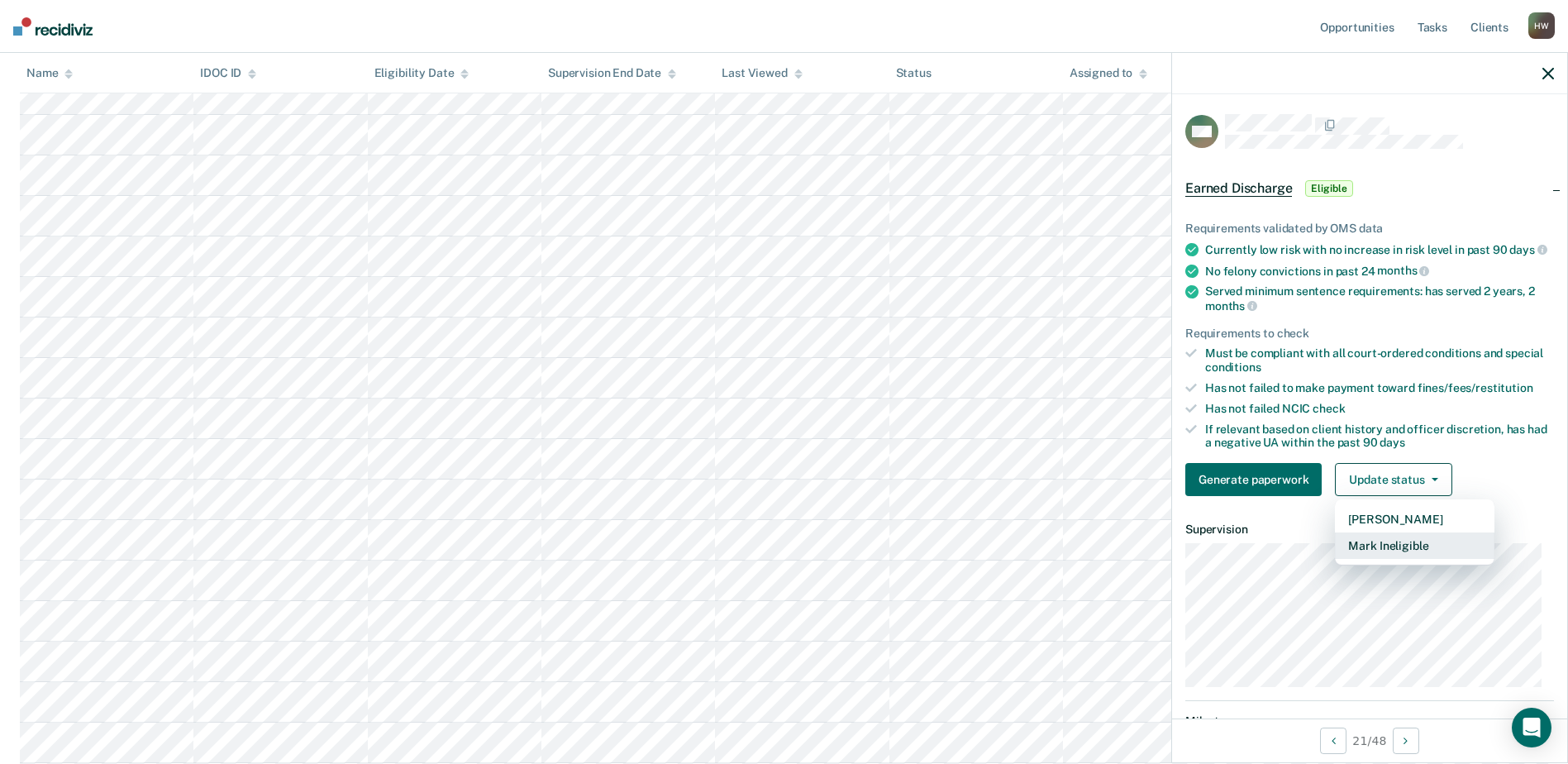
click at [1417, 559] on button "Mark Ineligible" at bounding box center [1414, 545] width 159 height 26
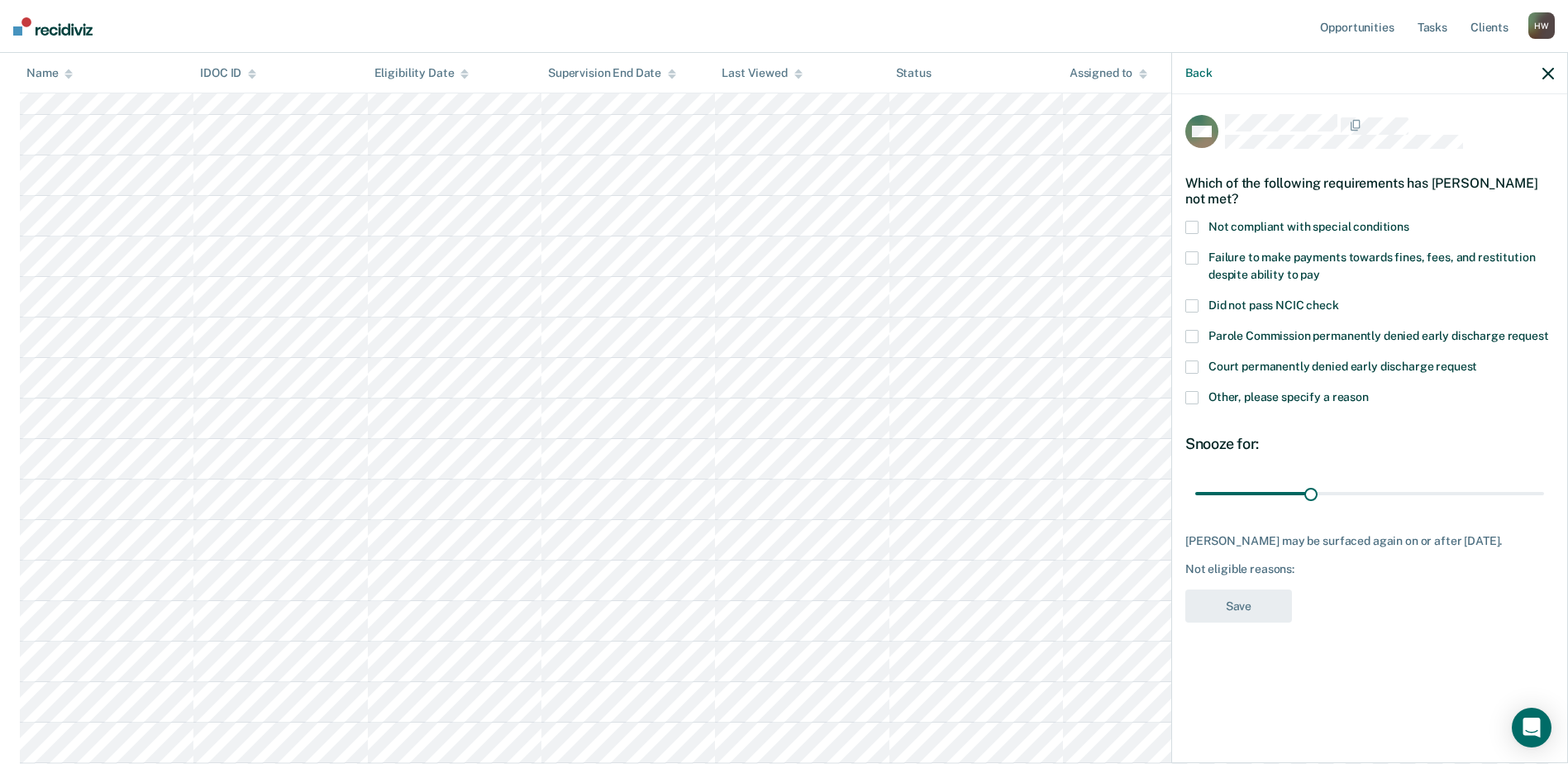
click at [1193, 256] on span at bounding box center [1191, 258] width 13 height 13
click at [1258, 616] on button "Save" at bounding box center [1237, 607] width 106 height 34
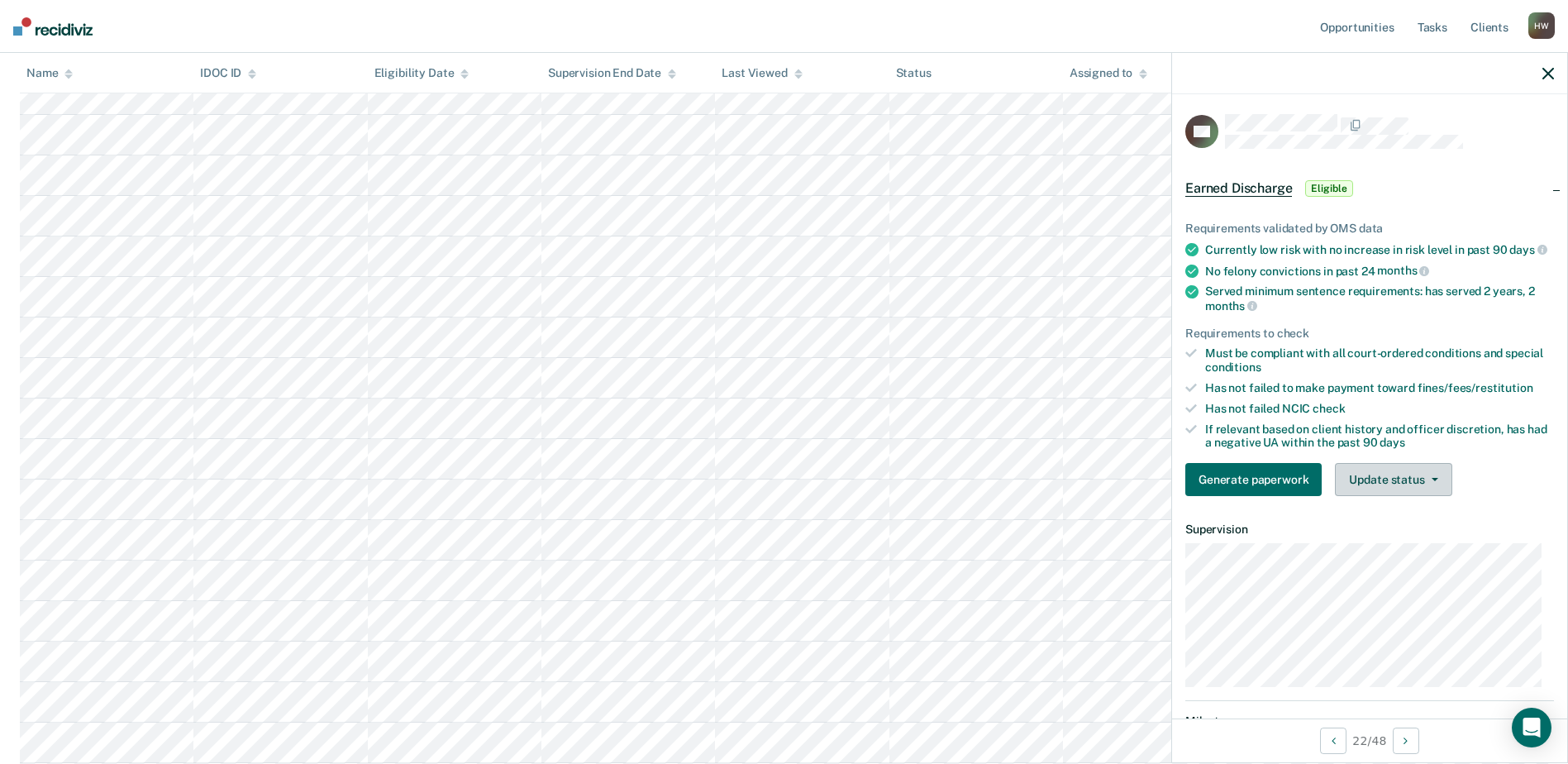
click at [1431, 481] on icon "button" at bounding box center [1434, 480] width 7 height 4
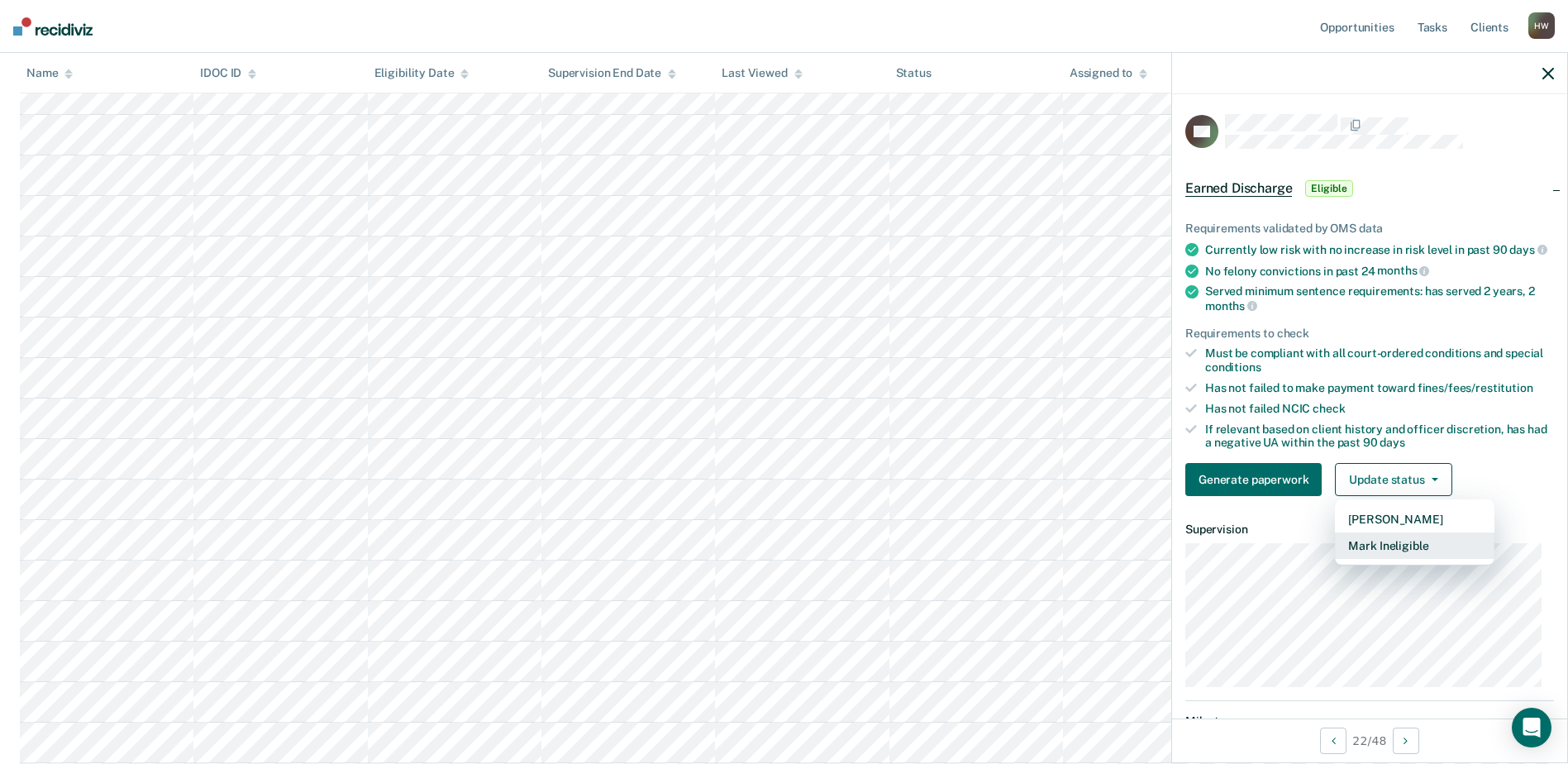
click at [1391, 559] on button "Mark Ineligible" at bounding box center [1414, 545] width 159 height 26
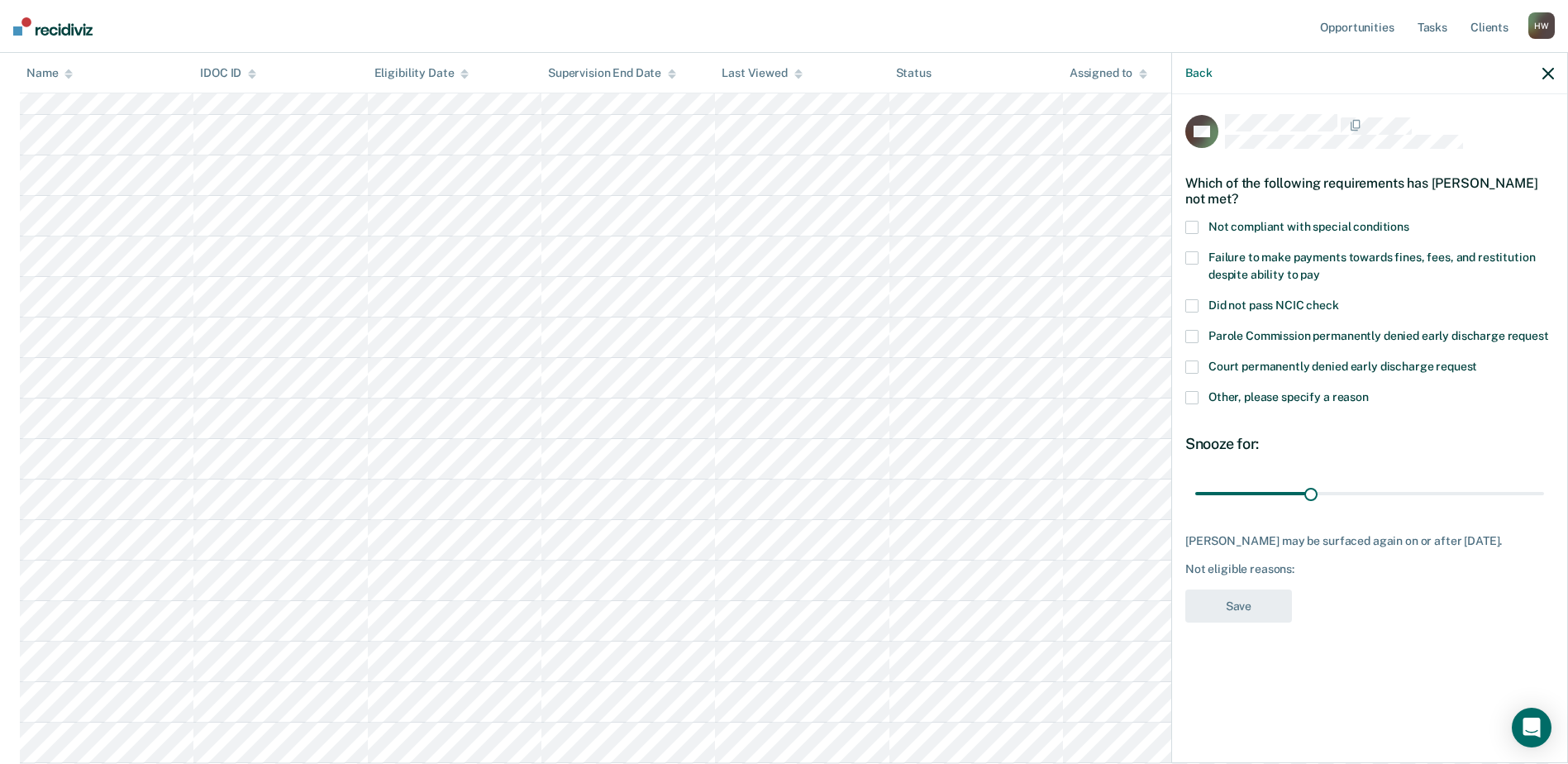
click at [1194, 253] on span at bounding box center [1191, 258] width 13 height 13
drag, startPoint x: 1312, startPoint y: 492, endPoint x: 1543, endPoint y: 502, distance: 231.2
type input "90"
click at [1543, 502] on input "range" at bounding box center [1369, 493] width 348 height 29
click at [1252, 620] on button "Save" at bounding box center [1237, 607] width 106 height 34
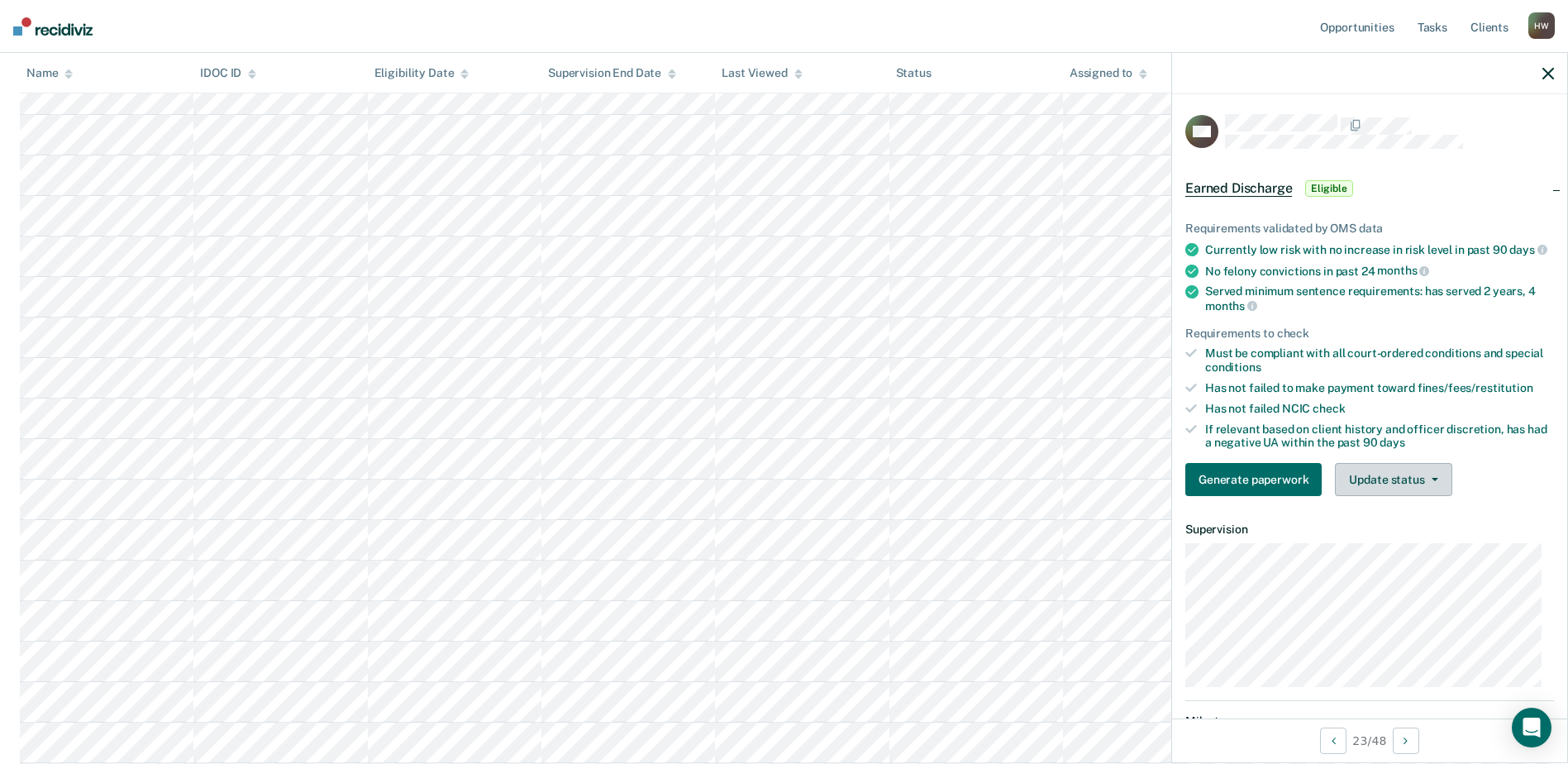
click at [1431, 487] on button "Update status" at bounding box center [1393, 479] width 117 height 33
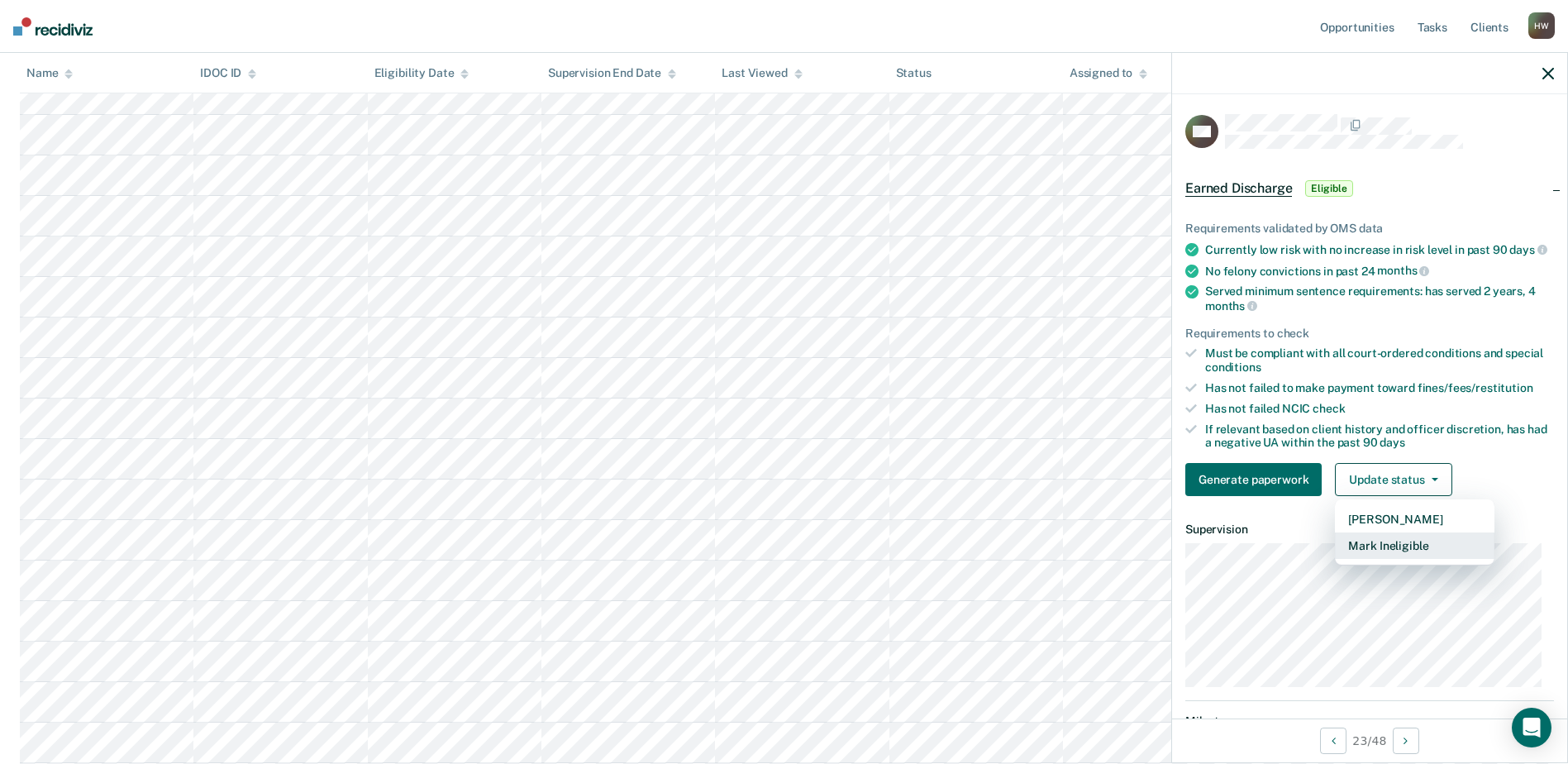
click at [1422, 557] on button "Mark Ineligible" at bounding box center [1414, 545] width 159 height 26
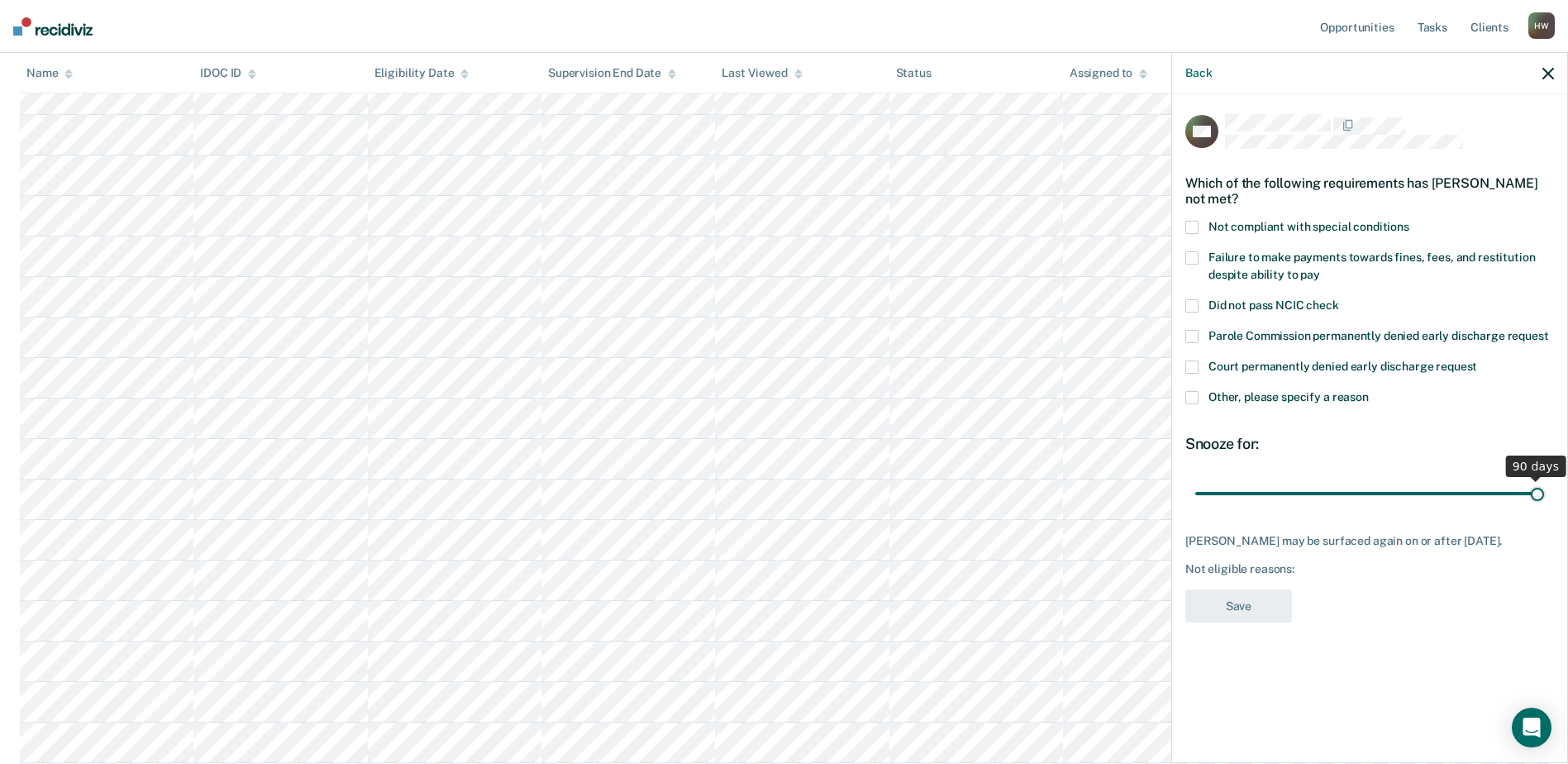
drag, startPoint x: 1308, startPoint y: 489, endPoint x: 1563, endPoint y: 523, distance: 257.3
type input "90"
click at [1544, 508] on input "range" at bounding box center [1369, 493] width 348 height 29
click at [1190, 253] on span at bounding box center [1191, 258] width 13 height 13
click at [1259, 617] on button "Save" at bounding box center [1237, 607] width 106 height 34
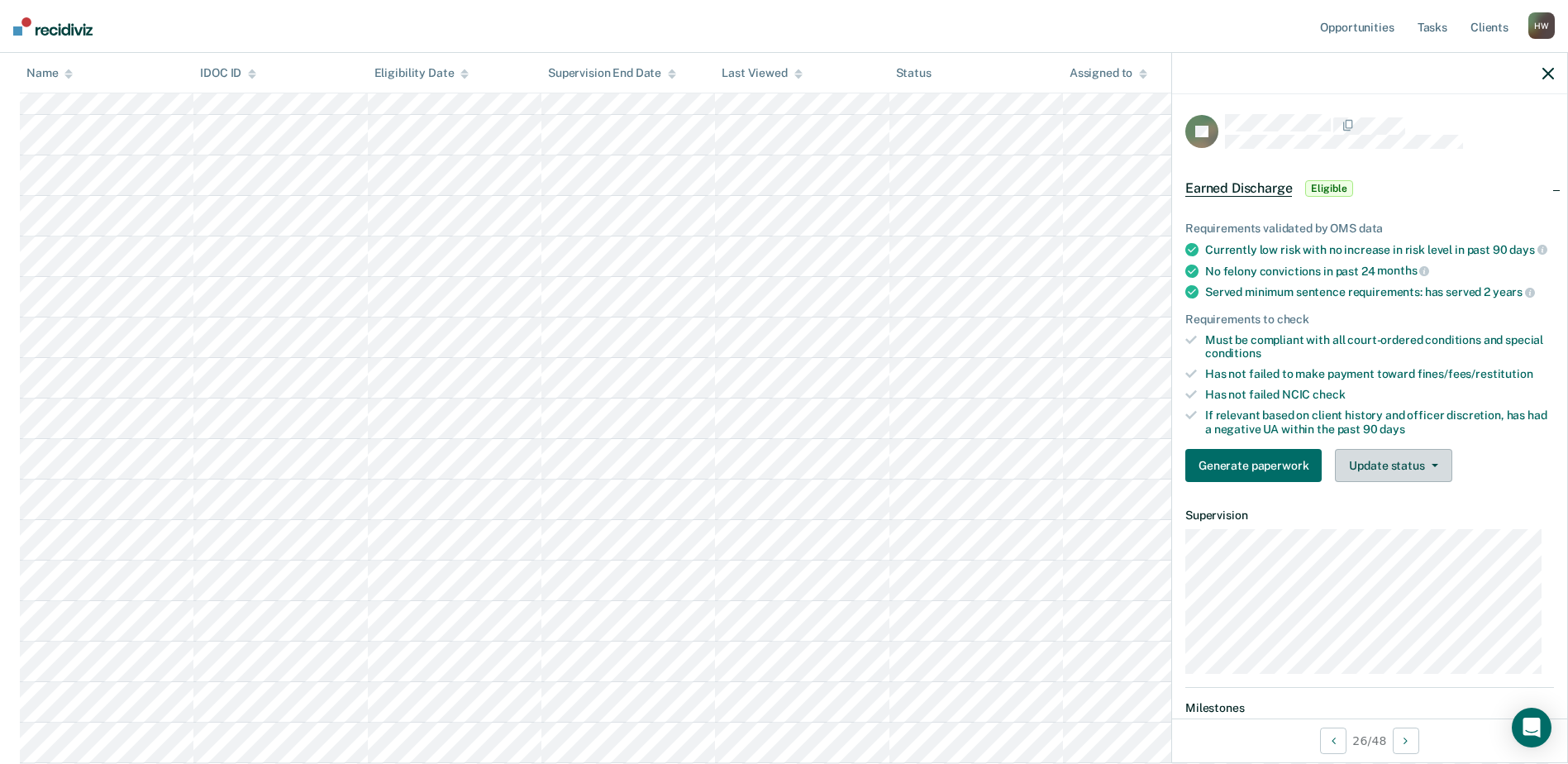
click at [1426, 467] on span "button" at bounding box center [1431, 465] width 13 height 4
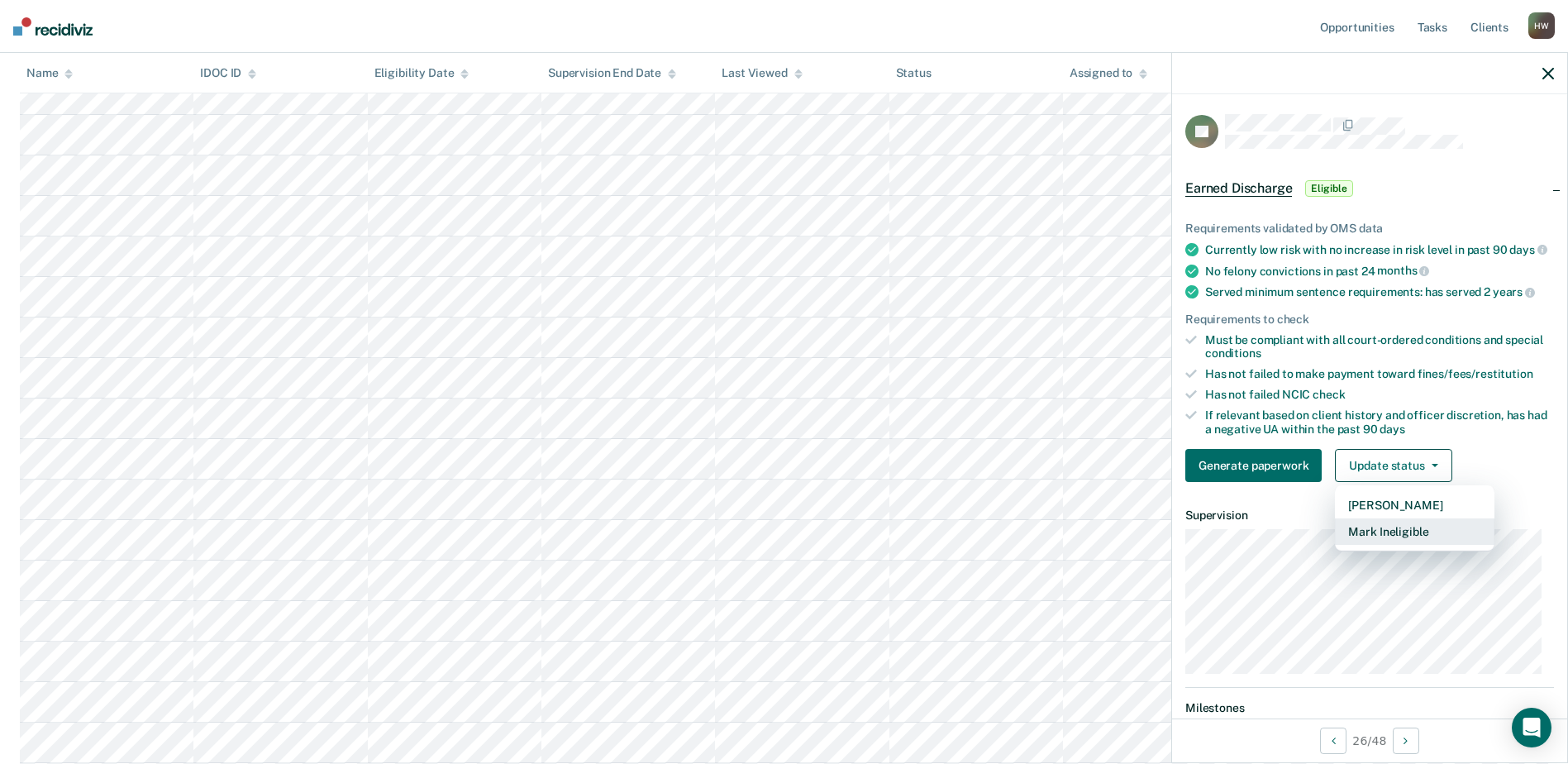
click at [1398, 544] on button "Mark Ineligible" at bounding box center [1414, 531] width 159 height 26
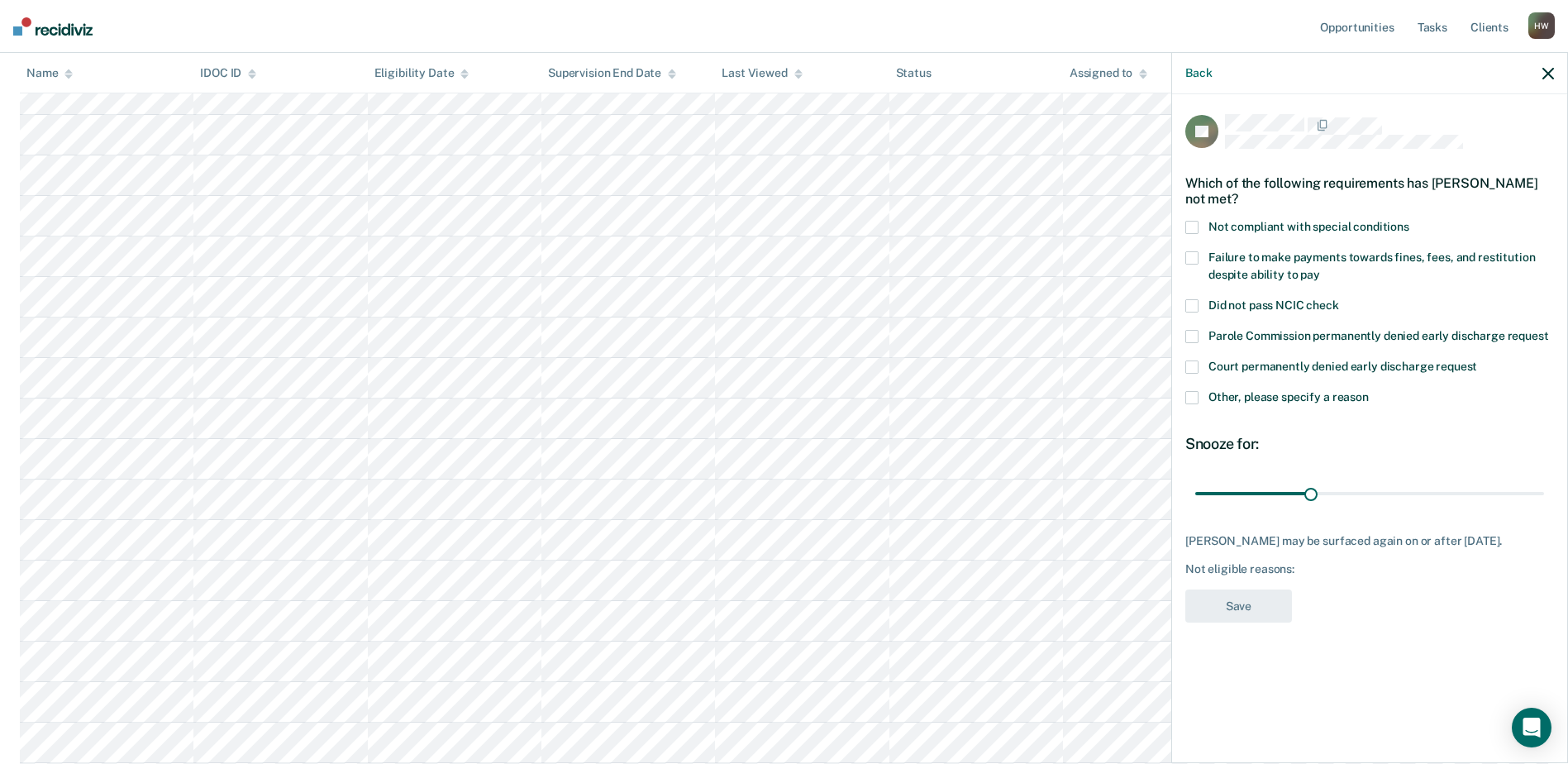
click at [1193, 255] on span at bounding box center [1191, 258] width 13 height 13
drag, startPoint x: 1309, startPoint y: 491, endPoint x: 1548, endPoint y: 496, distance: 239.1
type input "90"
click at [1544, 496] on input "range" at bounding box center [1369, 493] width 348 height 29
click at [1250, 610] on button "Save" at bounding box center [1237, 607] width 106 height 34
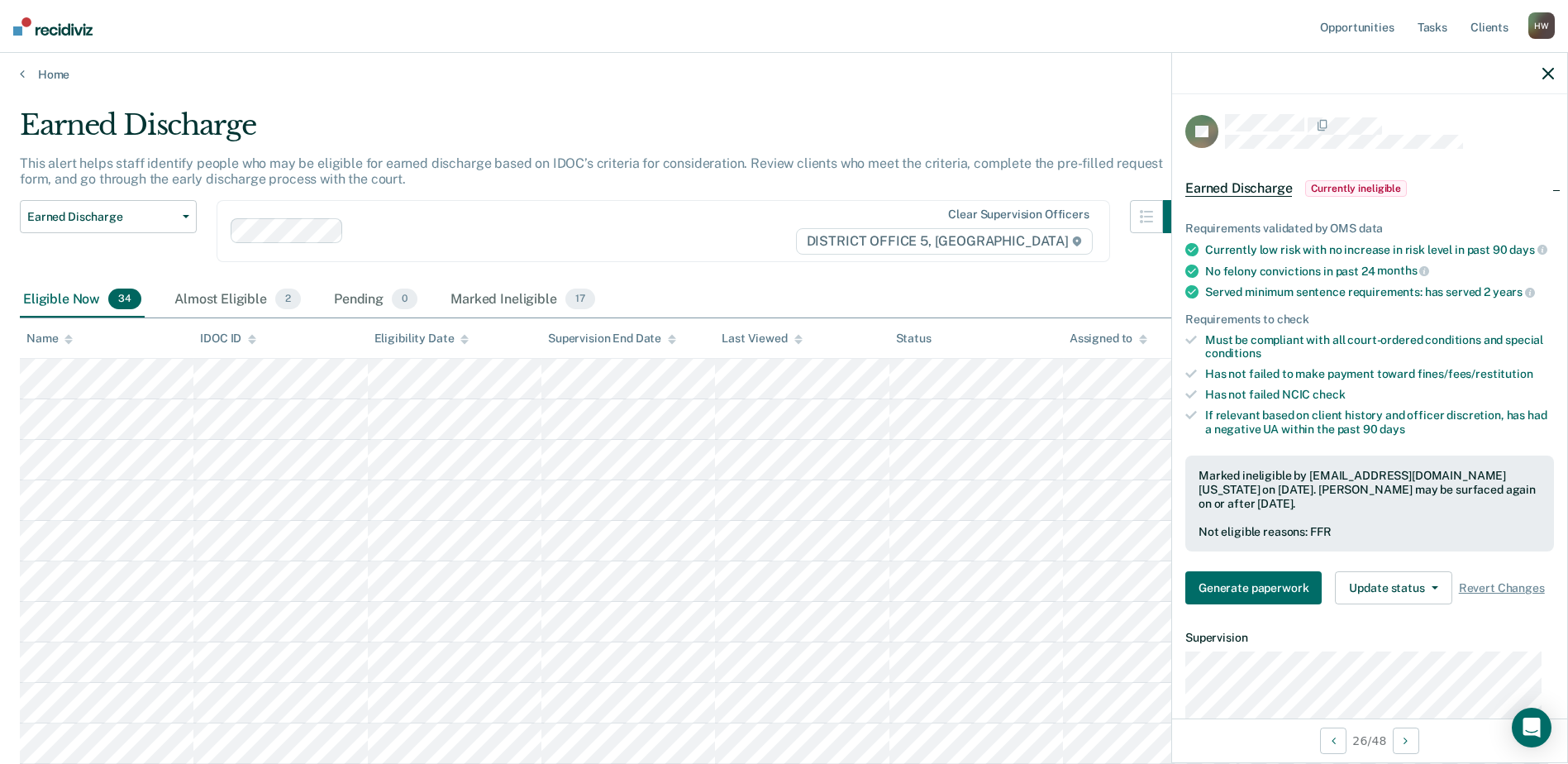
scroll to position [0, 0]
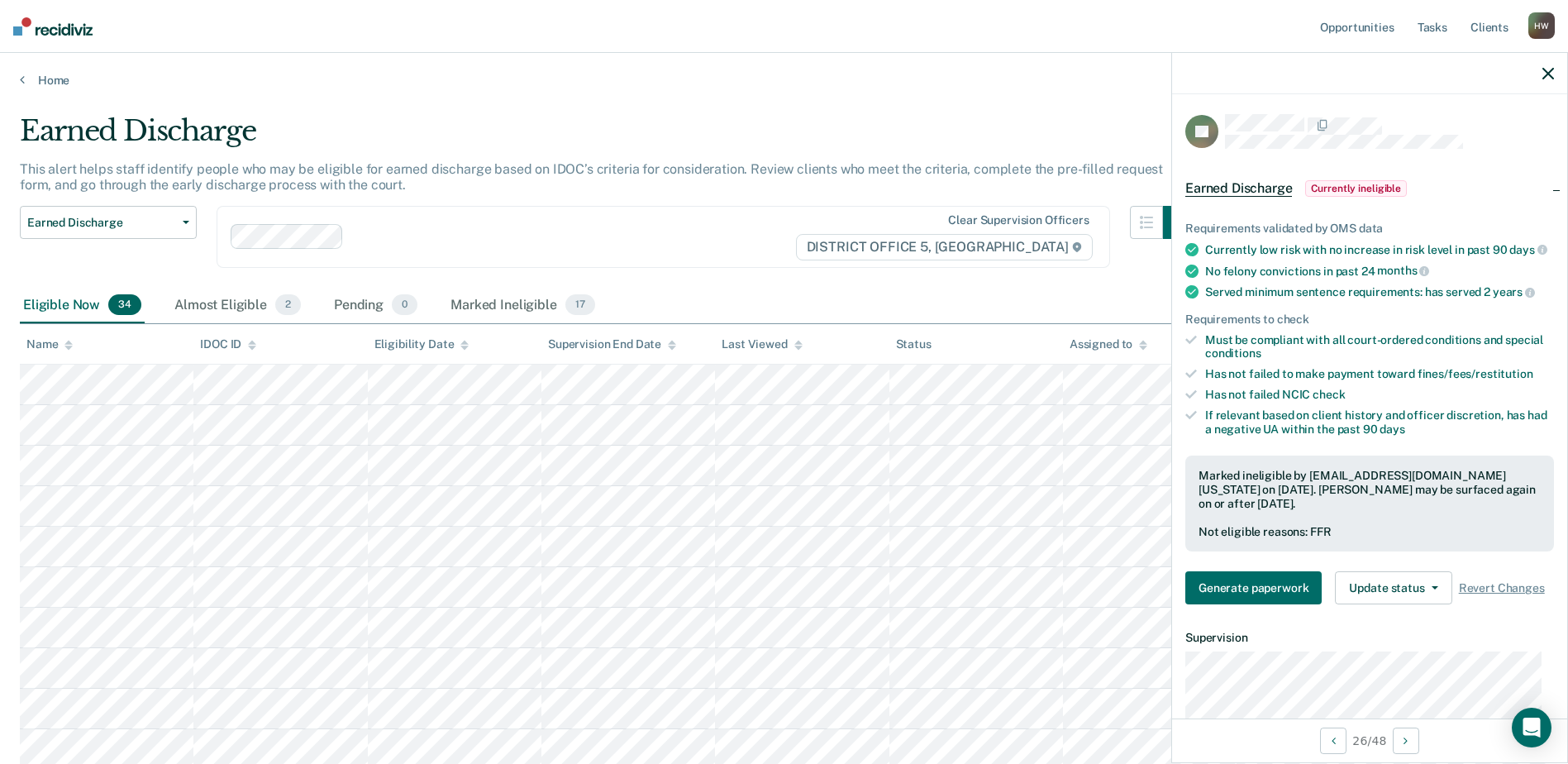
click at [1545, 73] on icon "button" at bounding box center [1547, 73] width 11 height 11
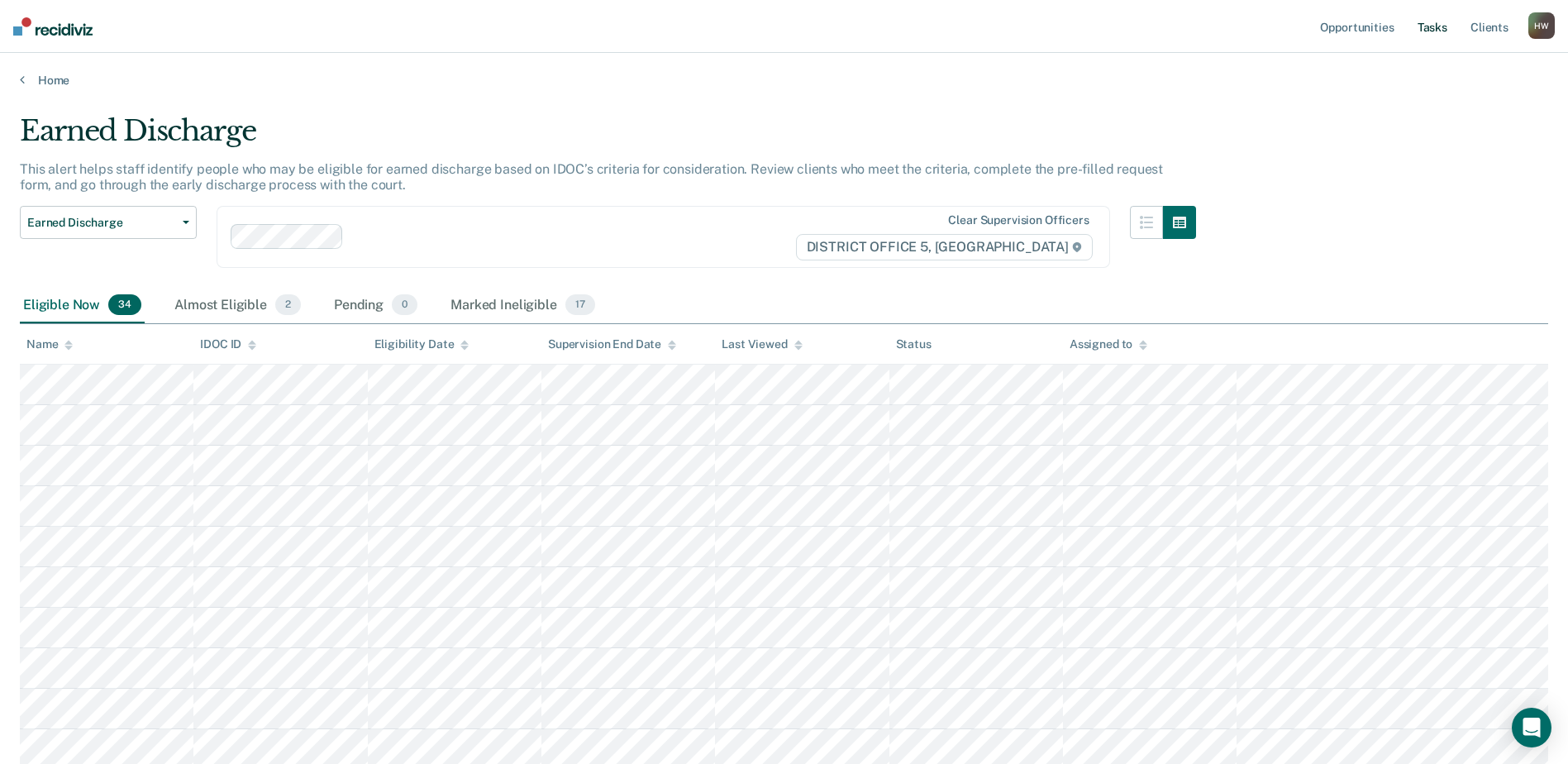
click at [1432, 30] on link "Tasks" at bounding box center [1431, 26] width 37 height 53
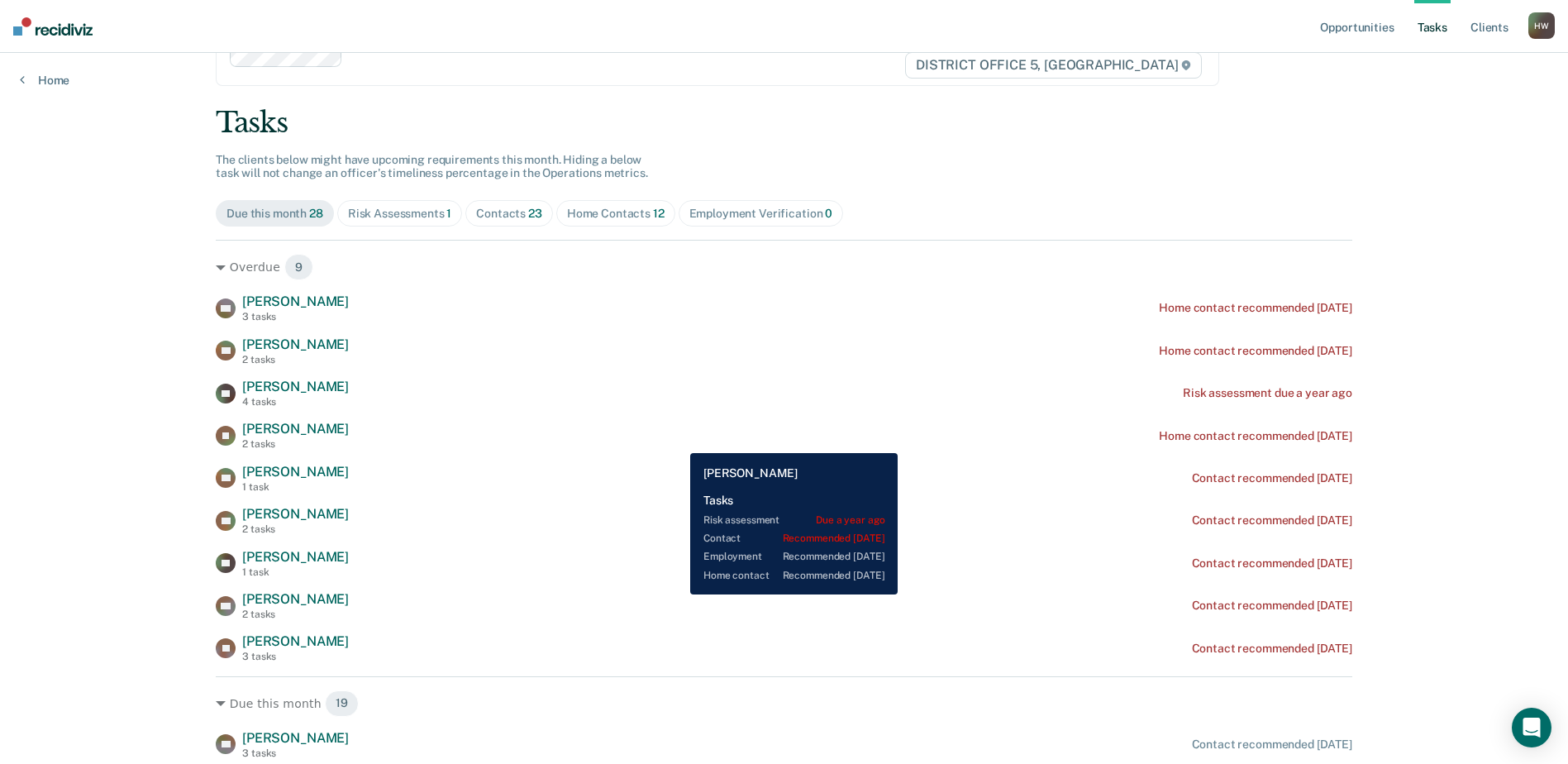
scroll to position [83, 0]
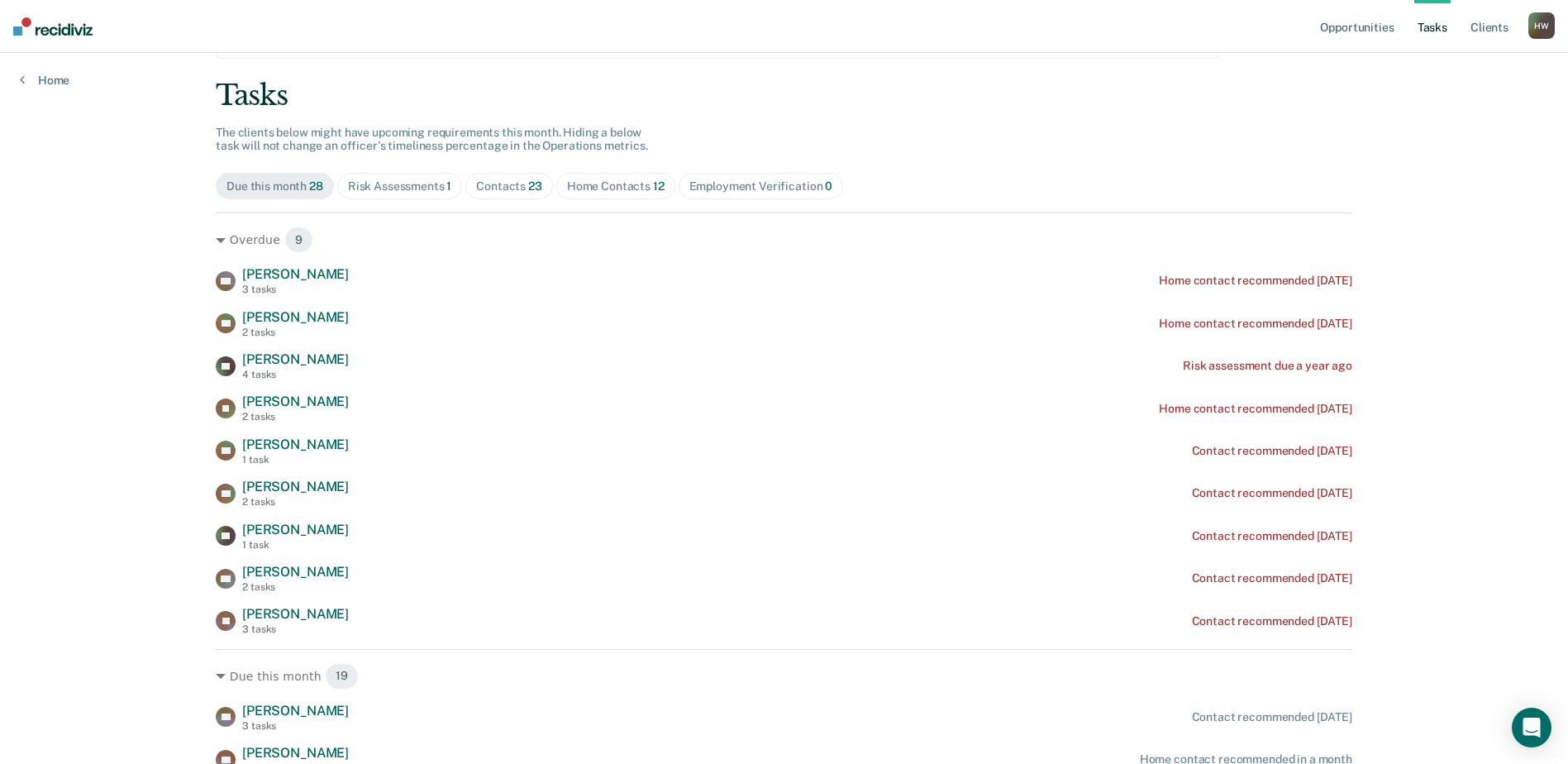
click at [514, 189] on div "Contacts 23" at bounding box center [509, 186] width 66 height 14
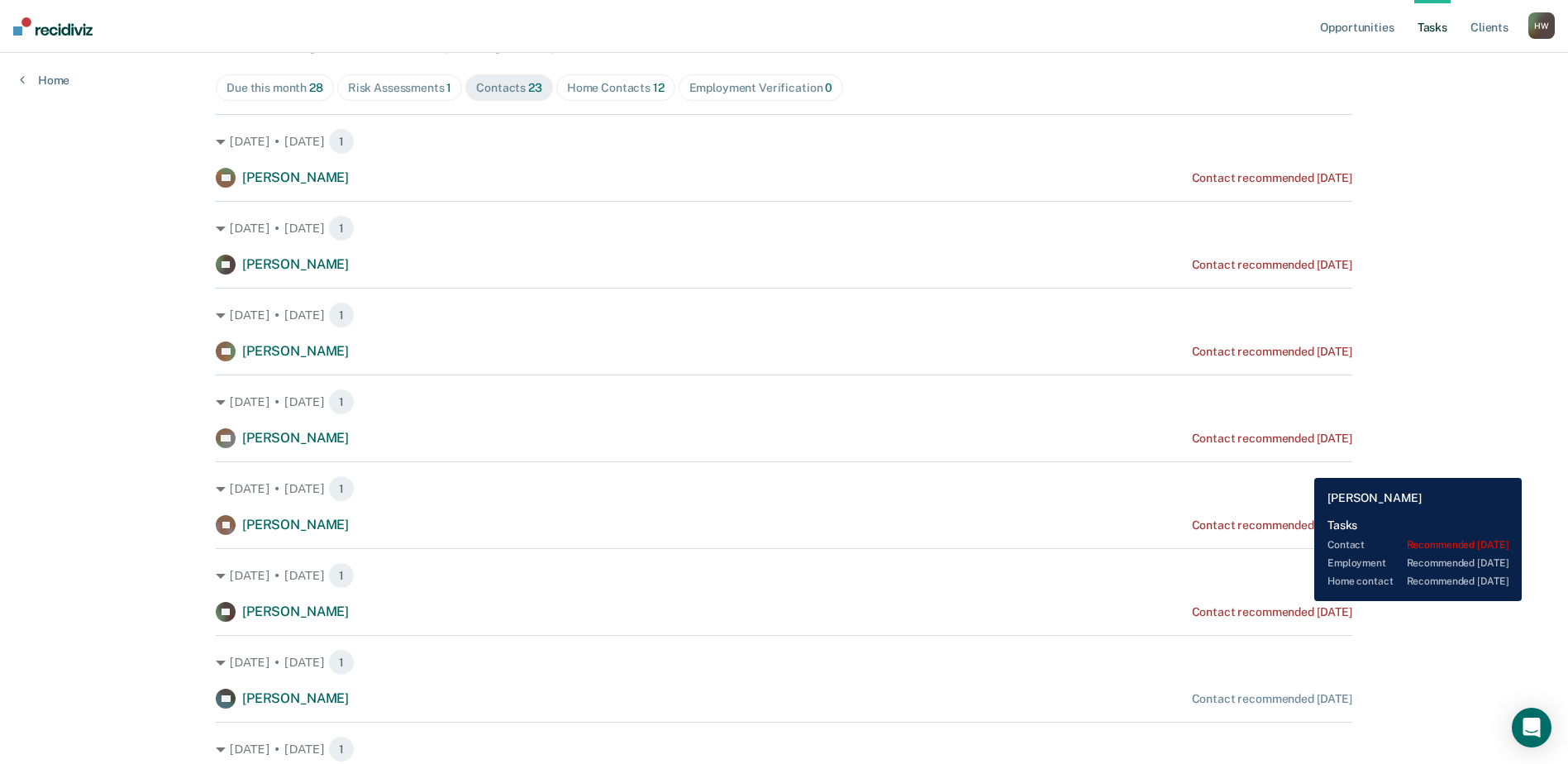
scroll to position [166, 0]
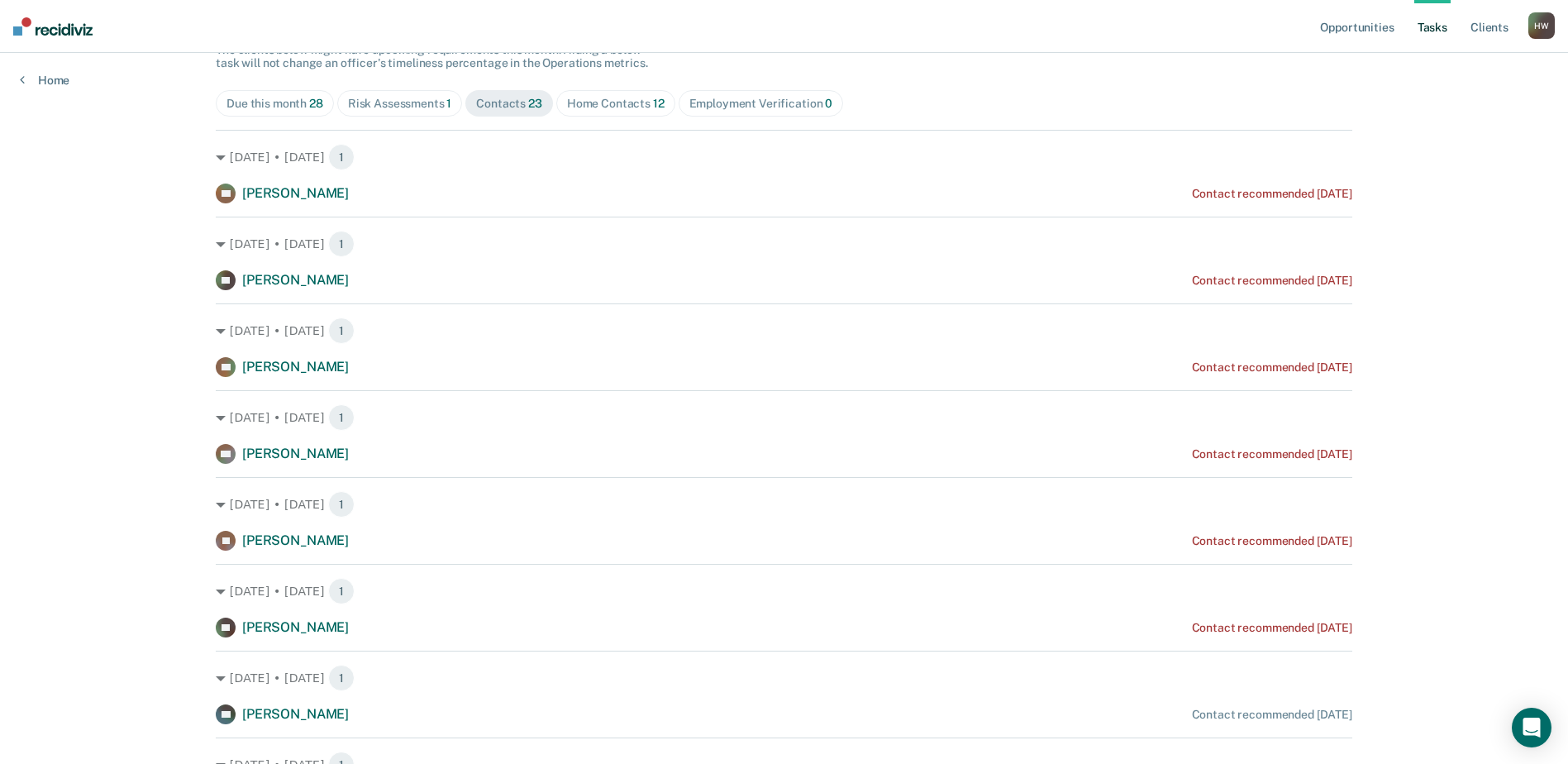
click at [610, 105] on div "Home Contacts 12" at bounding box center [616, 104] width 98 height 14
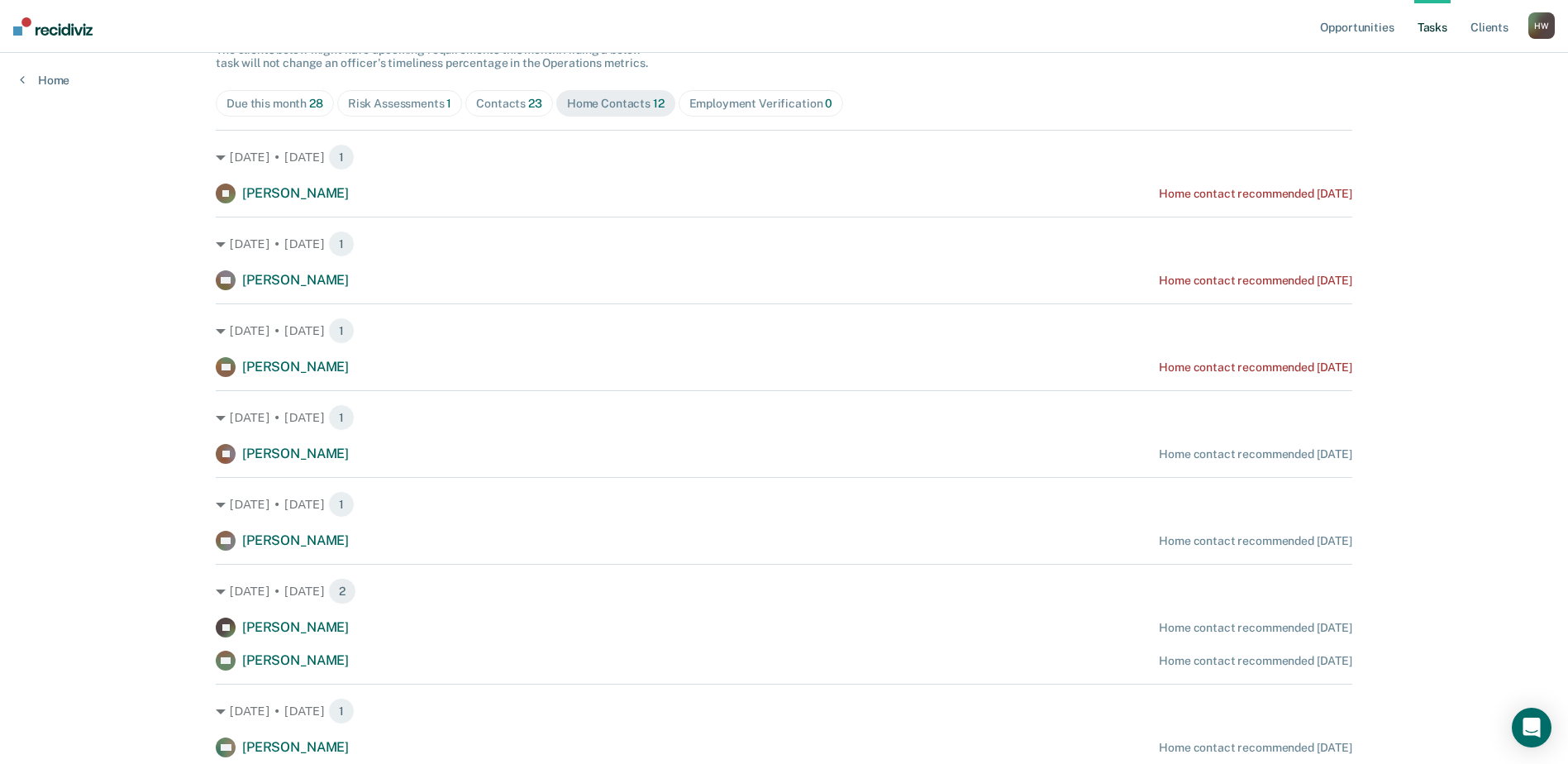
click at [513, 107] on div "Contacts 23" at bounding box center [509, 104] width 66 height 14
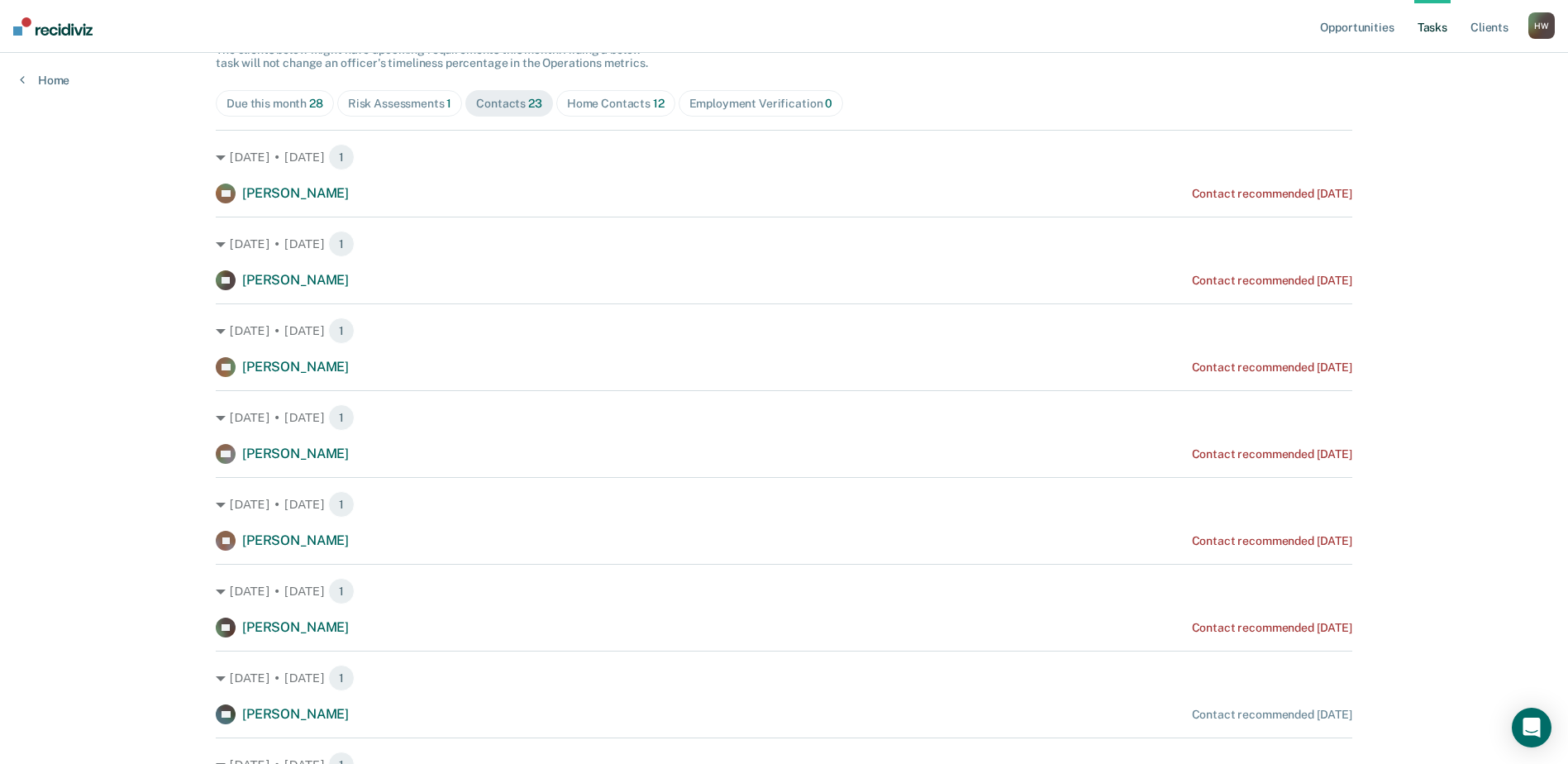
click at [510, 103] on div "Contacts 23" at bounding box center [509, 104] width 66 height 14
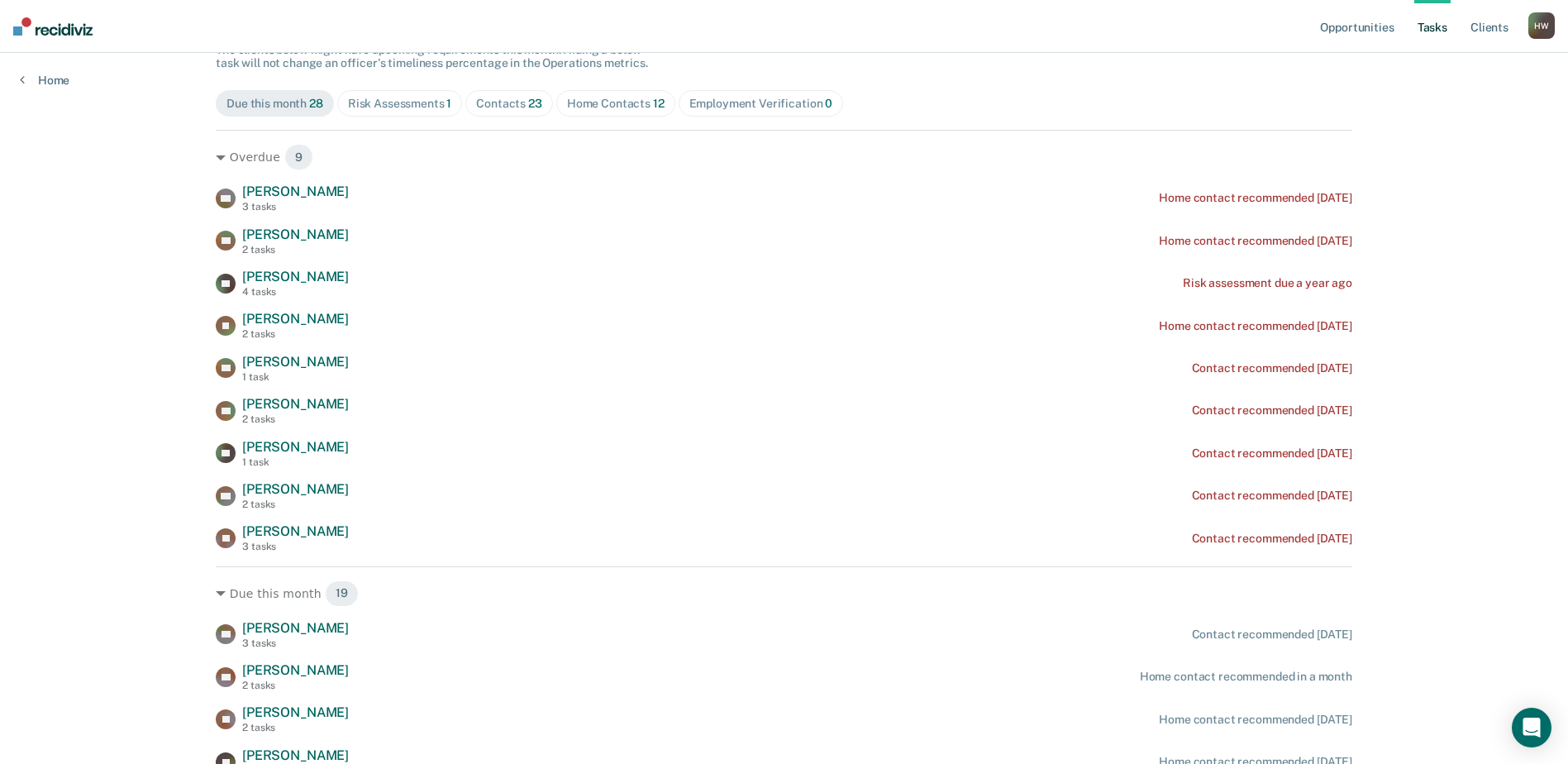
click at [496, 106] on div "Contacts 23" at bounding box center [509, 104] width 66 height 14
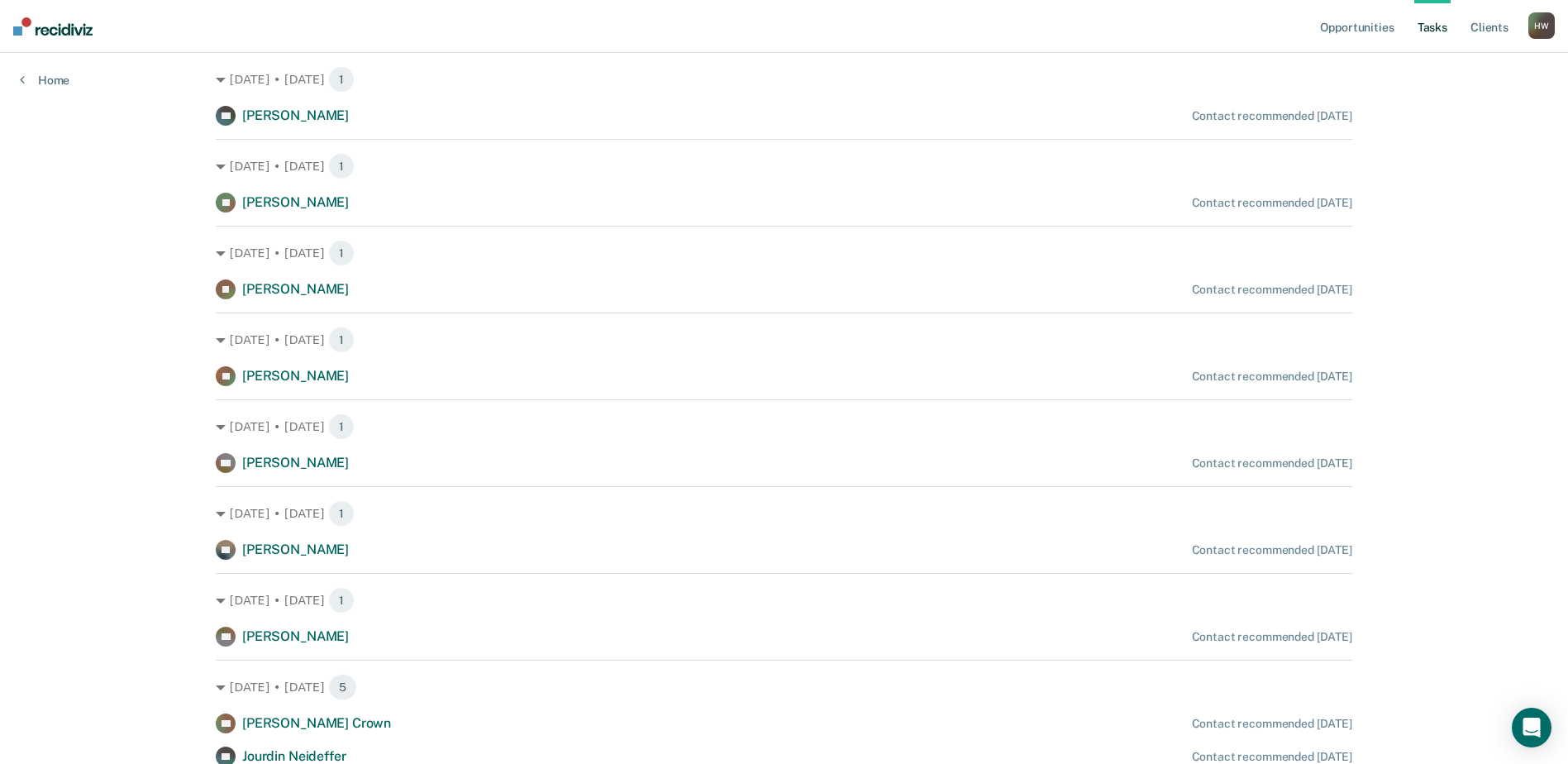
scroll to position [706, 0]
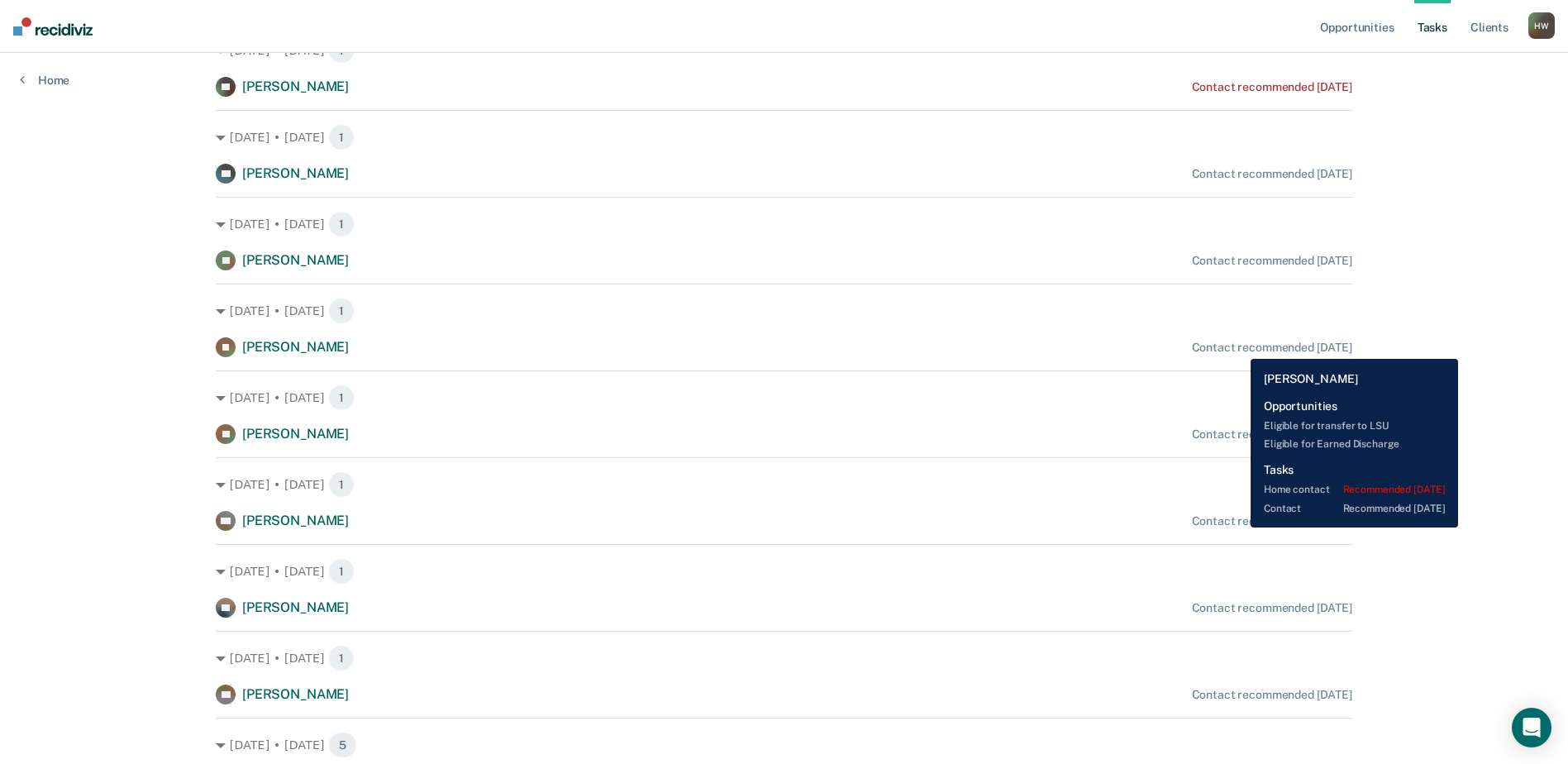
click at [1238, 347] on div "Contact recommended [DATE]" at bounding box center [1271, 348] width 160 height 14
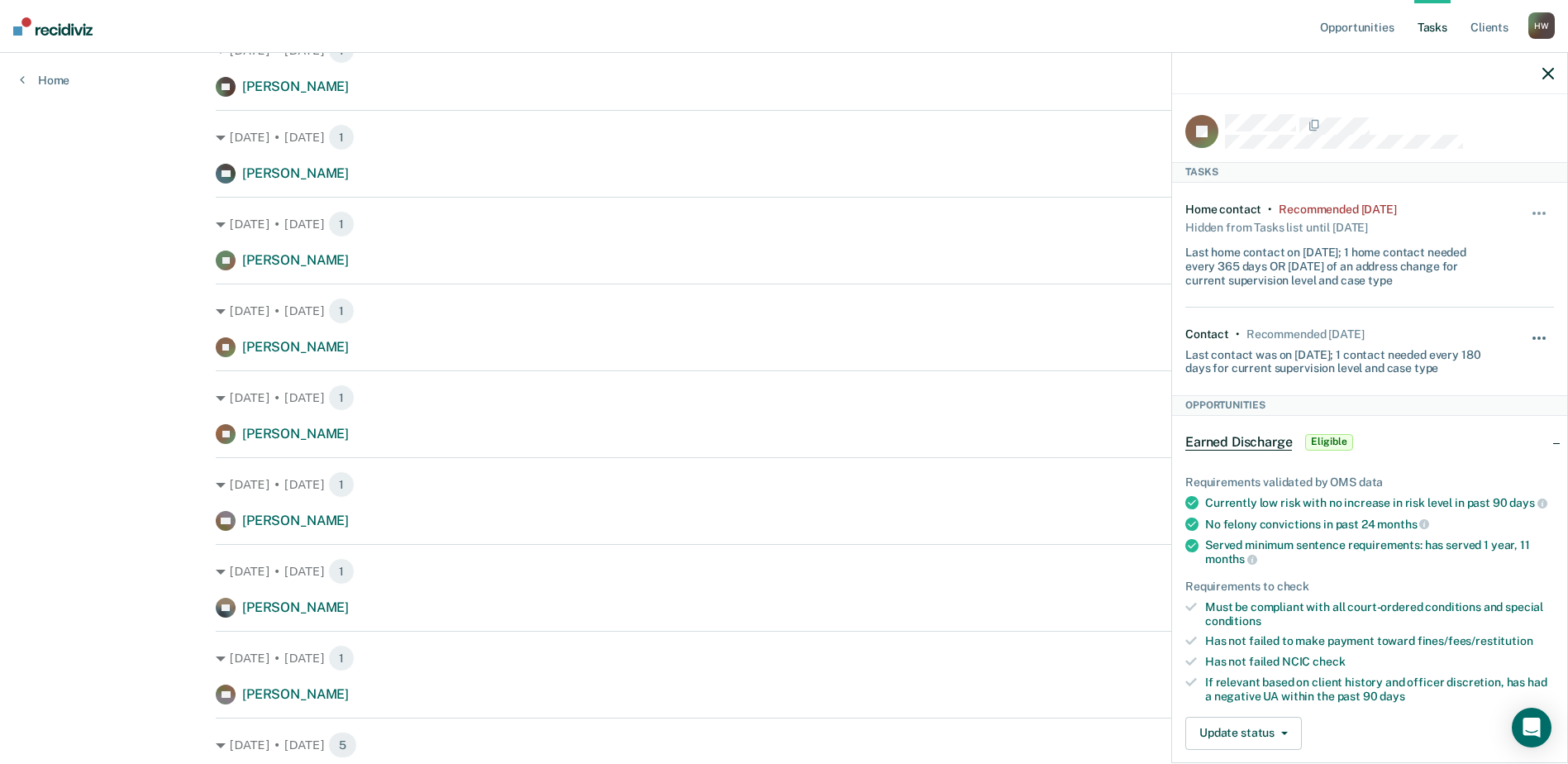
click at [1537, 337] on span "button" at bounding box center [1539, 338] width 4 height 4
click at [1452, 466] on button "90 days" at bounding box center [1494, 469] width 119 height 26
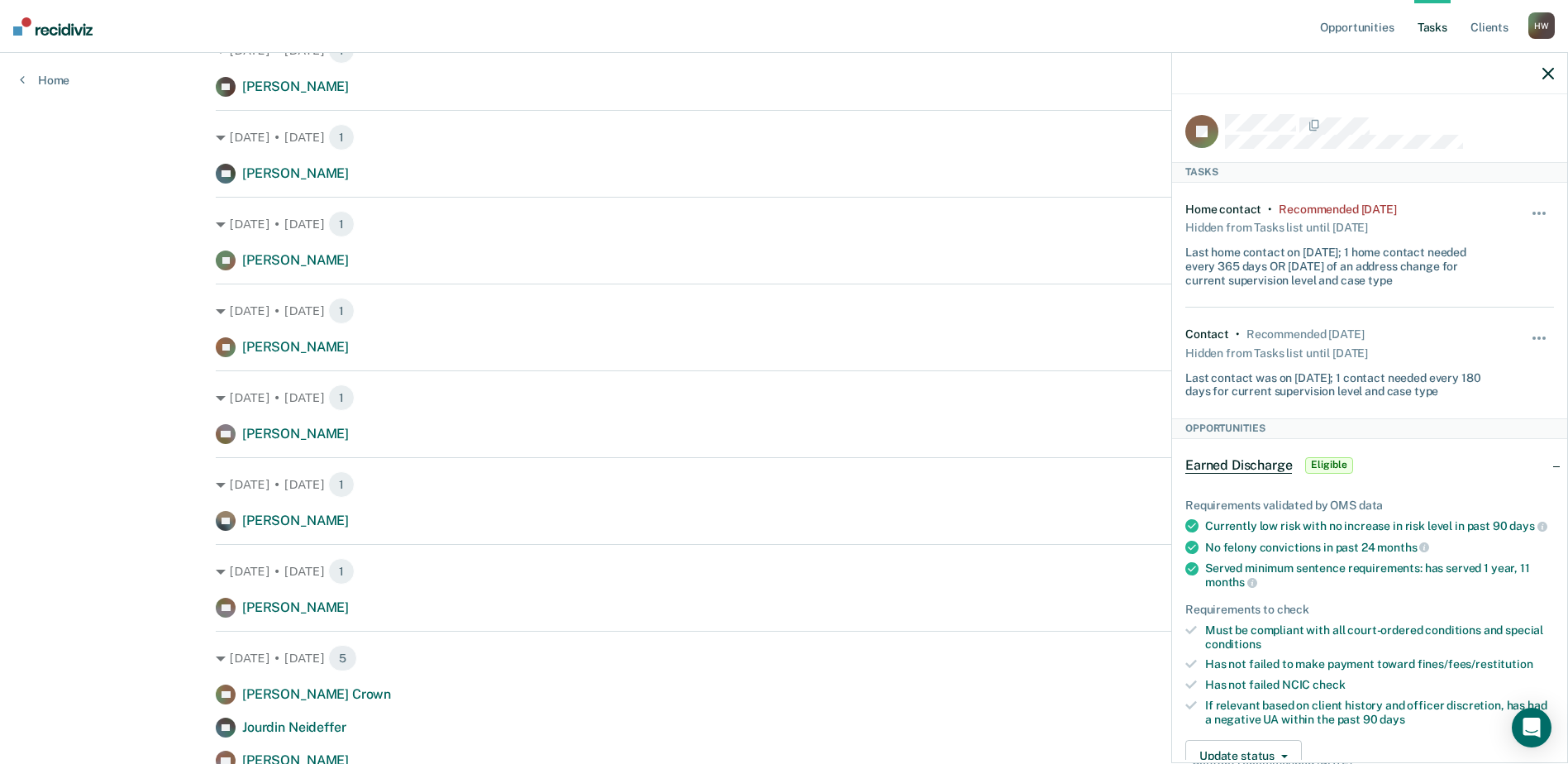
click at [1544, 77] on icon "button" at bounding box center [1547, 73] width 11 height 11
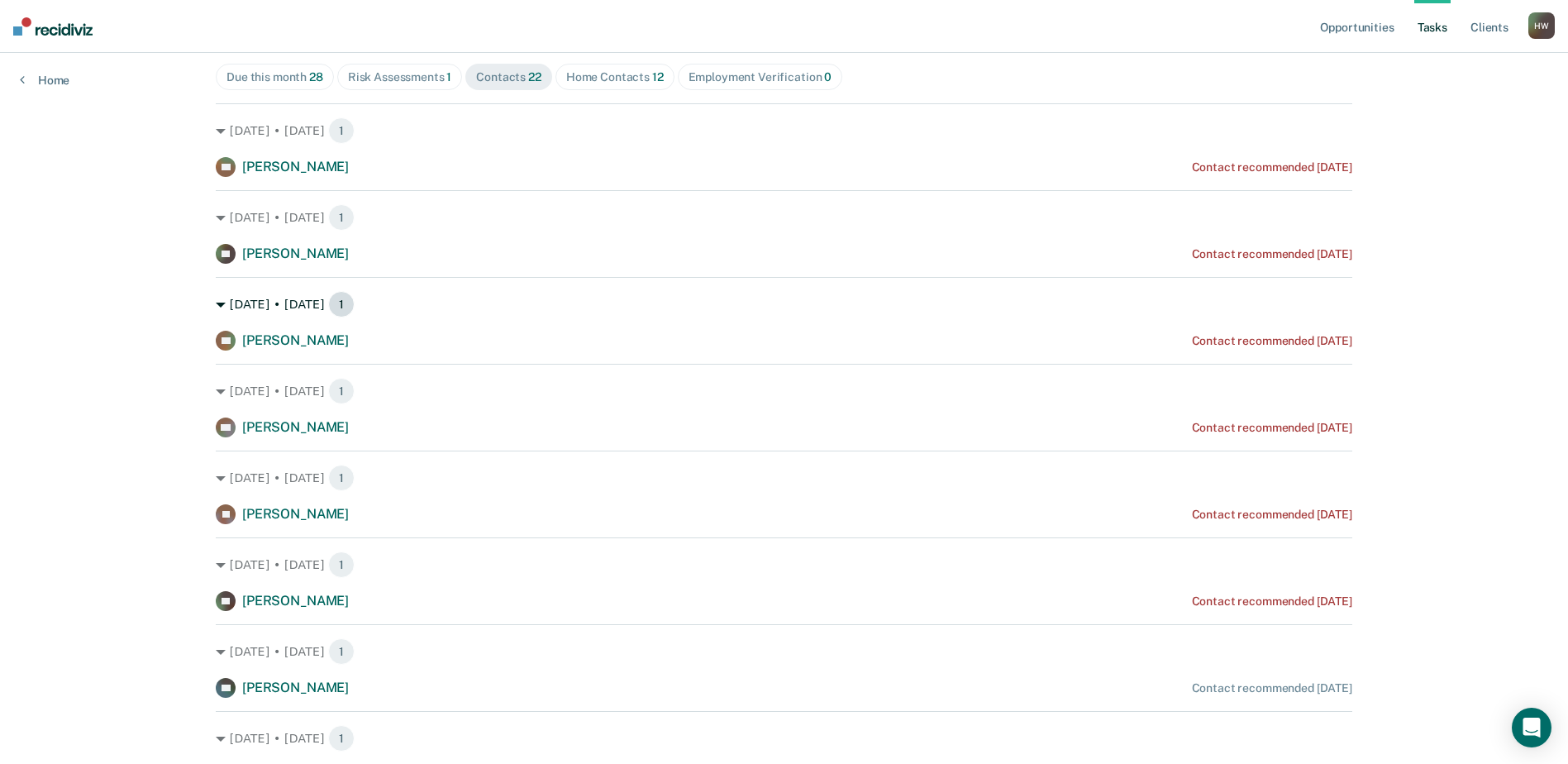
scroll to position [192, 0]
